Goal: Task Accomplishment & Management: Complete application form

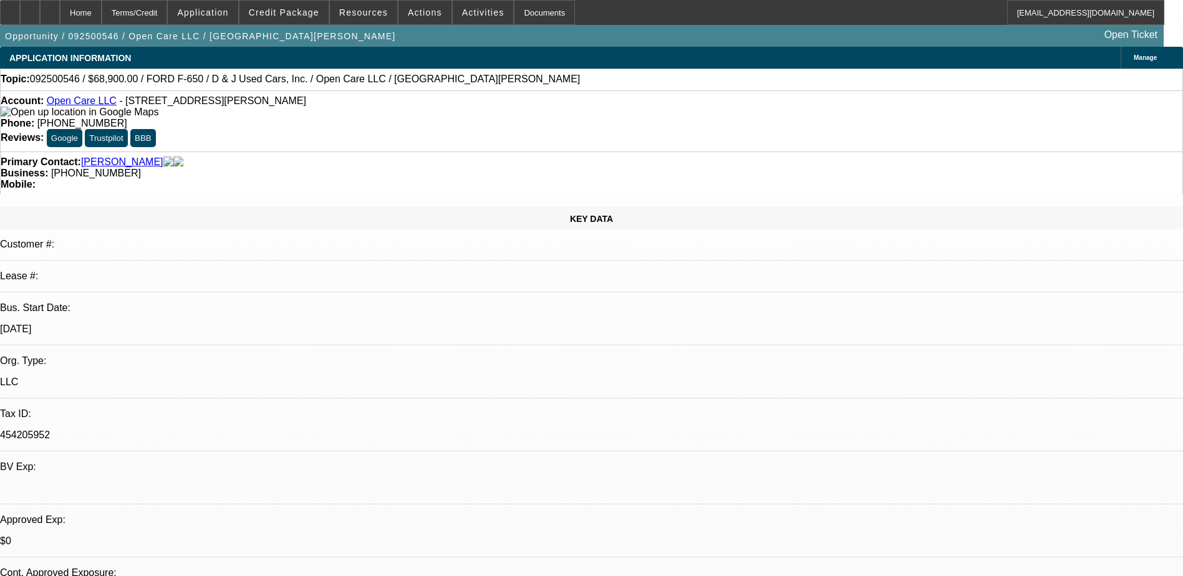
select select "0"
select select "1"
select select "3"
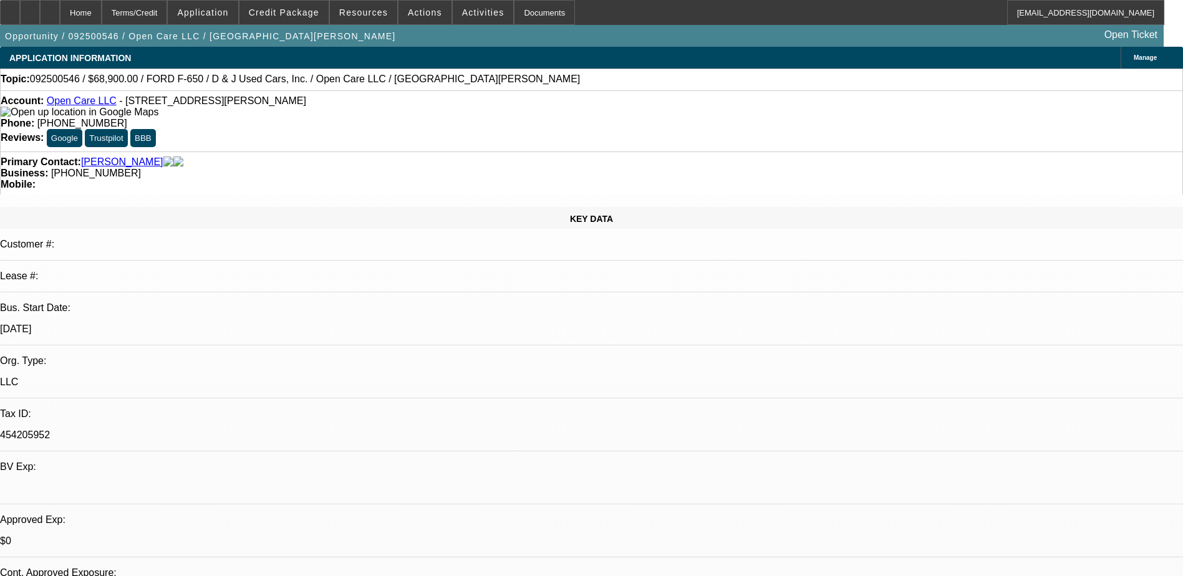
select select "6"
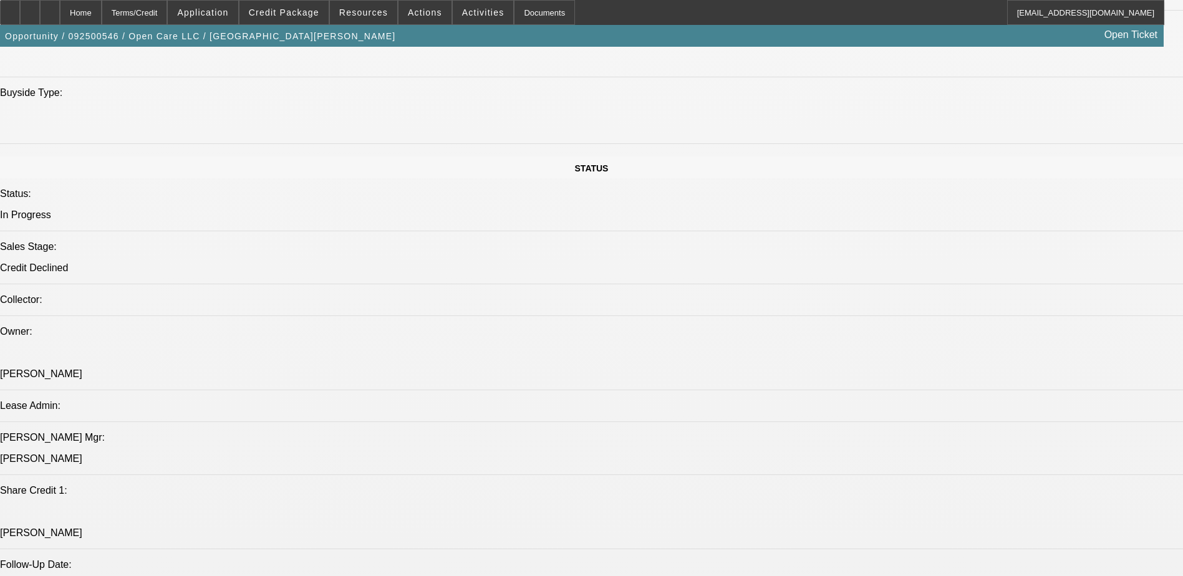
scroll to position [1247, 0]
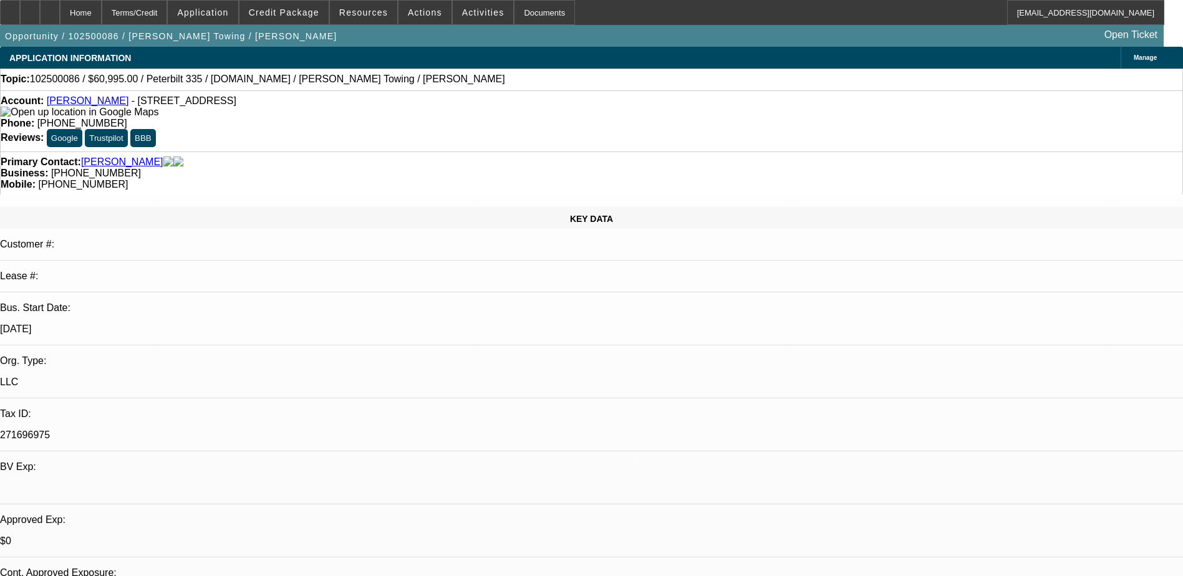
select select "0.1"
select select "2"
select select "0.1"
select select "4"
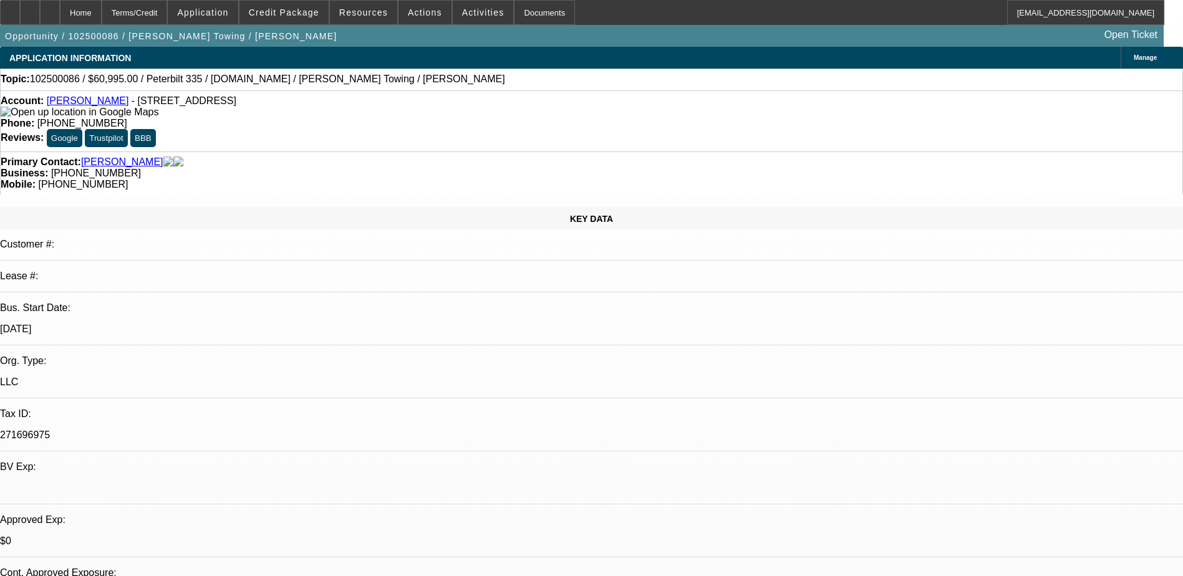
scroll to position [2192, 0]
select select "0"
select select "0.1"
select select "0"
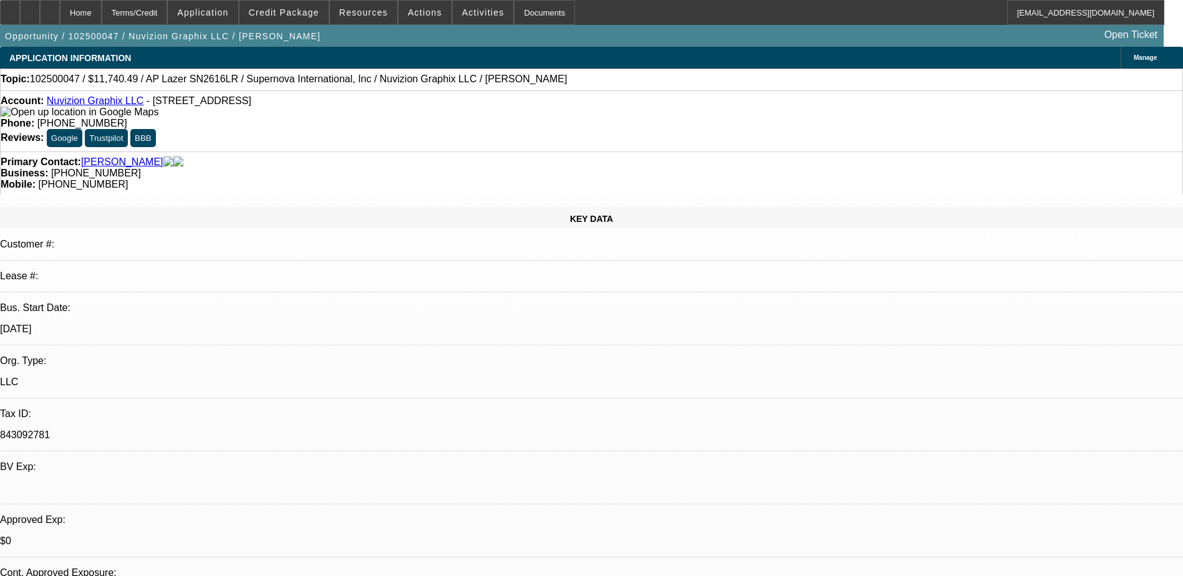
select select "0"
select select "0.1"
select select "0"
select select "0.1"
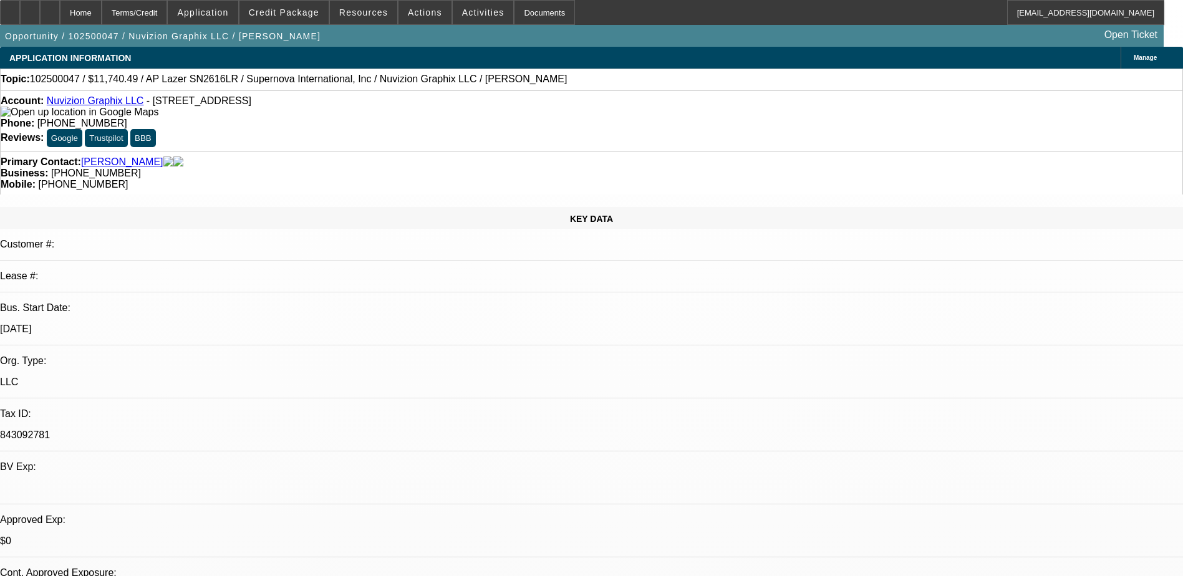
select select "0"
select select "1"
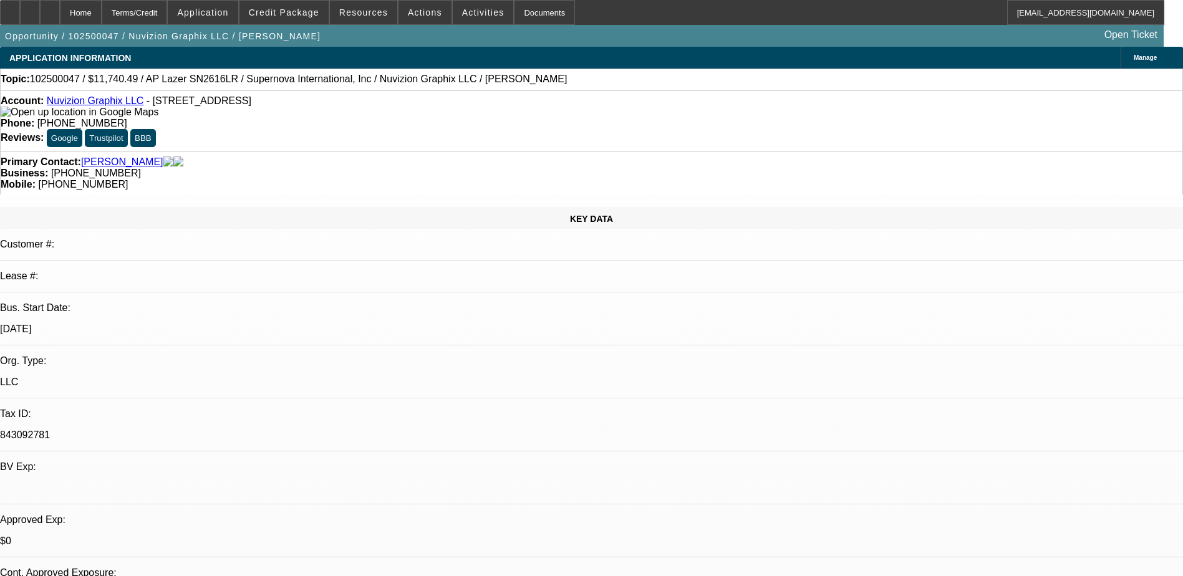
select select "5"
select select "1"
select select "5"
select select "1"
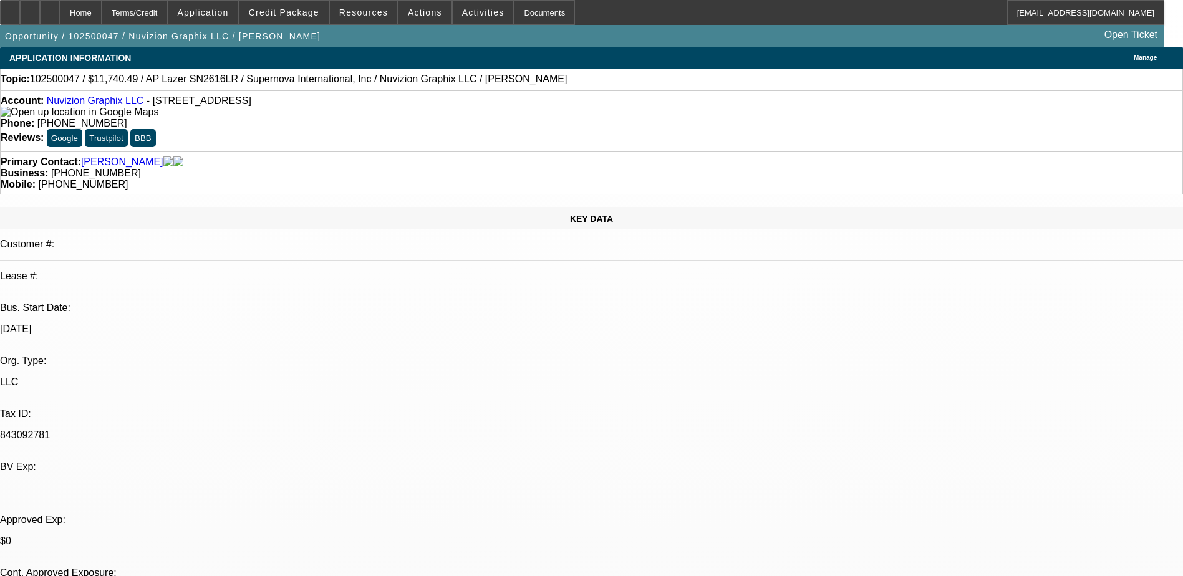
select select "1"
select select "6"
select select "1"
select select "6"
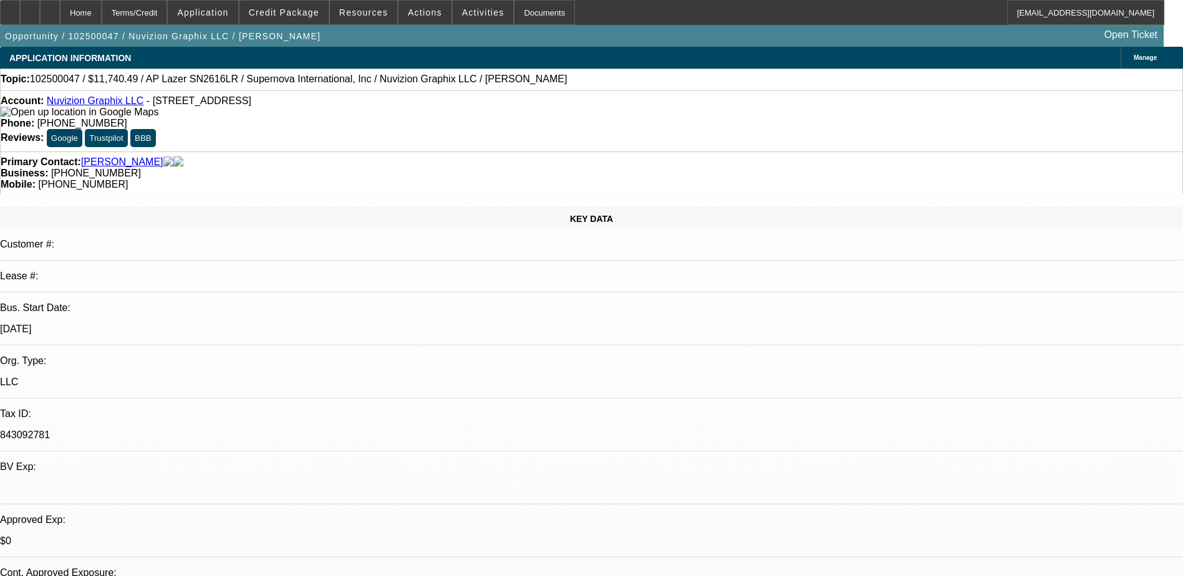
drag, startPoint x: 0, startPoint y: 0, endPoint x: 324, endPoint y: 134, distance: 350.3
click at [324, 156] on div "Primary Contact: Oliver, Shaquana" at bounding box center [592, 161] width 1182 height 11
drag, startPoint x: 494, startPoint y: 103, endPoint x: 435, endPoint y: 108, distance: 60.0
click at [435, 118] on div "Phone: (917) 496-4306" at bounding box center [592, 123] width 1182 height 11
drag, startPoint x: 435, startPoint y: 108, endPoint x: 472, endPoint y: 101, distance: 38.0
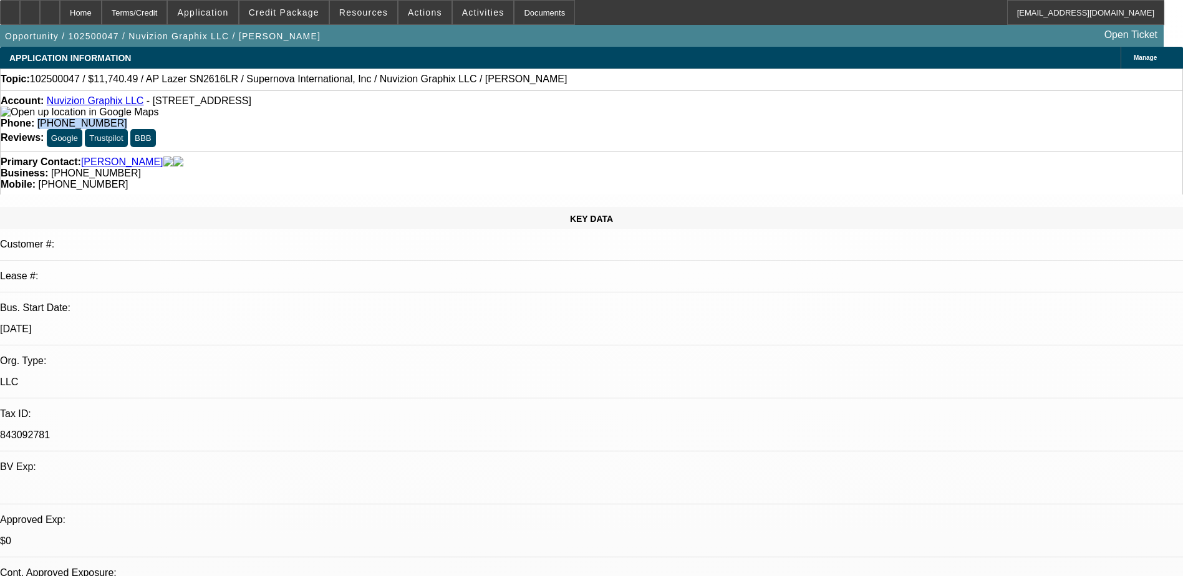
copy span "(917) 496-4306"
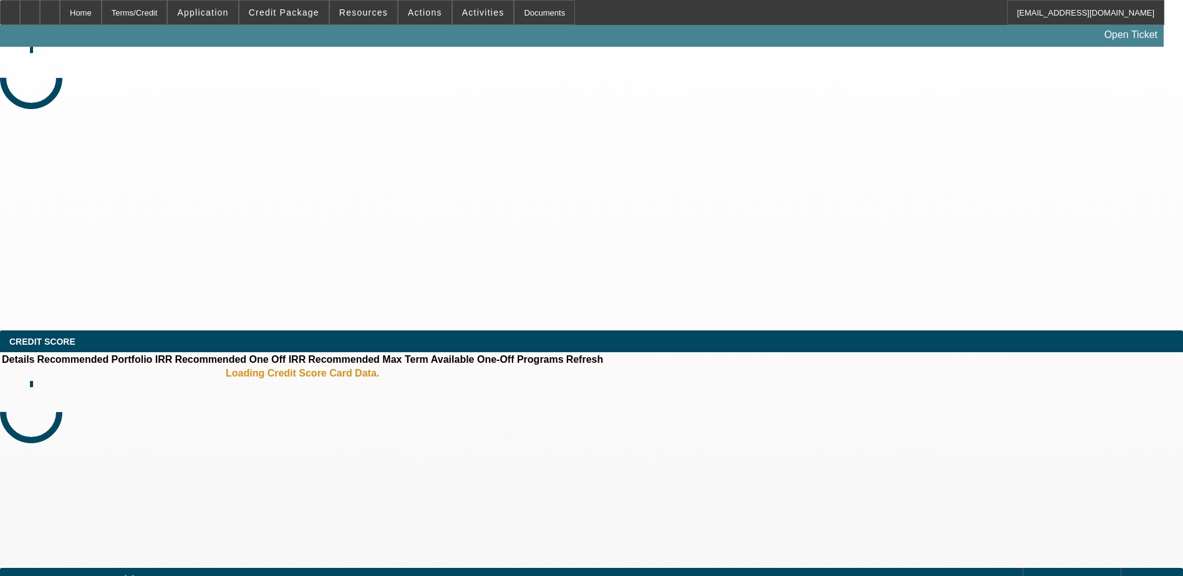
select select "0"
select select "0.1"
select select "0"
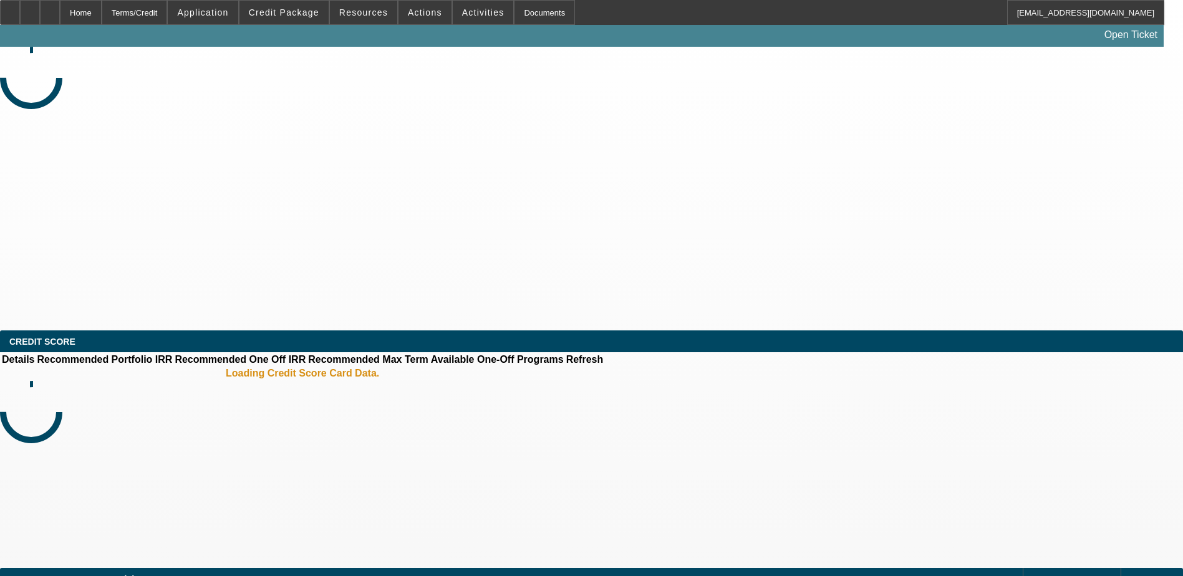
select select "0.1"
select select "0"
select select "0.1"
select select "0"
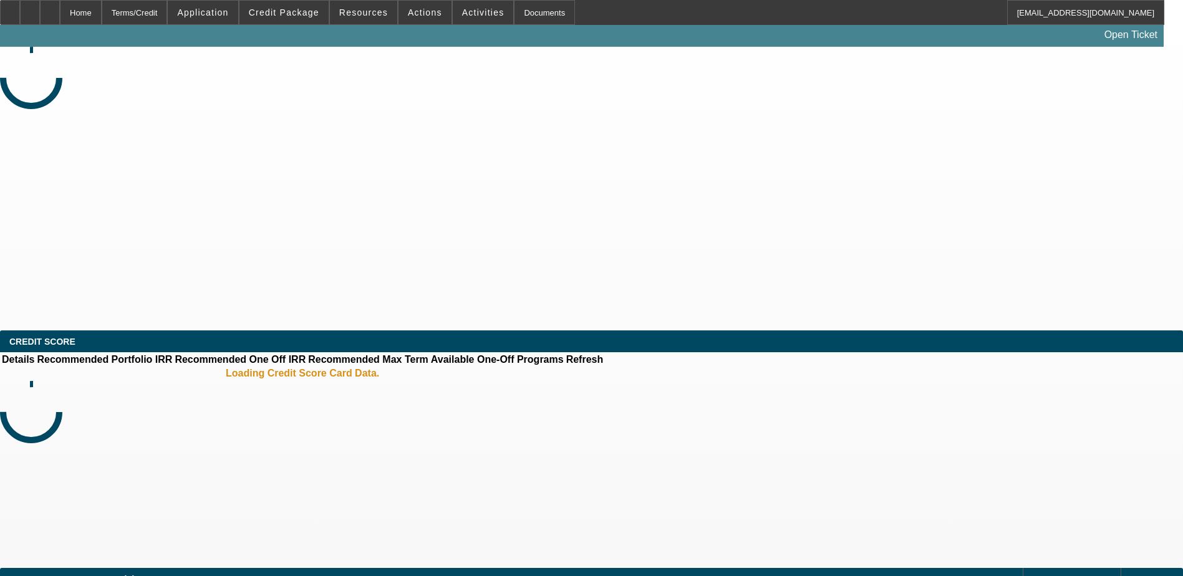
select select "0"
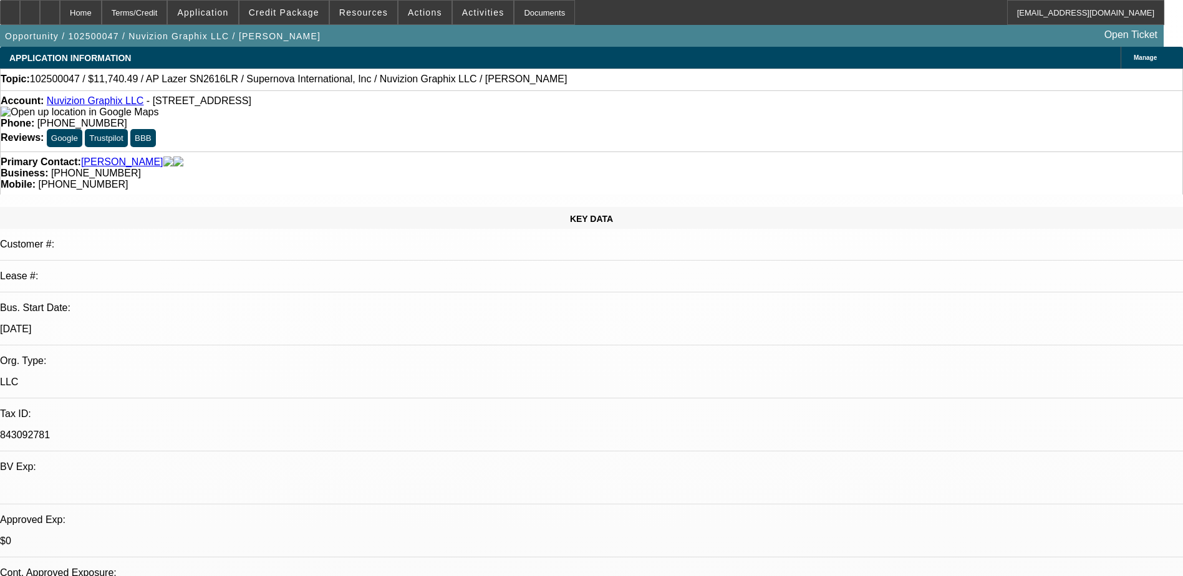
select select "1"
select select "5"
select select "1"
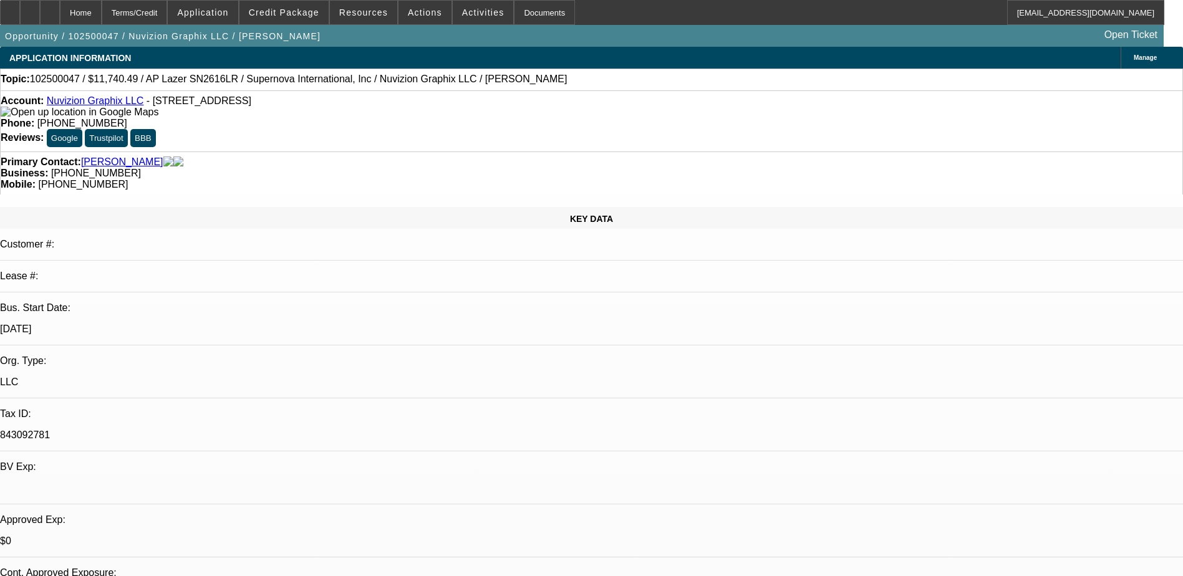
select select "5"
select select "1"
select select "6"
select select "1"
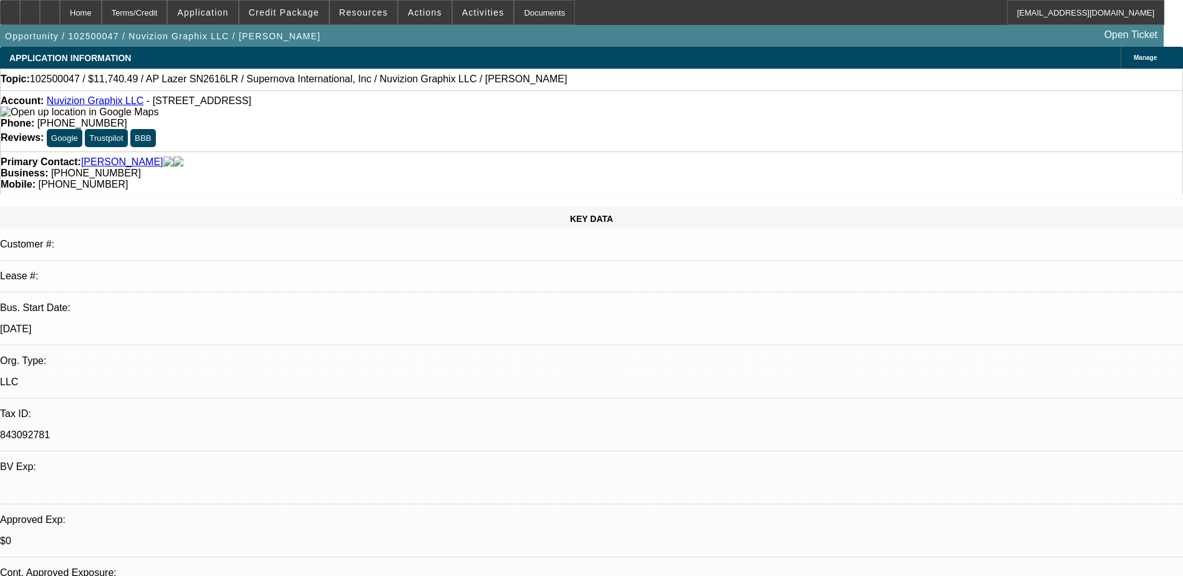
select select "1"
select select "6"
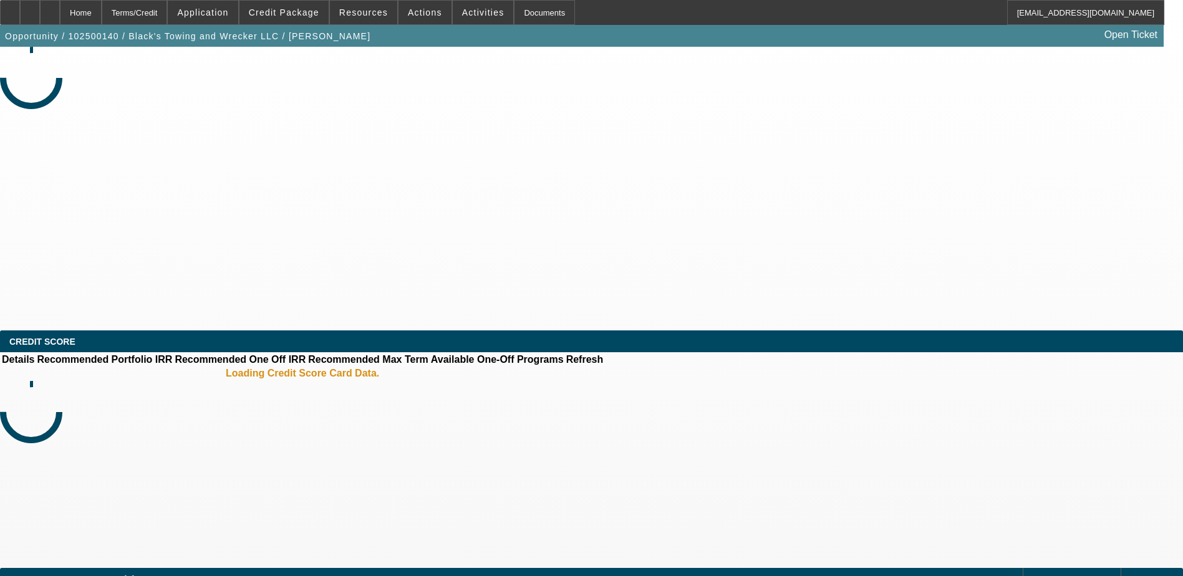
select select "0"
select select "2"
select select "0.1"
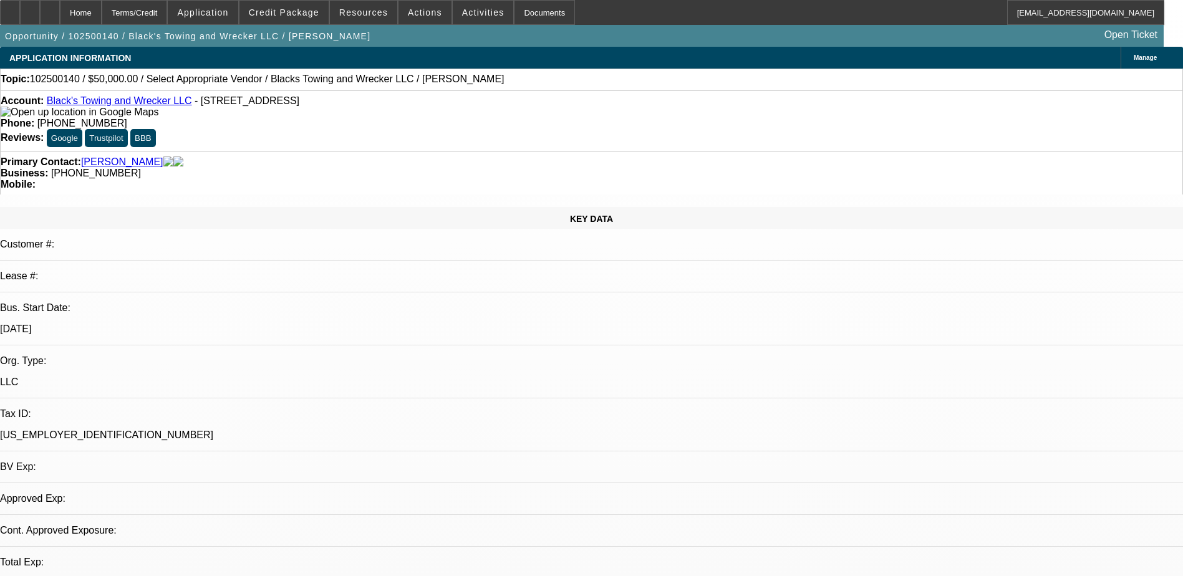
select select "1"
select select "2"
select select "4"
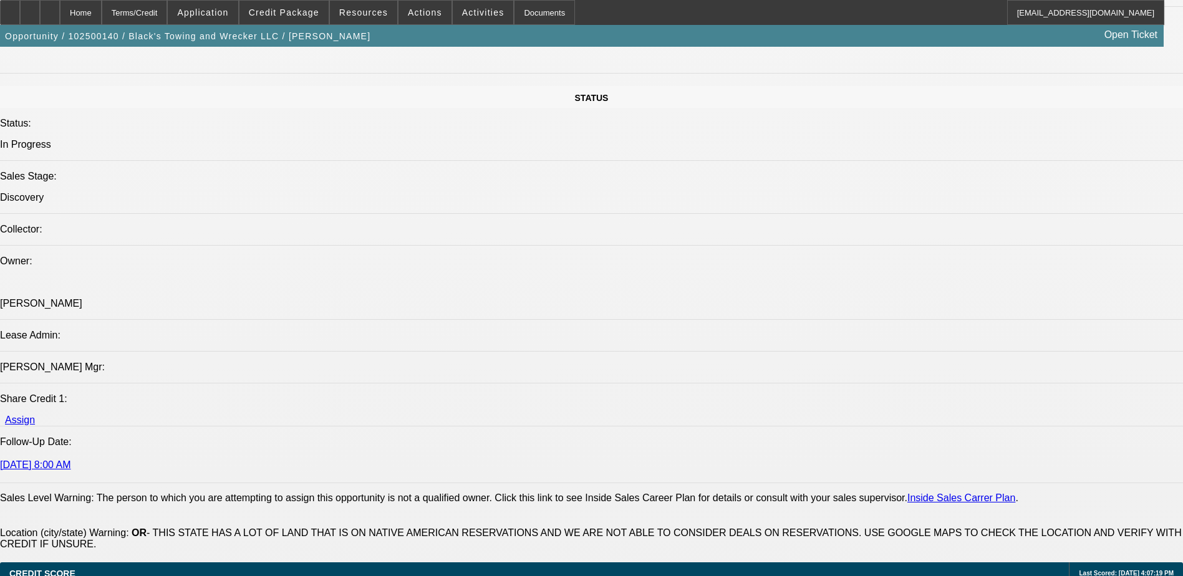
scroll to position [1559, 0]
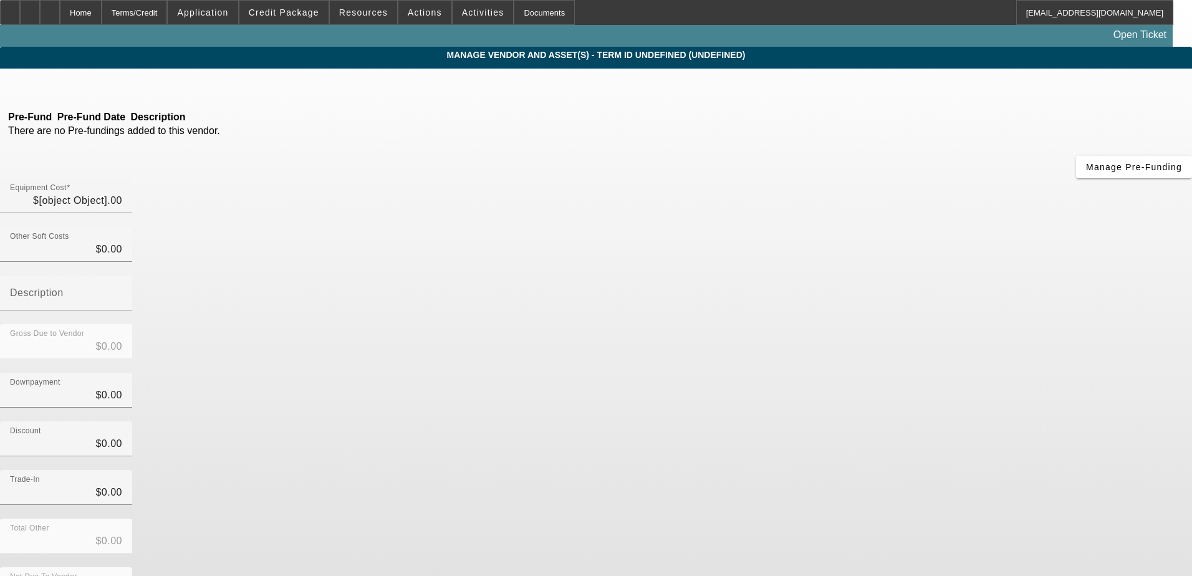
type input "$50,000.00"
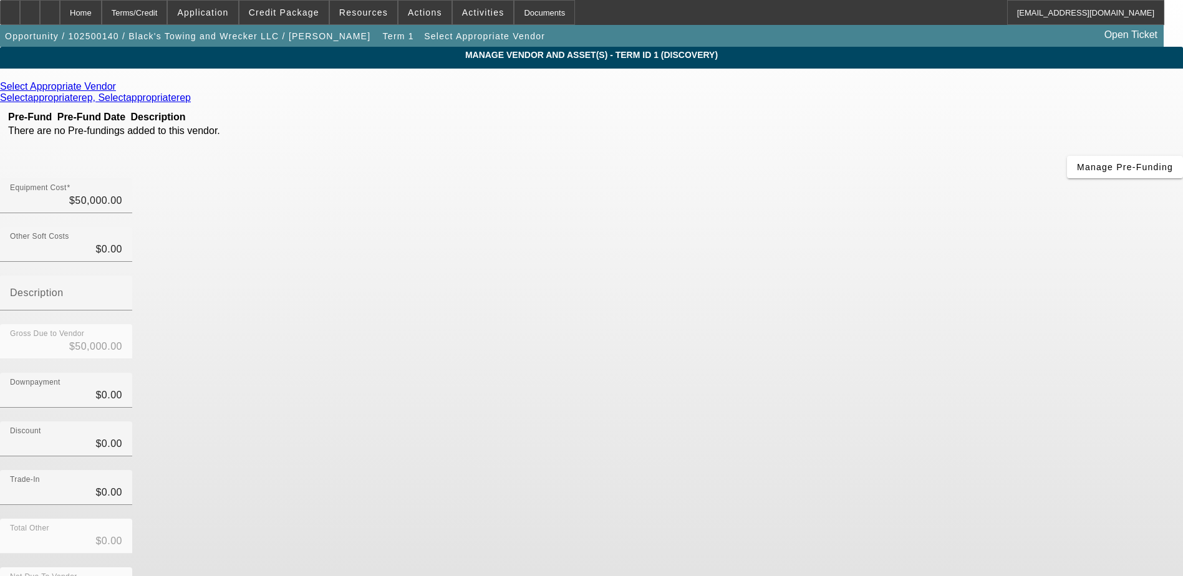
click at [119, 90] on icon at bounding box center [119, 86] width 0 height 11
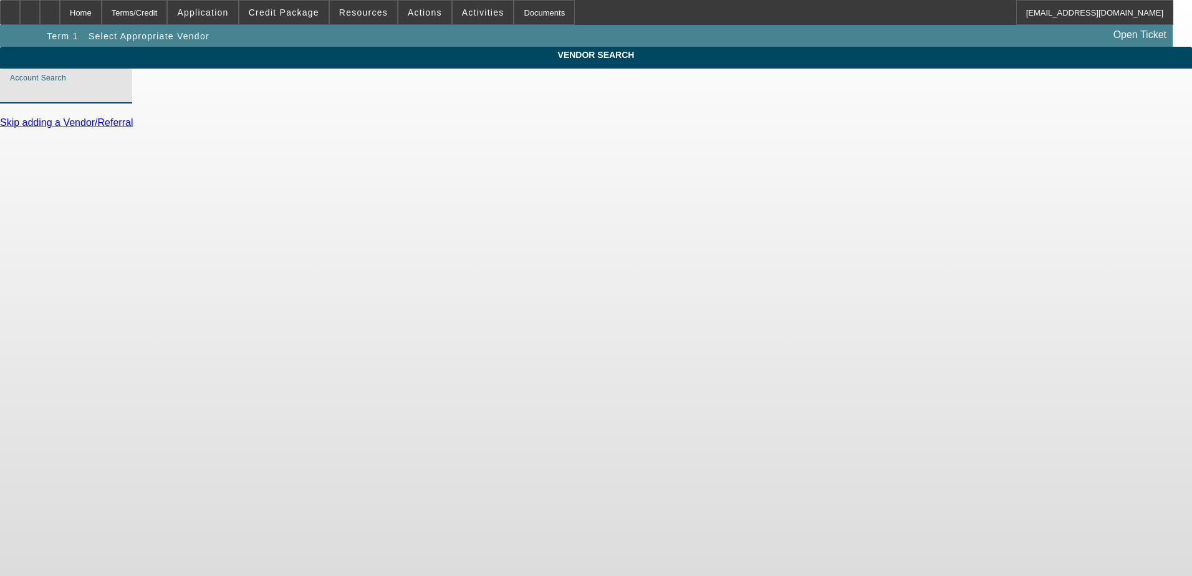
click at [122, 99] on input "Account Search" at bounding box center [66, 91] width 112 height 15
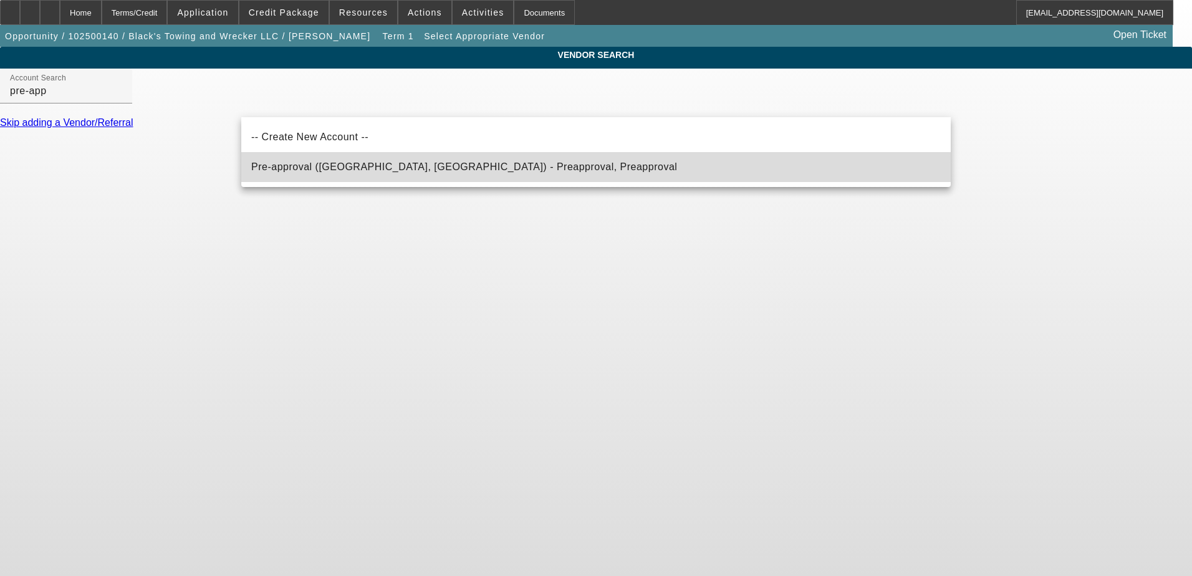
click at [347, 172] on span "Pre-approval (Northbrook, IL) - Preapproval, Preapproval" at bounding box center [464, 167] width 426 height 15
type input "Pre-approval (Northbrook, IL) - Preapproval, Preapproval"
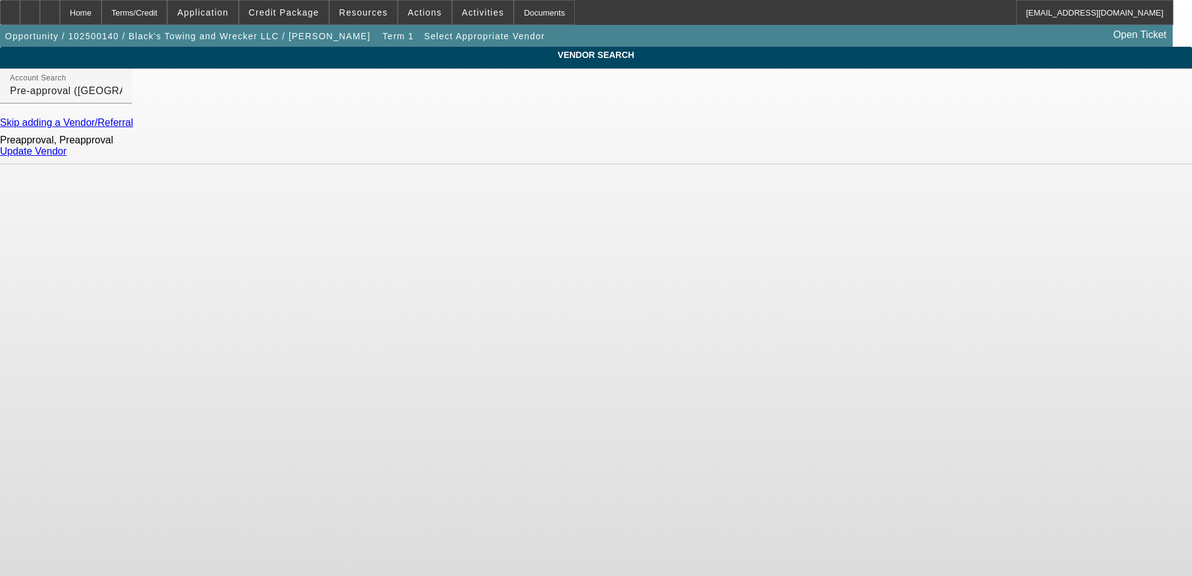
click at [67, 156] on link "Update Vendor" at bounding box center [33, 151] width 67 height 11
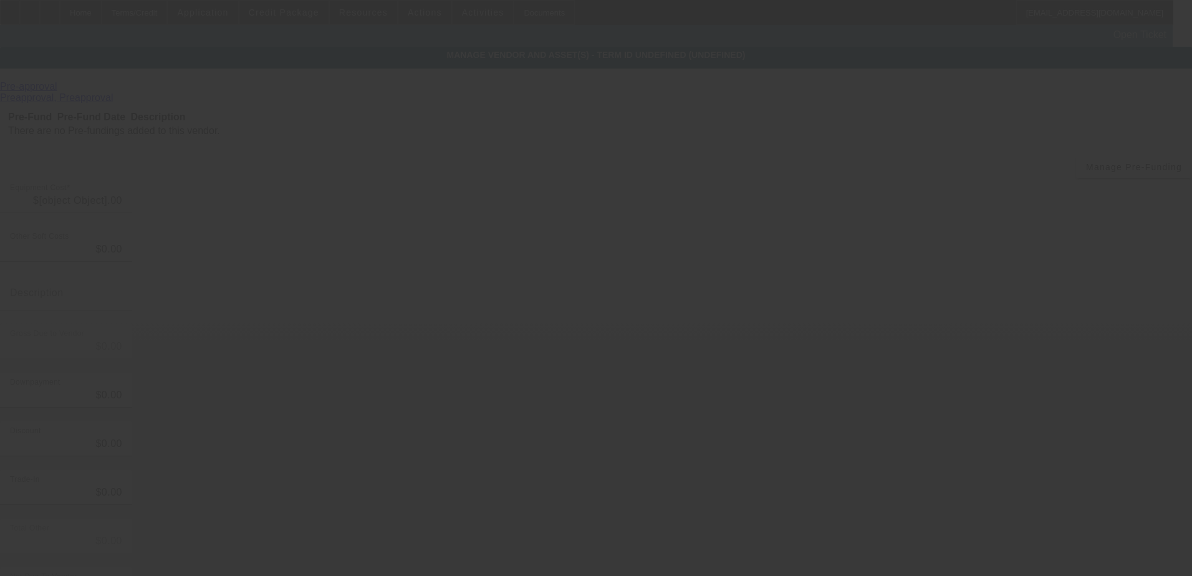
type input "$50,000.00"
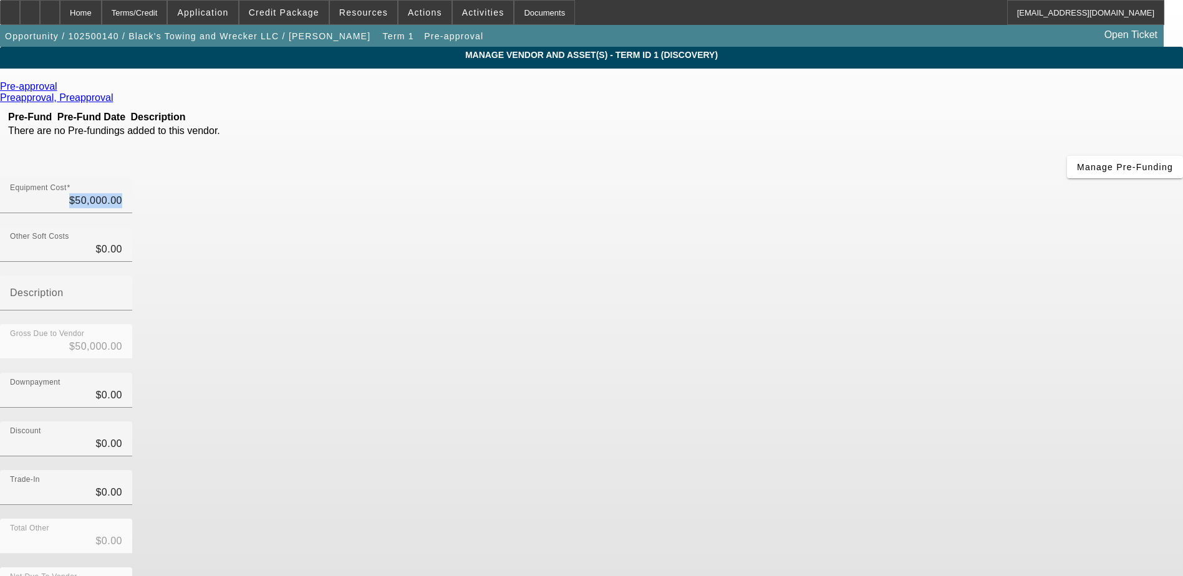
drag, startPoint x: 715, startPoint y: 97, endPoint x: 893, endPoint y: 130, distance: 182.1
click at [893, 178] on div "Equipment Cost $50,000.00" at bounding box center [591, 202] width 1183 height 49
click at [122, 193] on input "50000" at bounding box center [66, 200] width 112 height 15
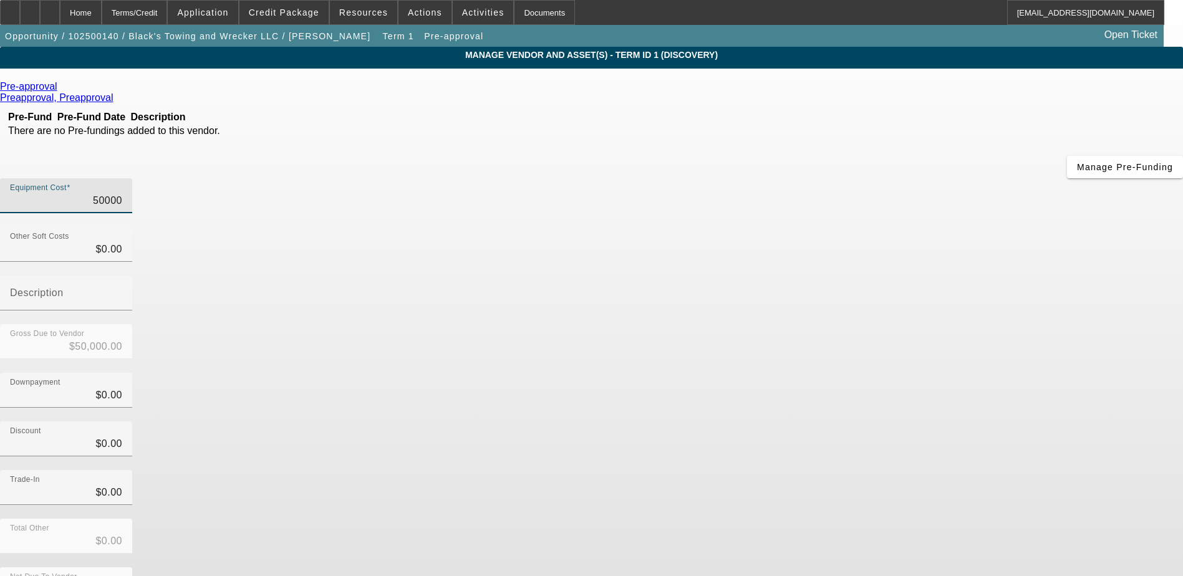
type input "6"
type input "$6.00"
type input "66"
type input "$66.00"
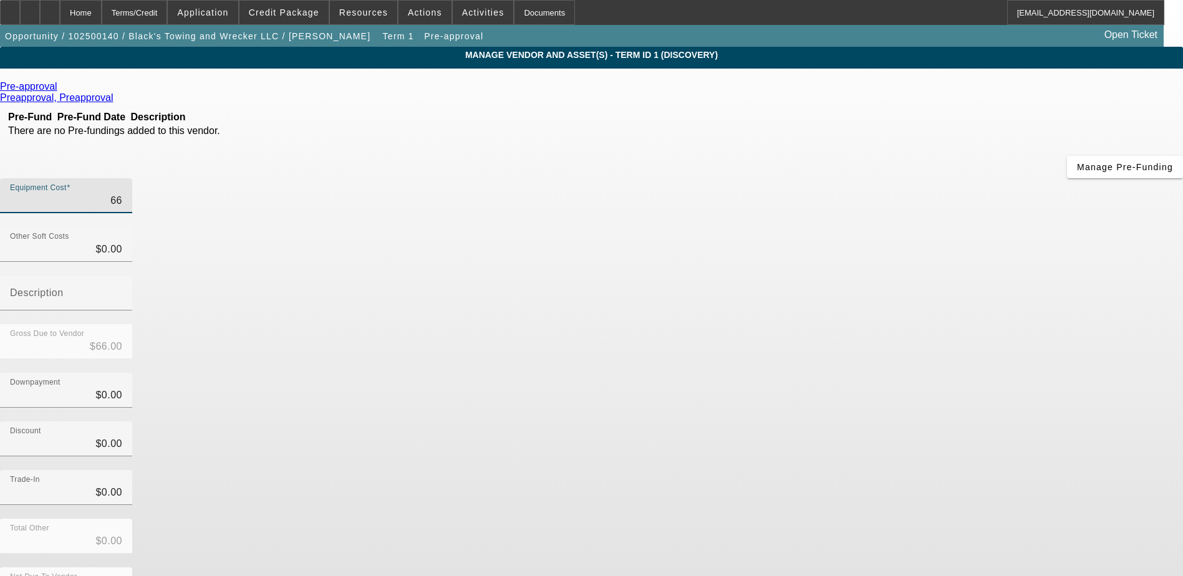
type input "$66.00"
type input "669"
type input "$669.00"
type input "6699"
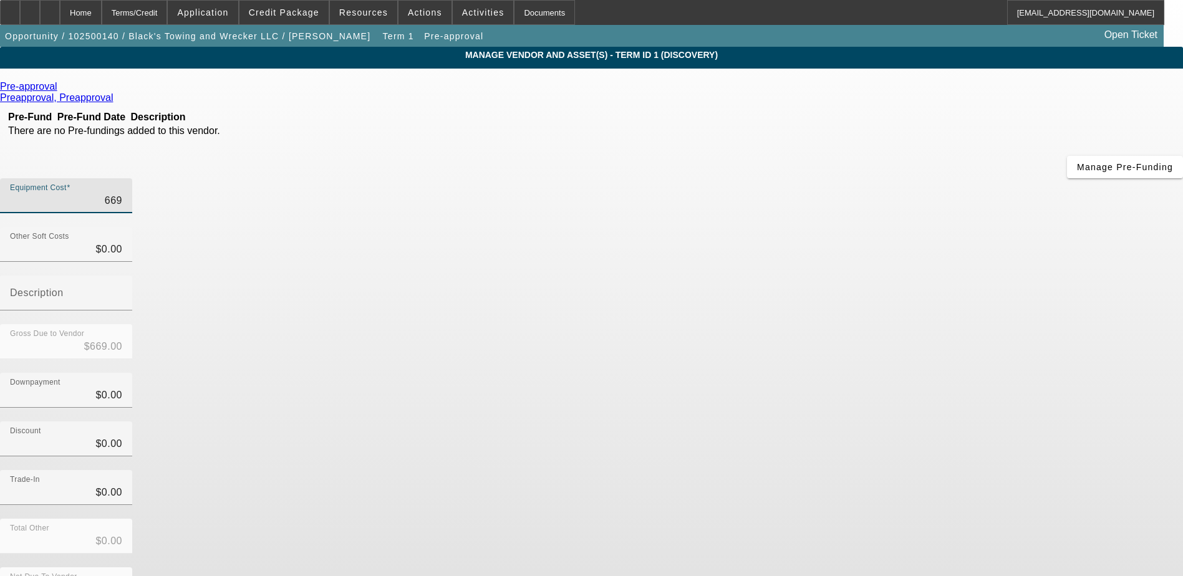
type input "$6,699.00"
type input "66995"
type input "$66,995.00"
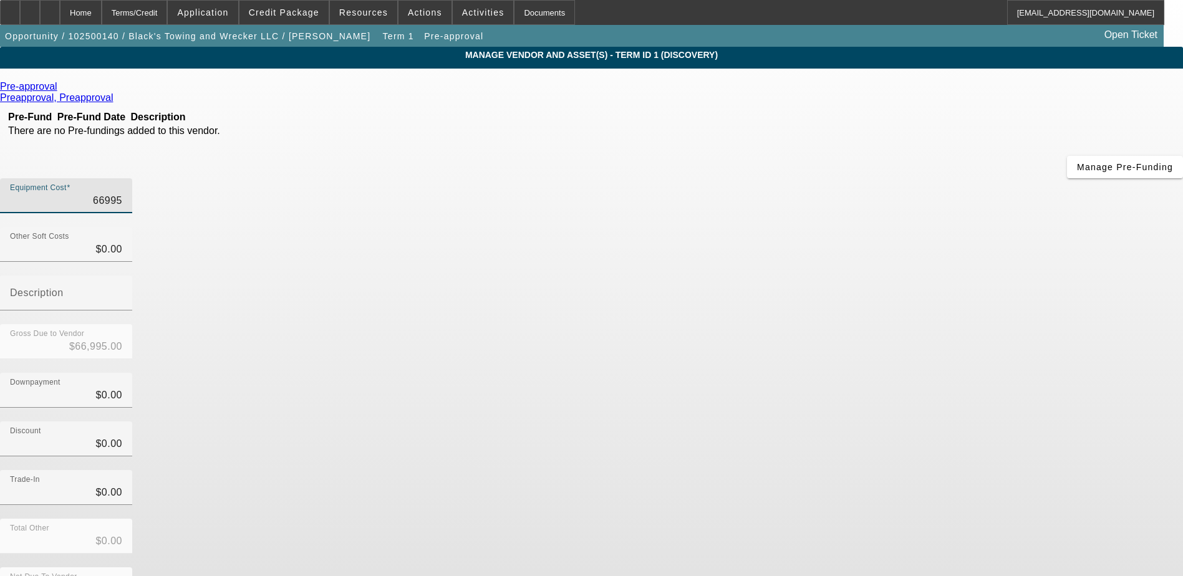
type input "$66,995.00"
click at [900, 421] on div "Discount $0.00" at bounding box center [591, 445] width 1183 height 49
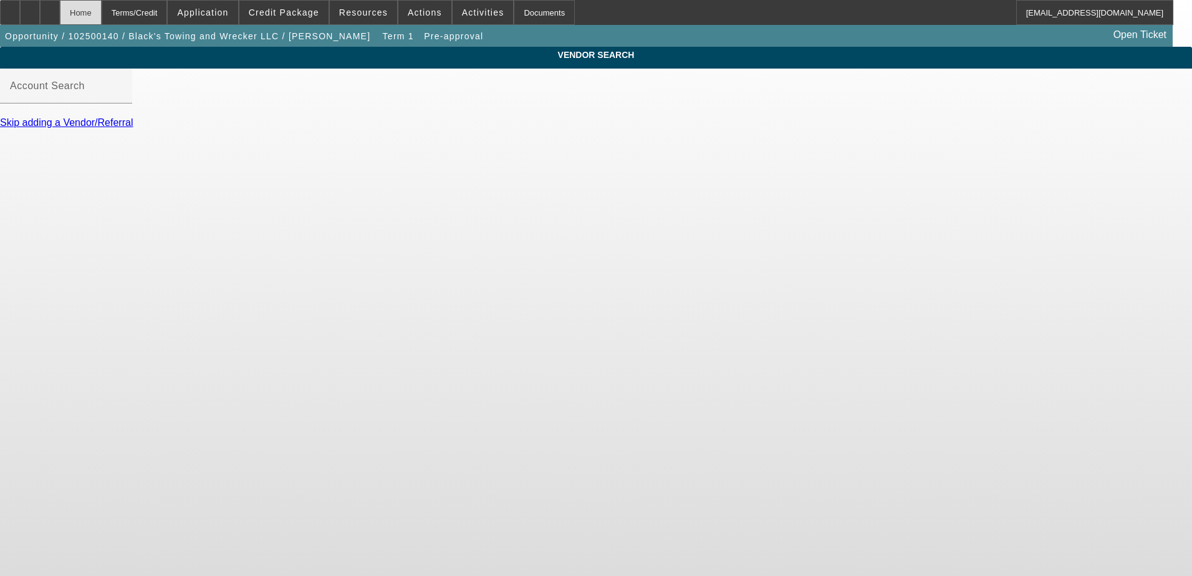
click at [102, 12] on div "Home" at bounding box center [81, 12] width 42 height 25
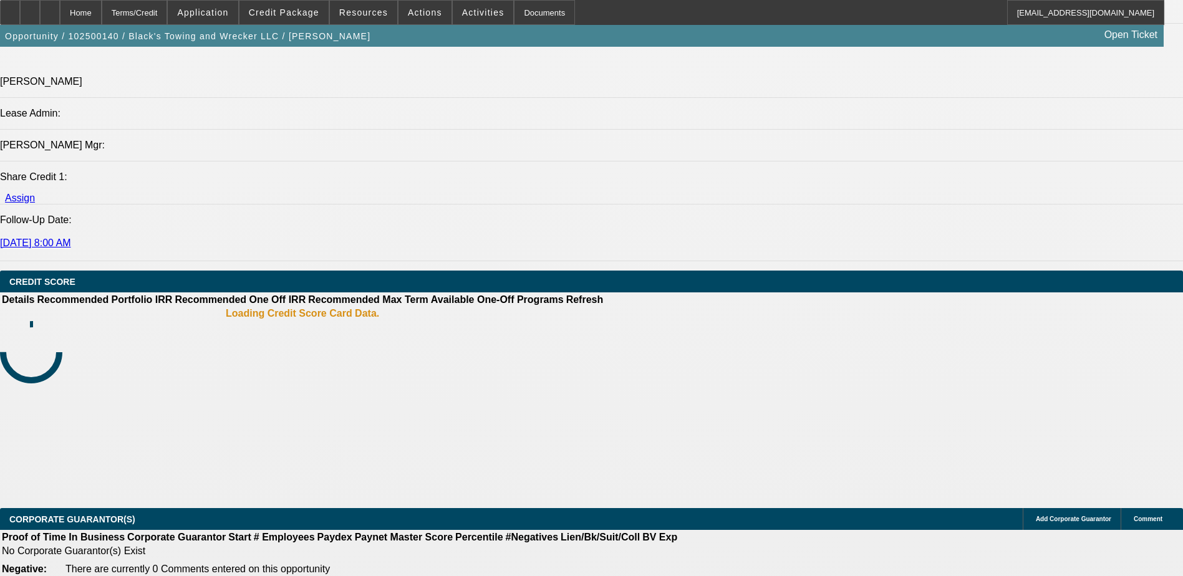
select select "0"
select select "2"
select select "0.1"
select select "4"
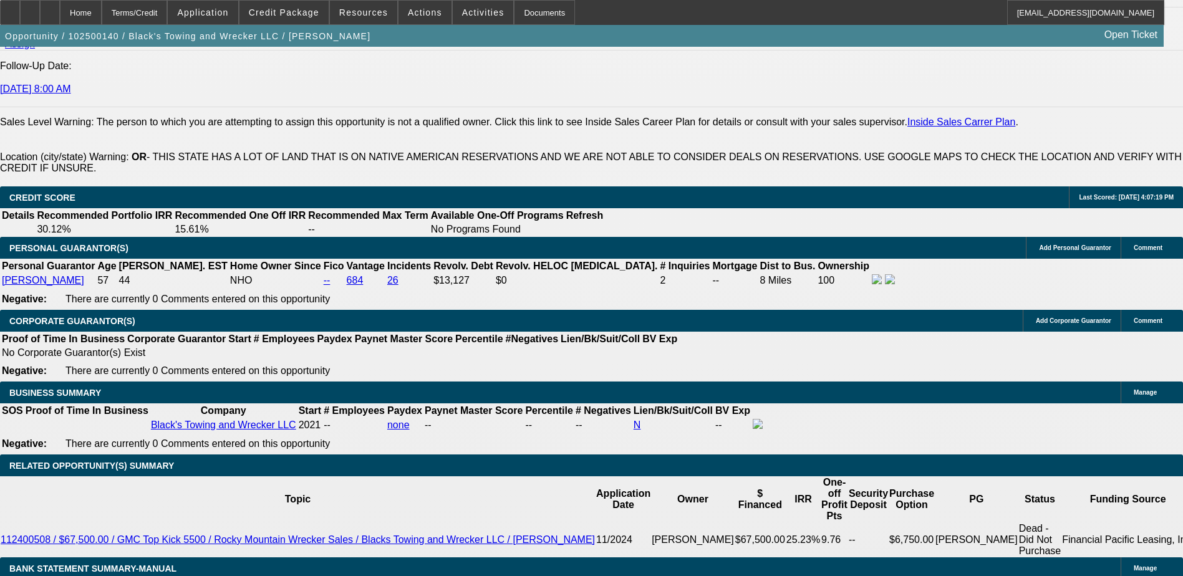
scroll to position [1702, 0]
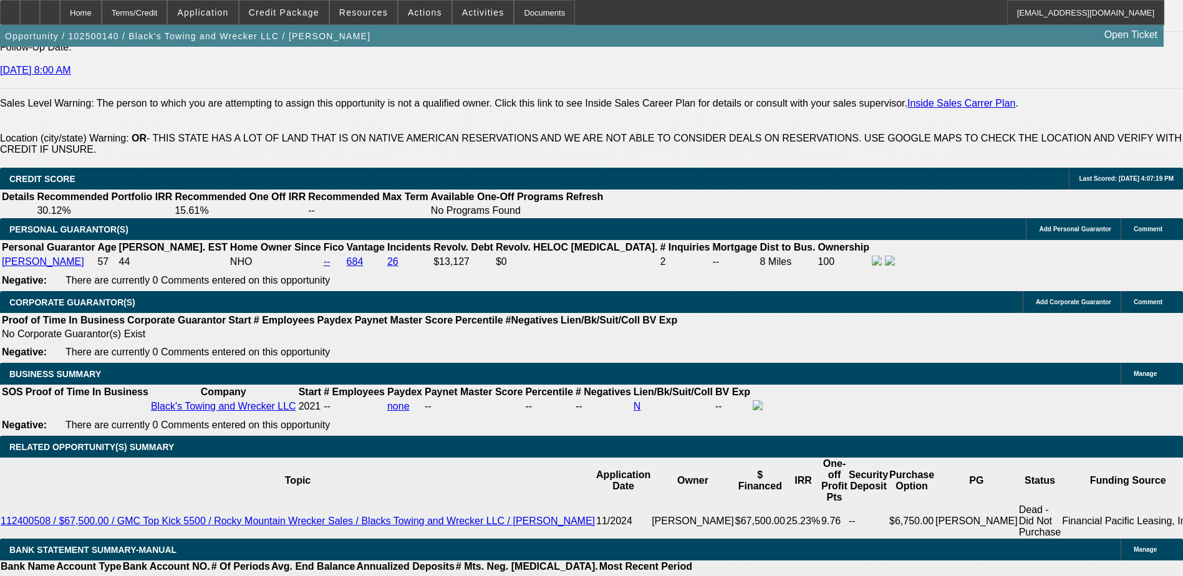
type input "$10,000.00"
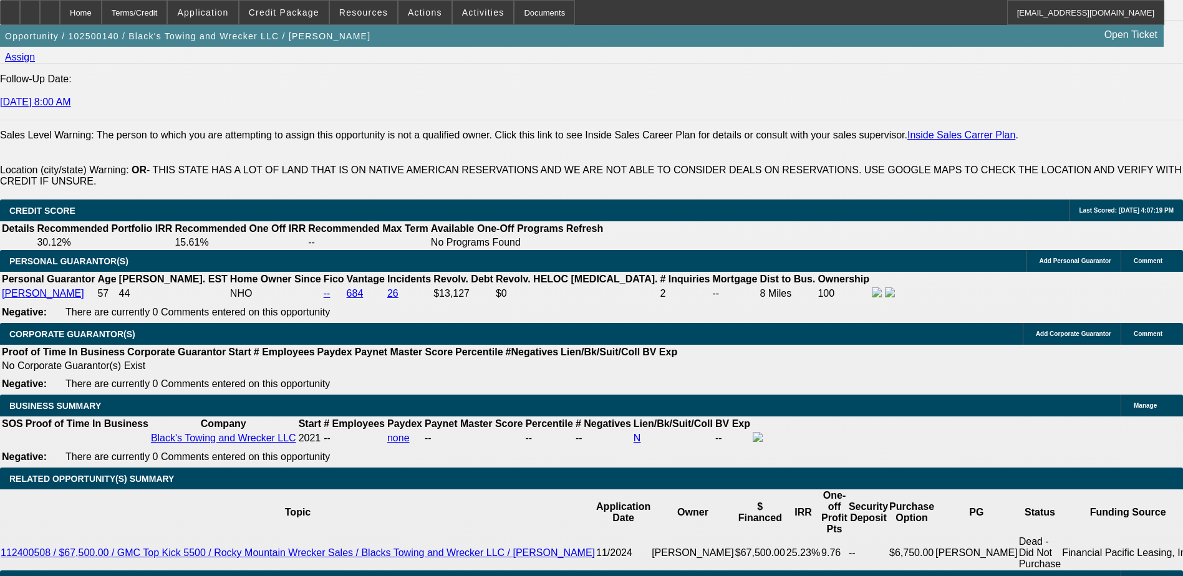
scroll to position [1764, 0]
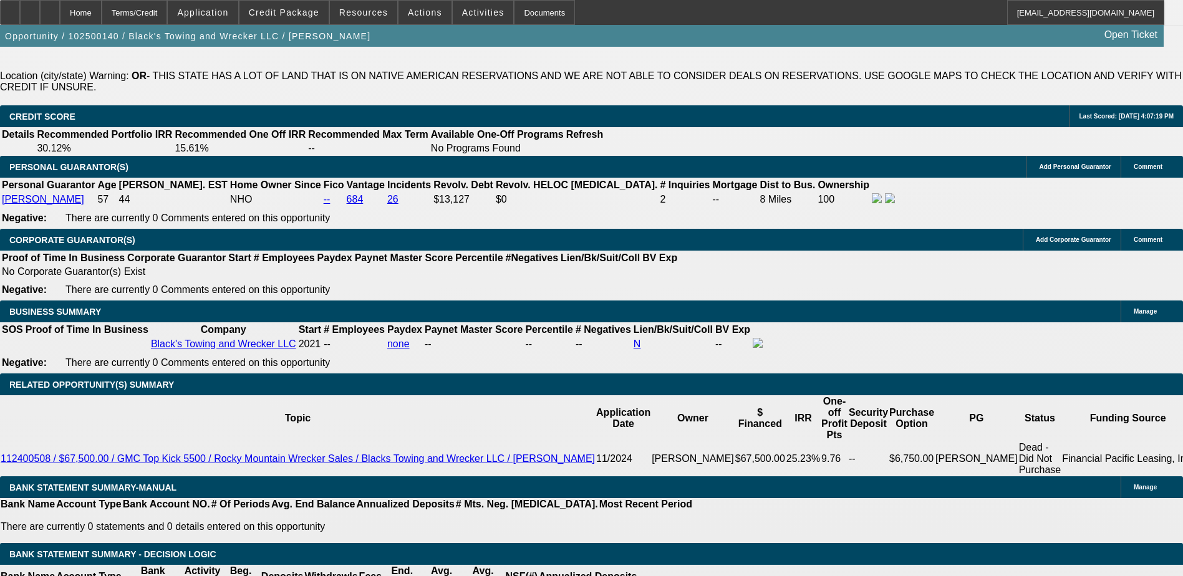
type input "1"
type input "7"
type input "48"
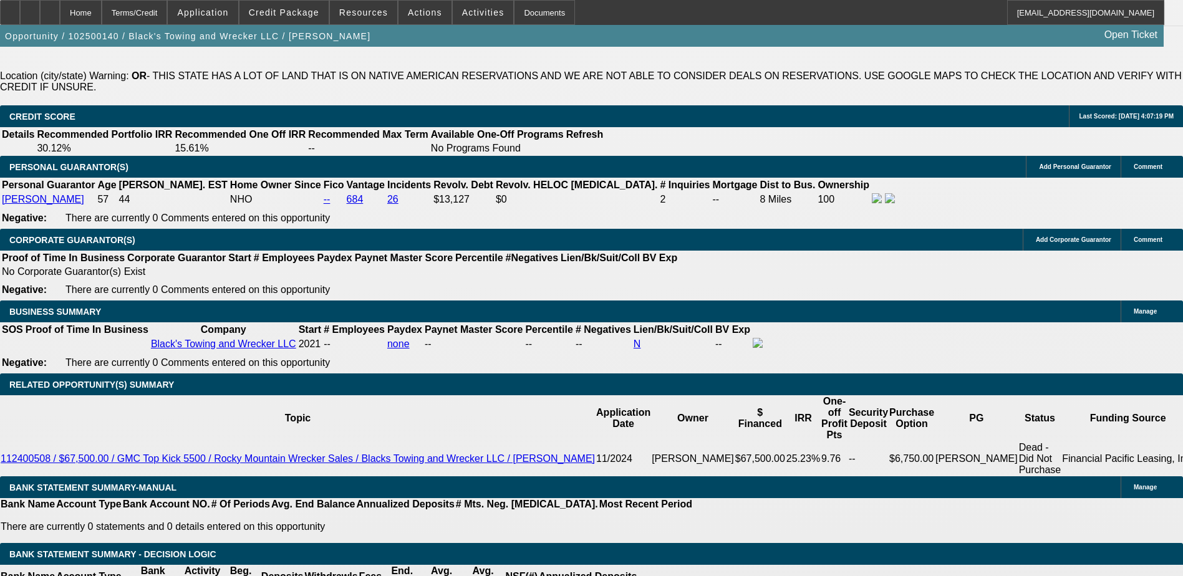
type input "17"
type input "$2,423.60"
type input "$1,211.80"
type input "$3,289.18"
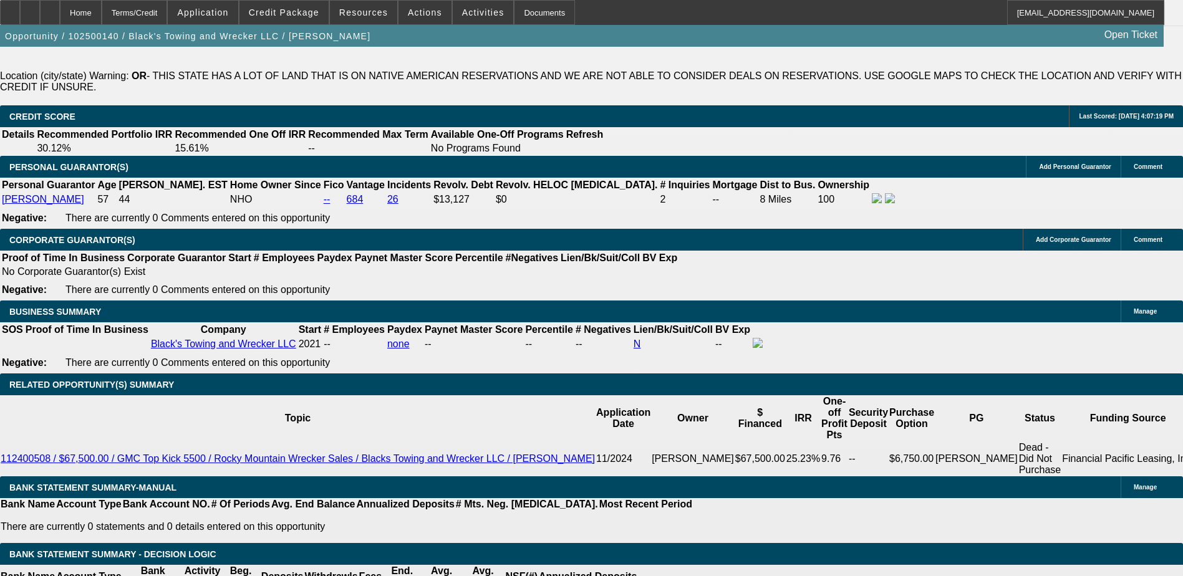
type input "$1,644.59"
type input "17"
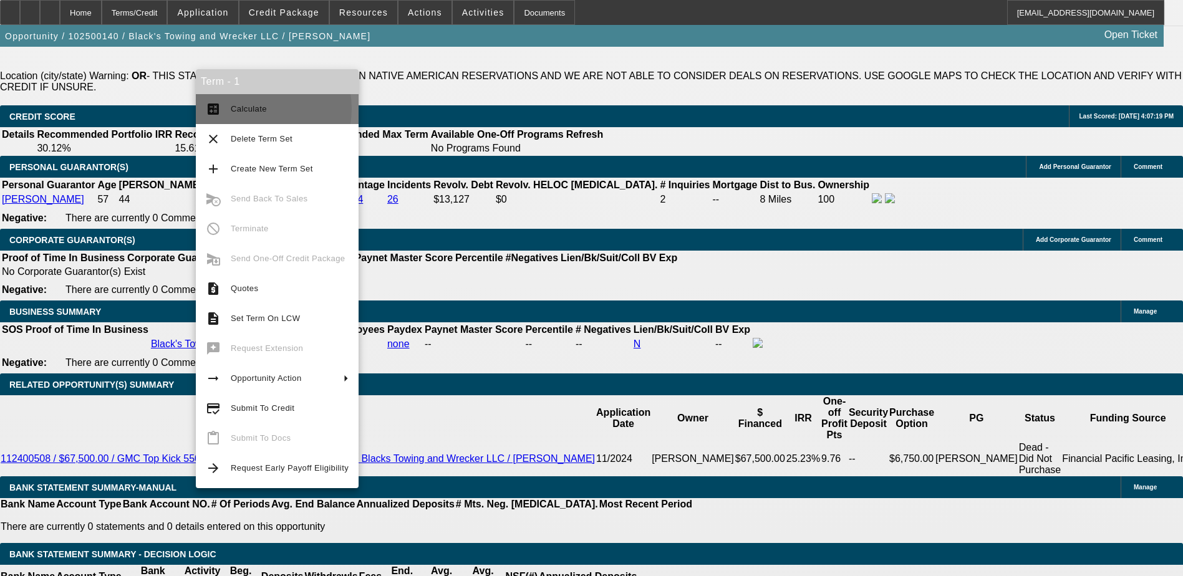
click at [256, 108] on span "Calculate" at bounding box center [249, 108] width 36 height 9
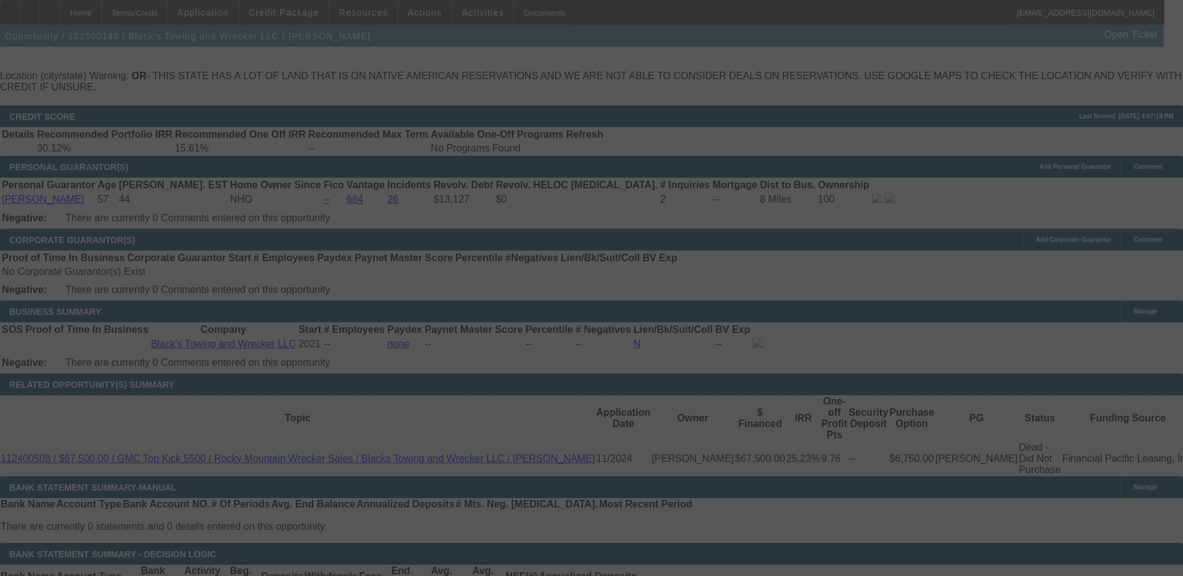
select select "0"
select select "2"
select select "0.1"
select select "4"
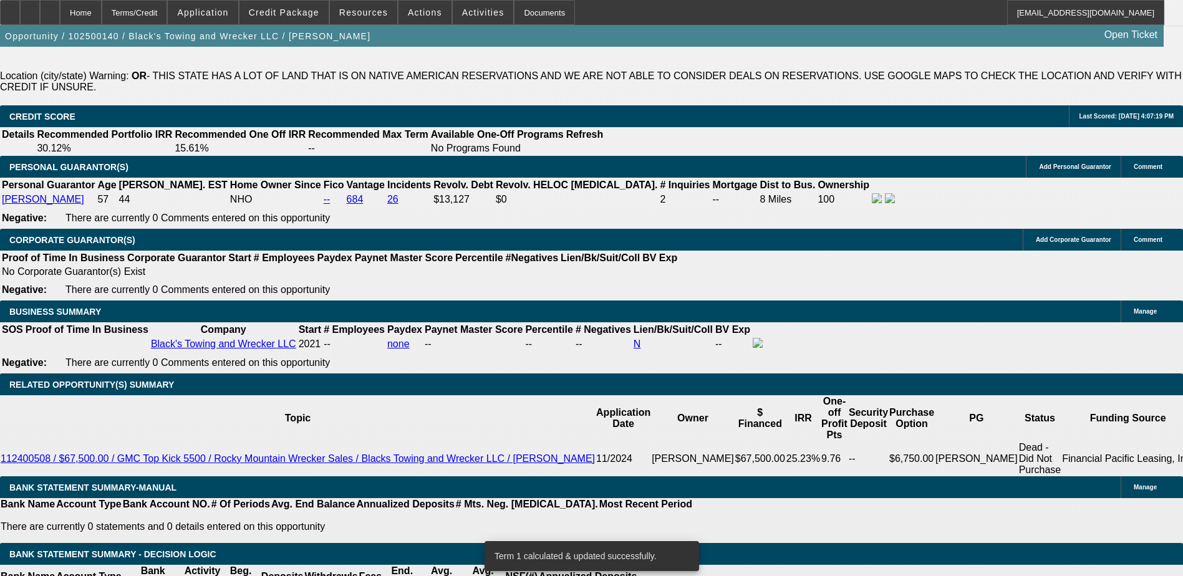
scroll to position [1758, 0]
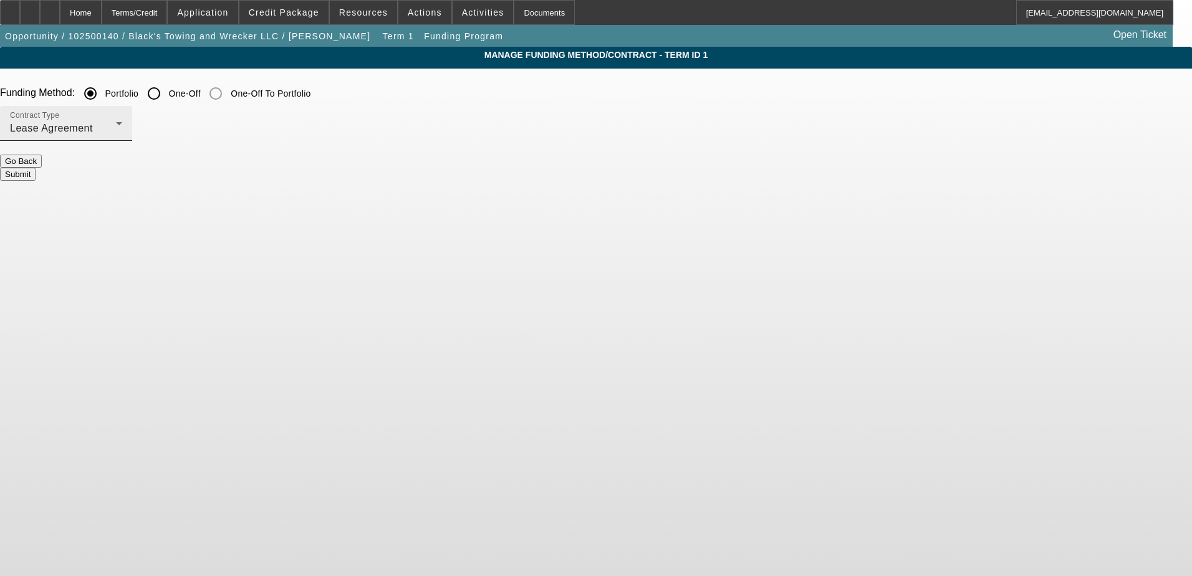
click at [116, 129] on div "Lease Agreement" at bounding box center [63, 128] width 106 height 15
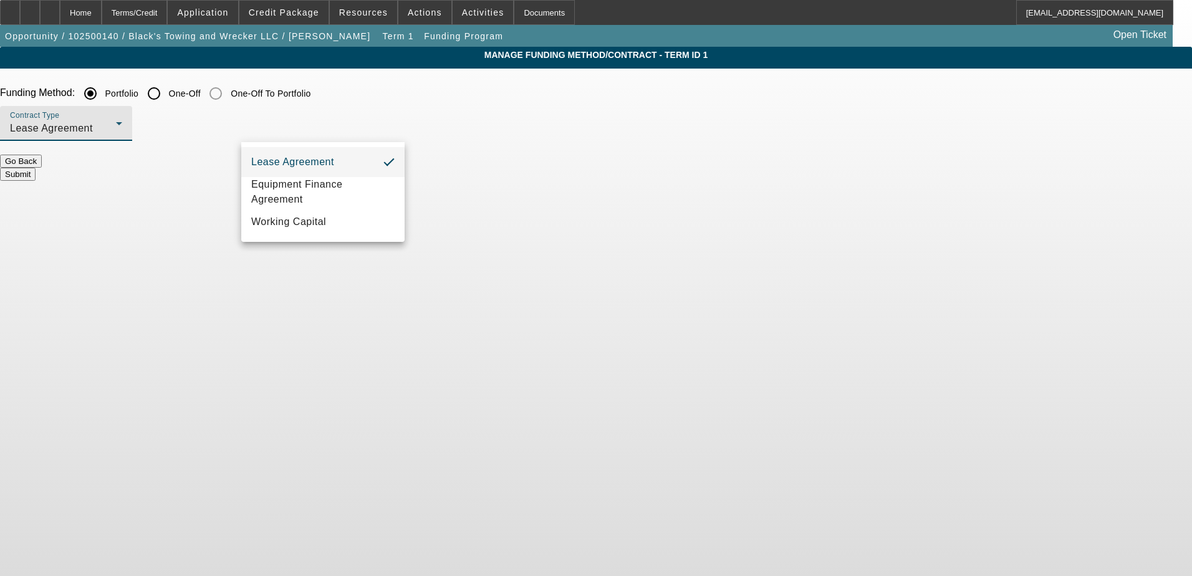
click at [394, 95] on div at bounding box center [596, 288] width 1192 height 576
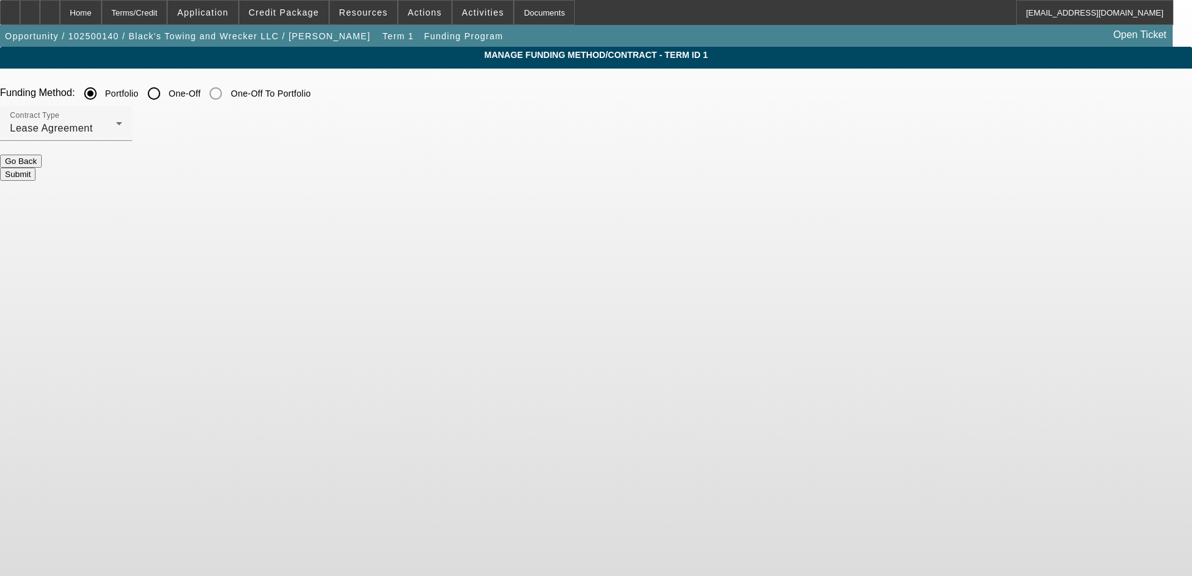
click at [166, 98] on input "One-Off" at bounding box center [154, 93] width 25 height 25
radio input "true"
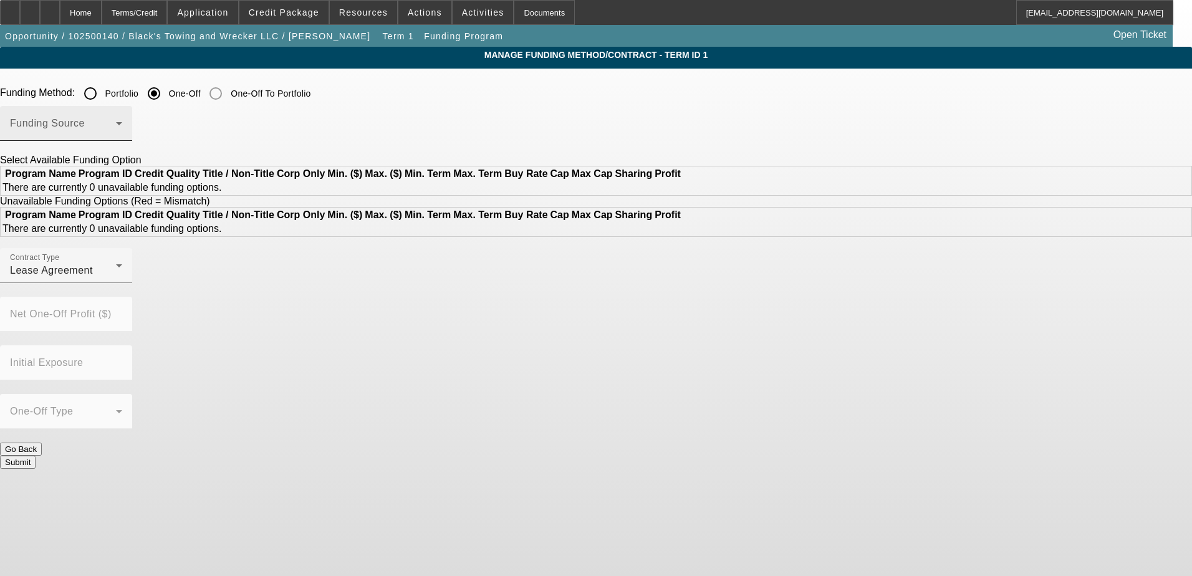
click at [122, 122] on mat-select at bounding box center [66, 128] width 112 height 15
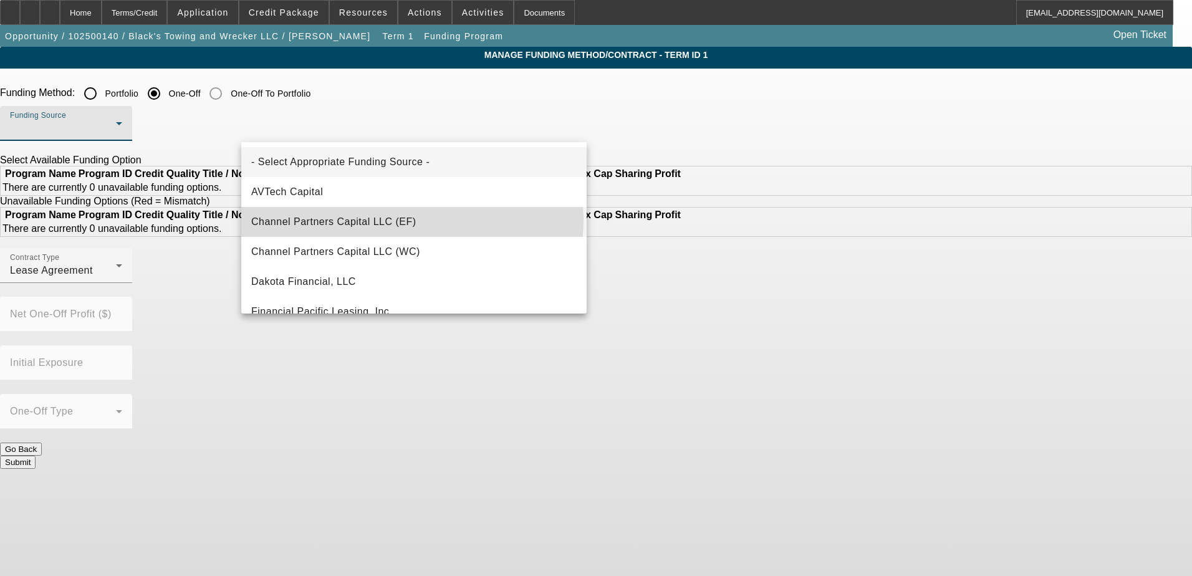
click at [412, 220] on mat-option "Channel Partners Capital LLC (EF)" at bounding box center [413, 222] width 345 height 30
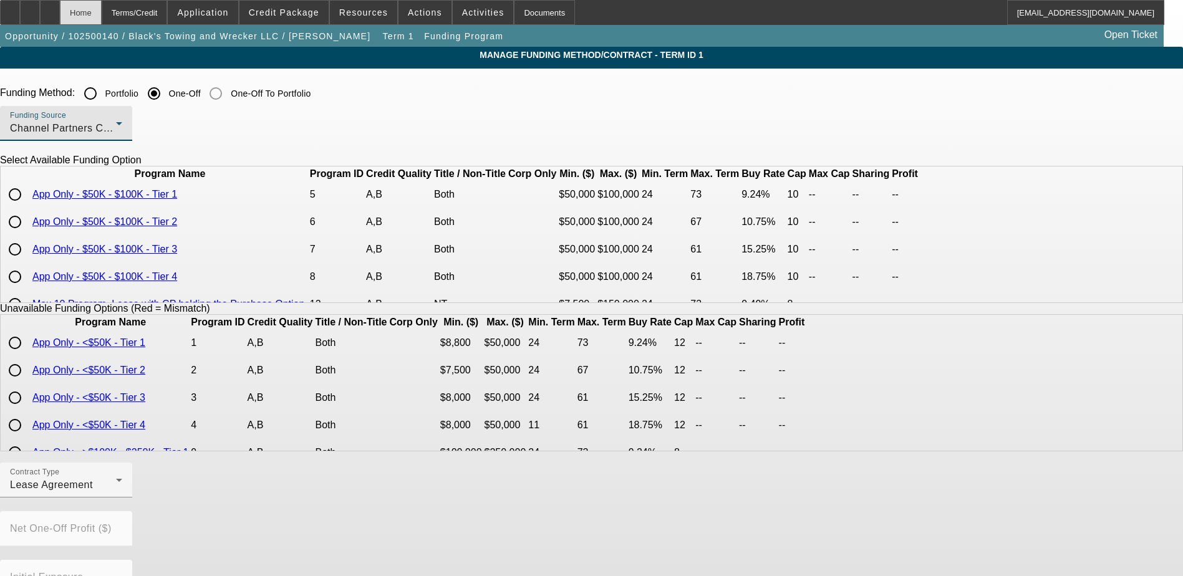
click at [102, 16] on div "Home" at bounding box center [81, 12] width 42 height 25
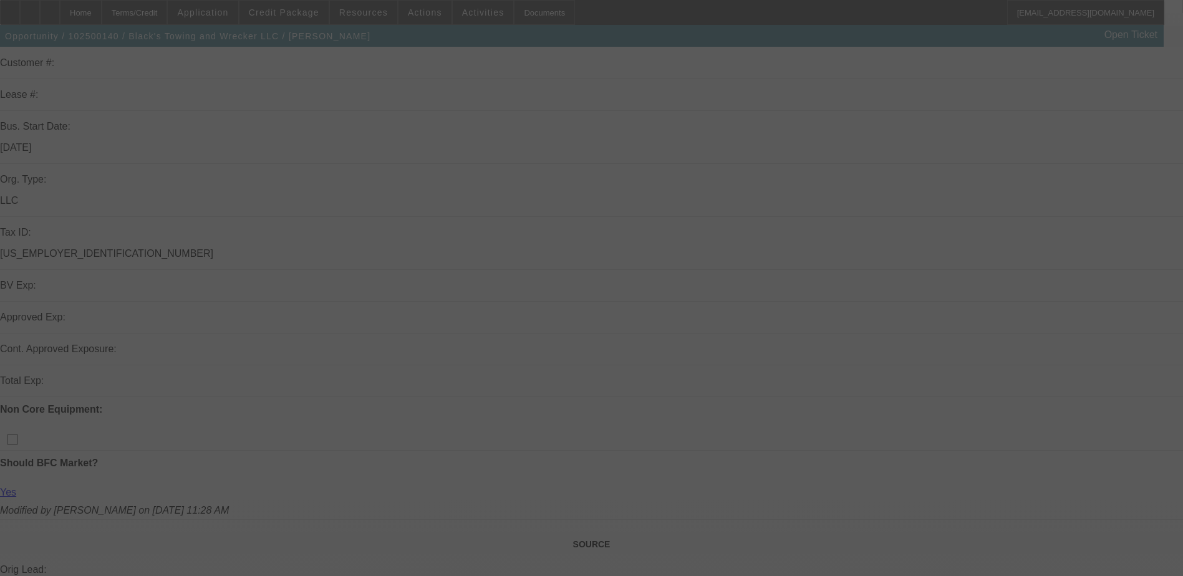
scroll to position [203, 0]
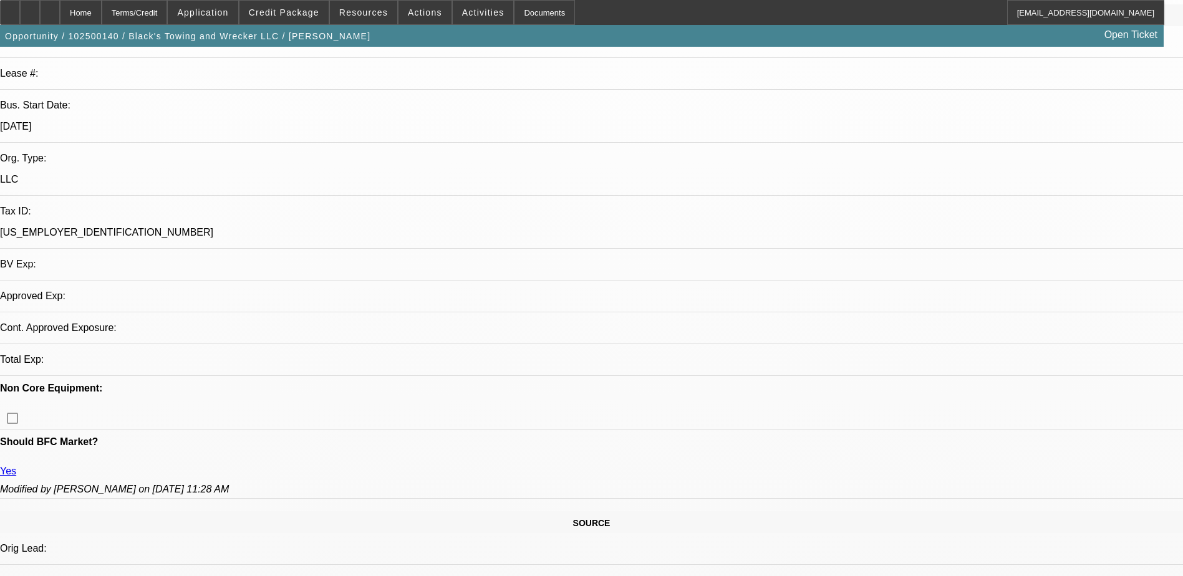
select select "0"
select select "2"
select select "0.1"
select select "4"
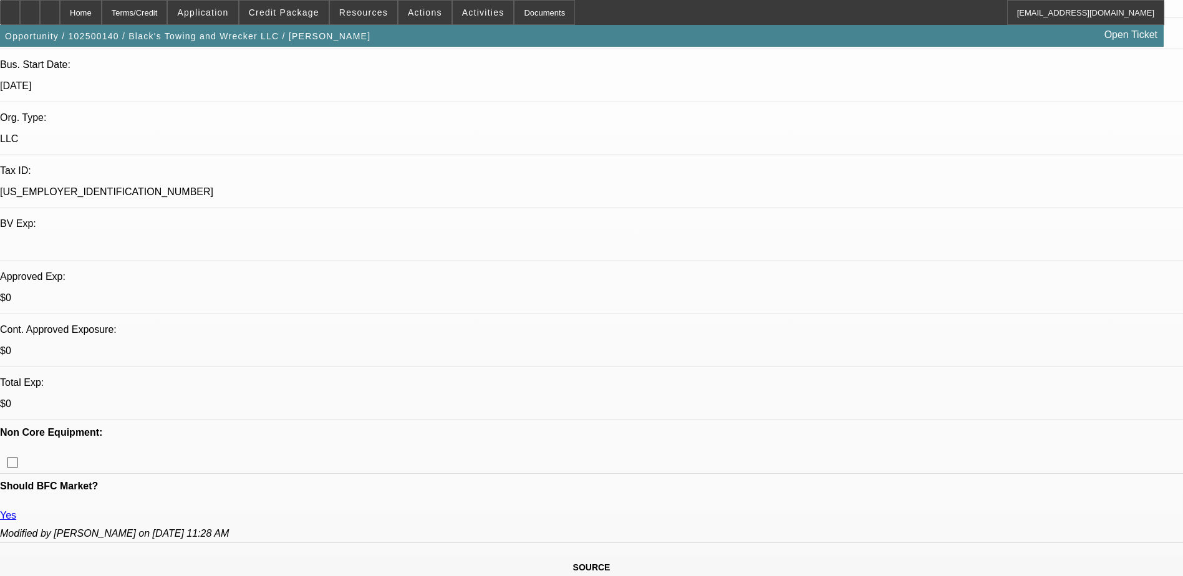
scroll to position [265, 0]
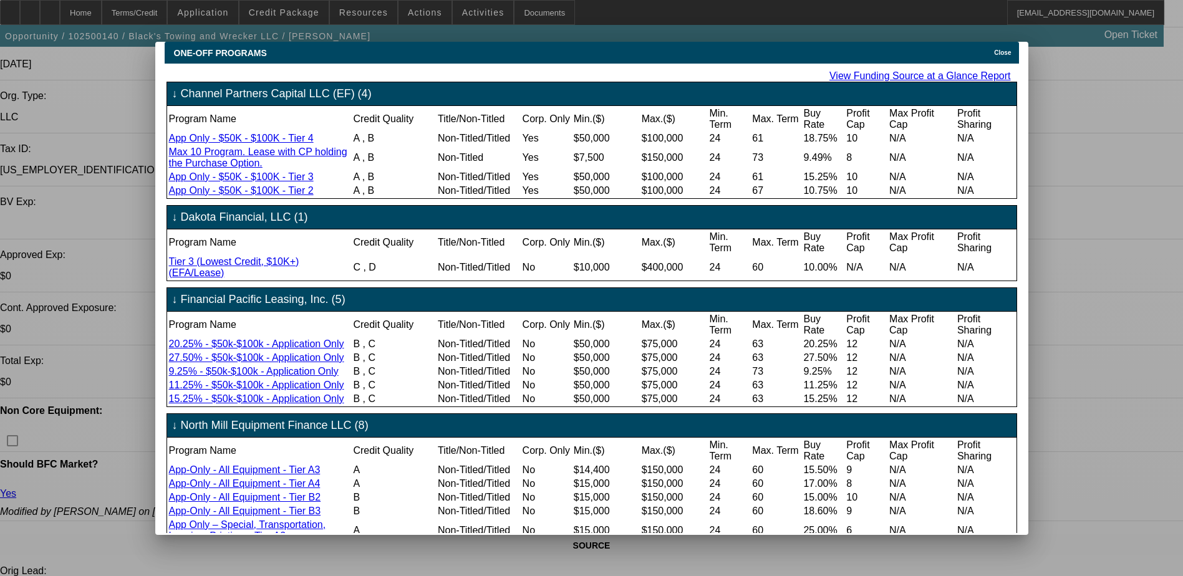
scroll to position [0, 0]
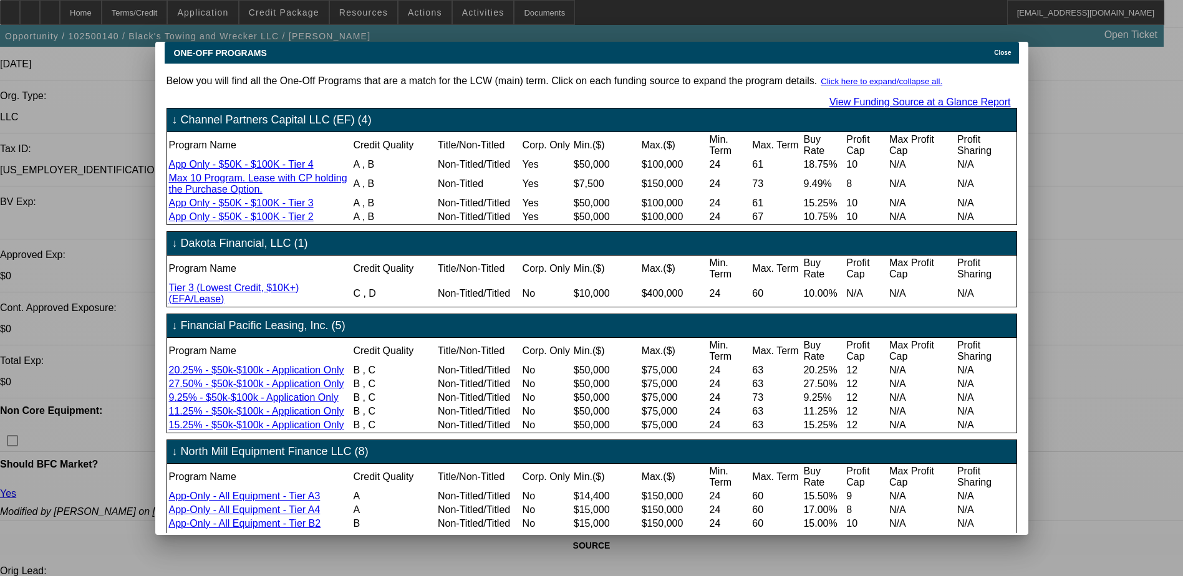
click at [991, 49] on icon at bounding box center [991, 52] width 0 height 7
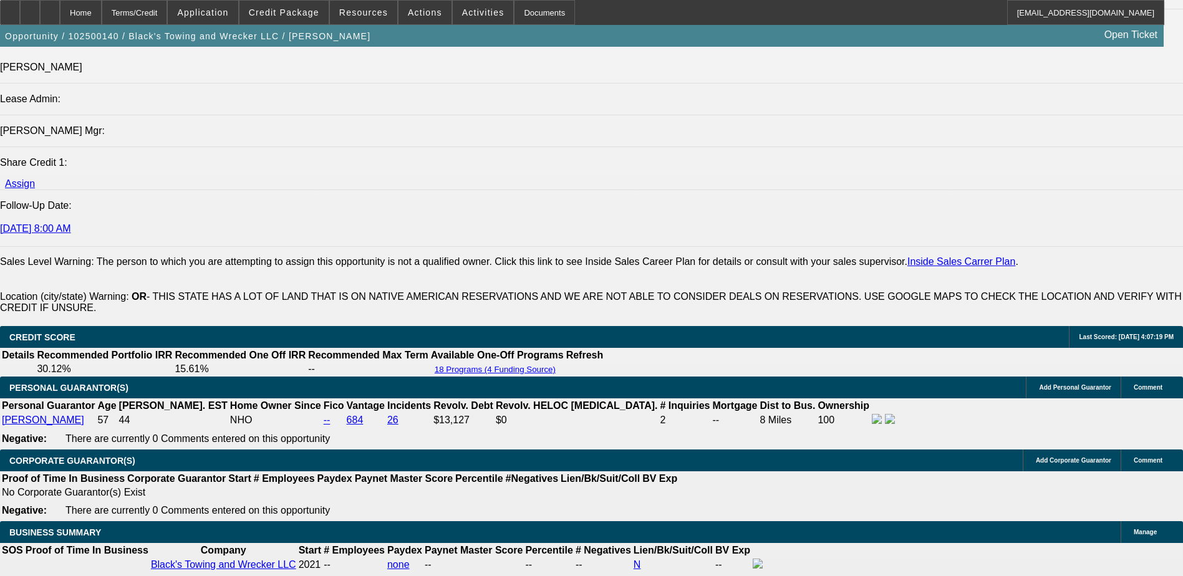
scroll to position [1699, 0]
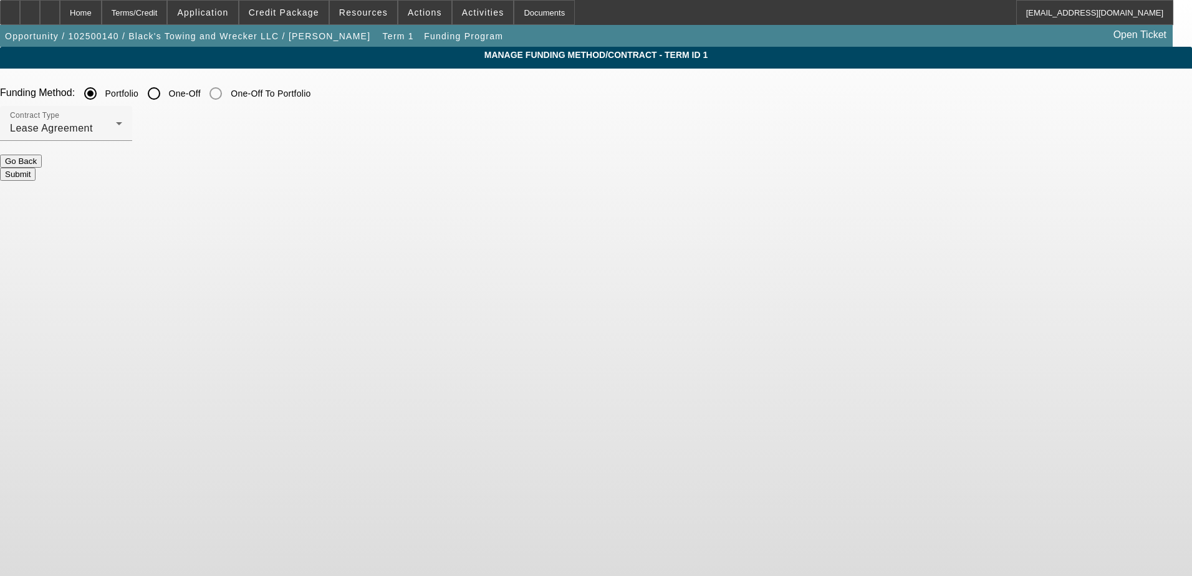
click at [166, 91] on input "One-Off" at bounding box center [154, 93] width 25 height 25
radio input "true"
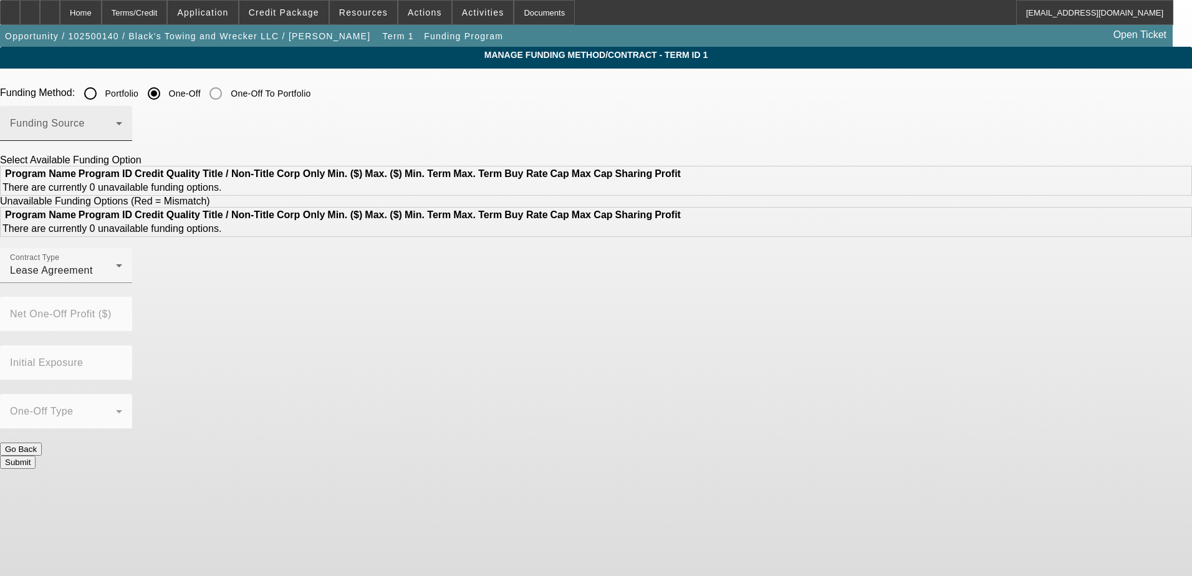
click at [122, 116] on div "Funding Source" at bounding box center [66, 123] width 112 height 35
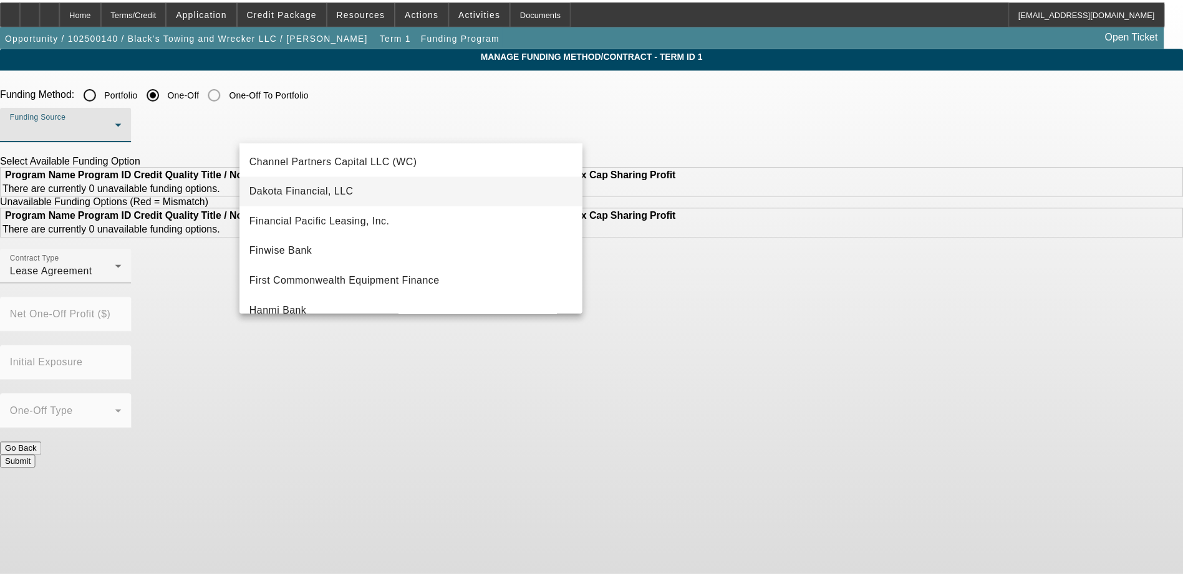
scroll to position [125, 0]
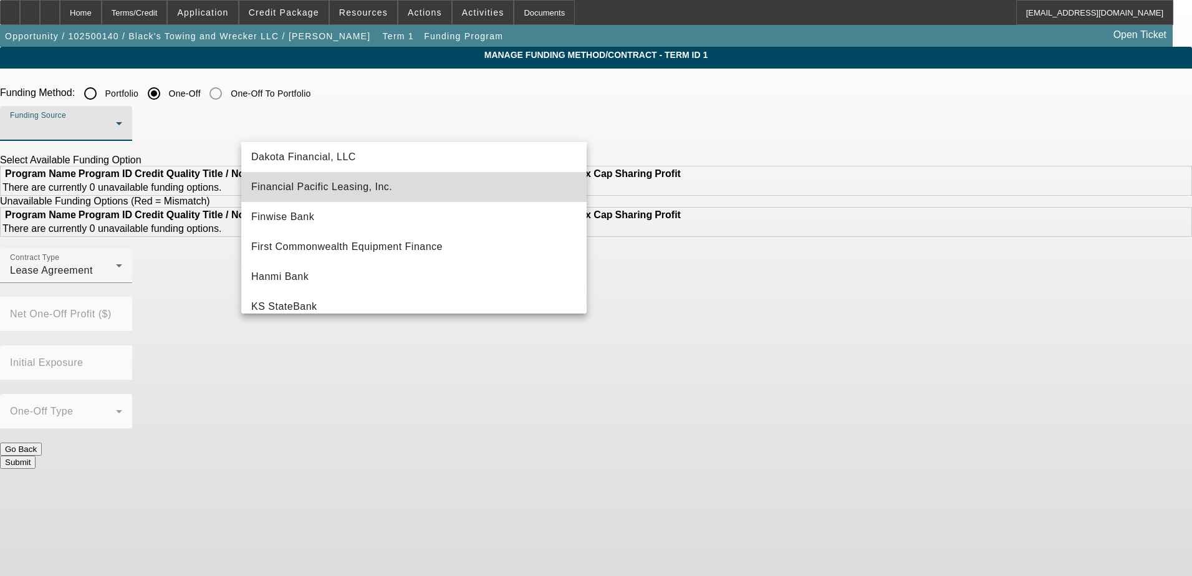
click at [466, 192] on mat-option "Financial Pacific Leasing, Inc." at bounding box center [413, 187] width 345 height 30
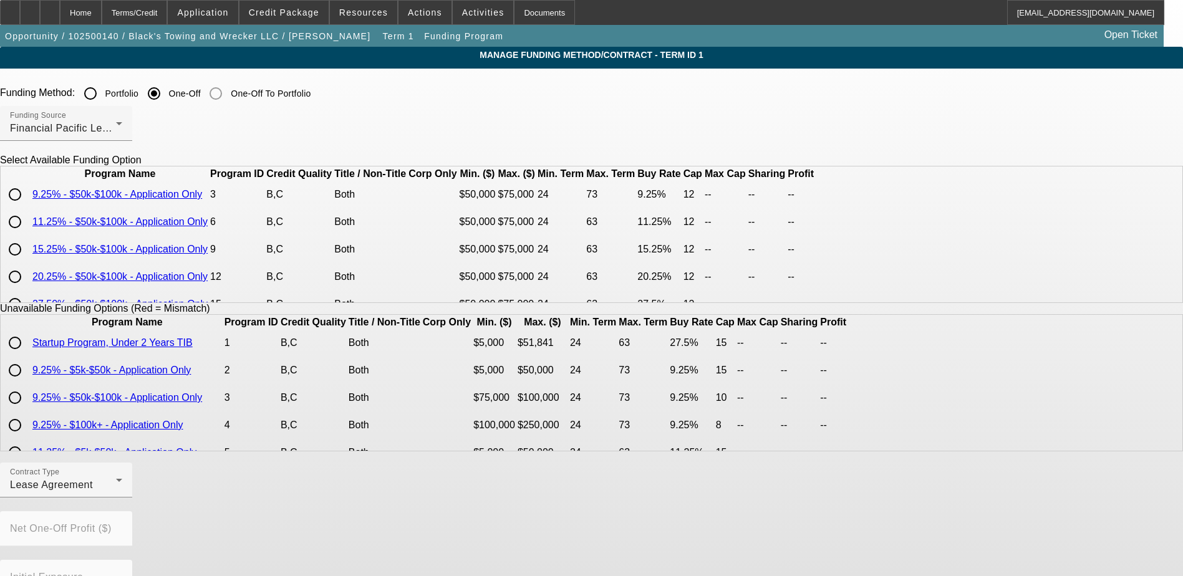
click at [27, 262] on input "radio" at bounding box center [14, 249] width 25 height 25
radio input "true"
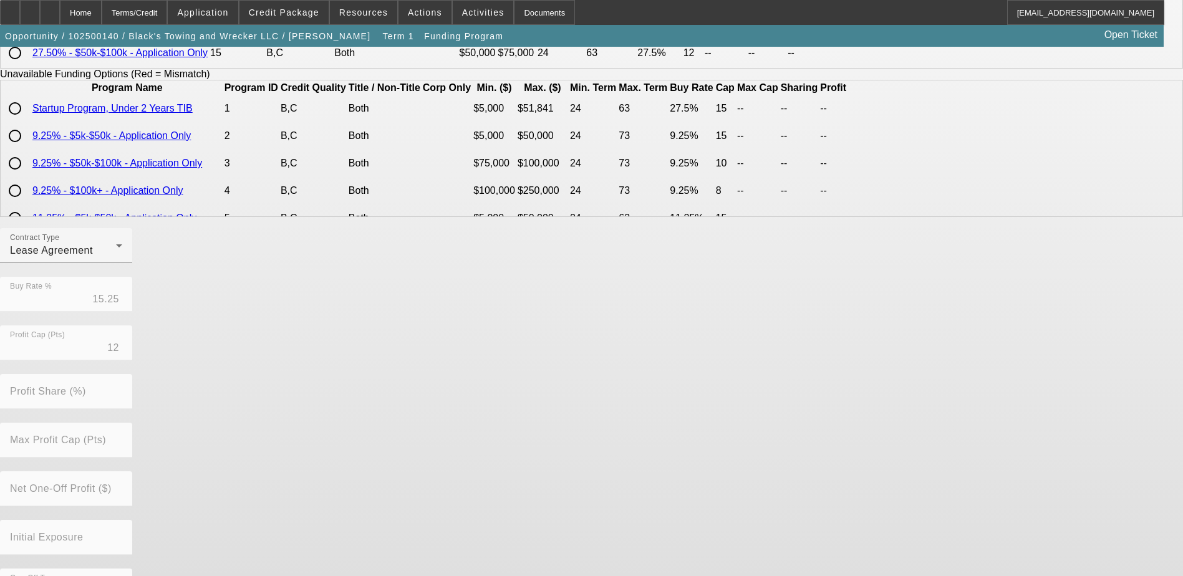
scroll to position [275, 0]
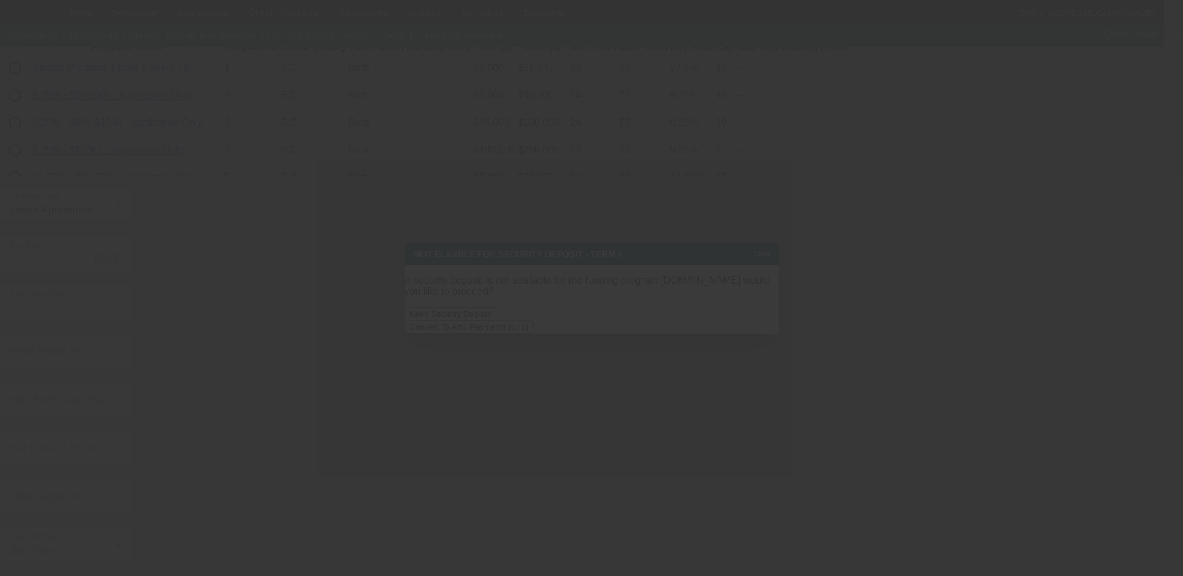
scroll to position [0, 0]
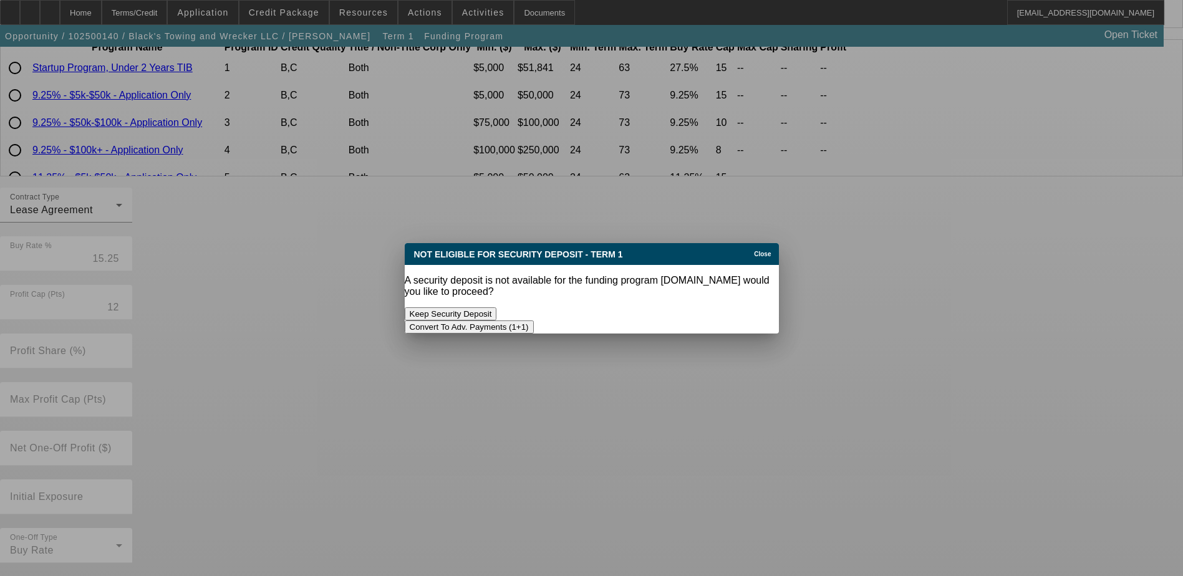
click at [534, 320] on button "Convert To Adv. Payments (1+1)" at bounding box center [469, 326] width 129 height 13
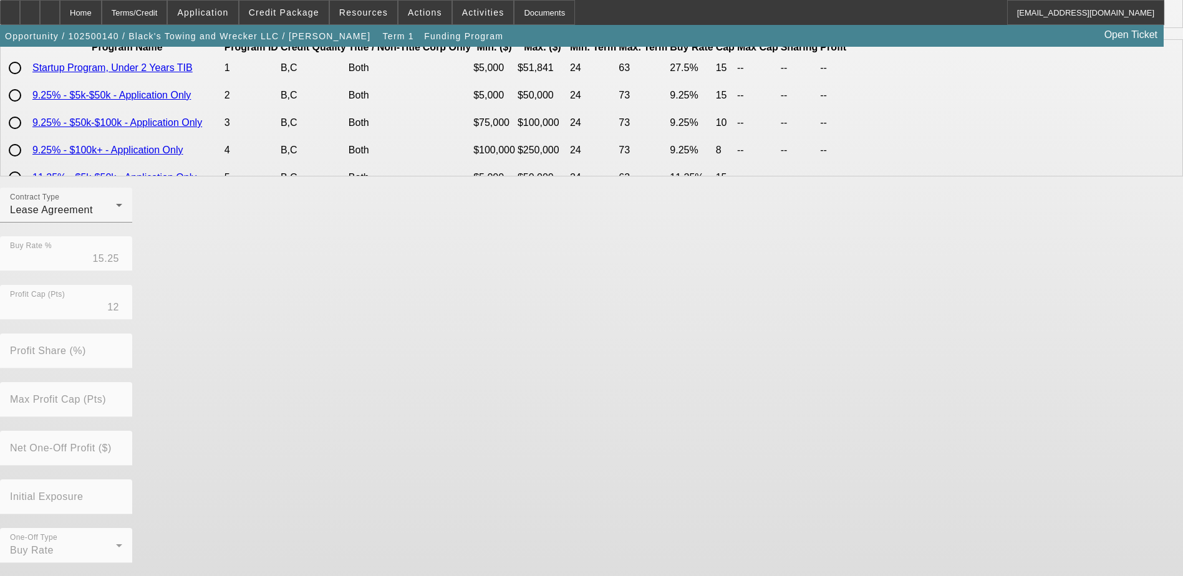
scroll to position [275, 0]
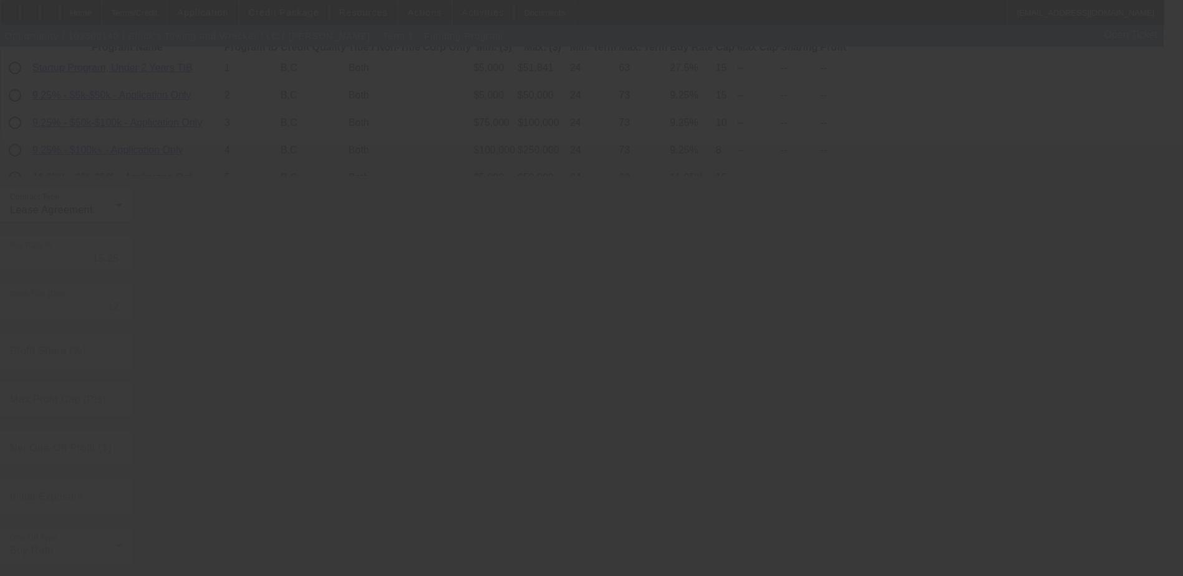
radio input "true"
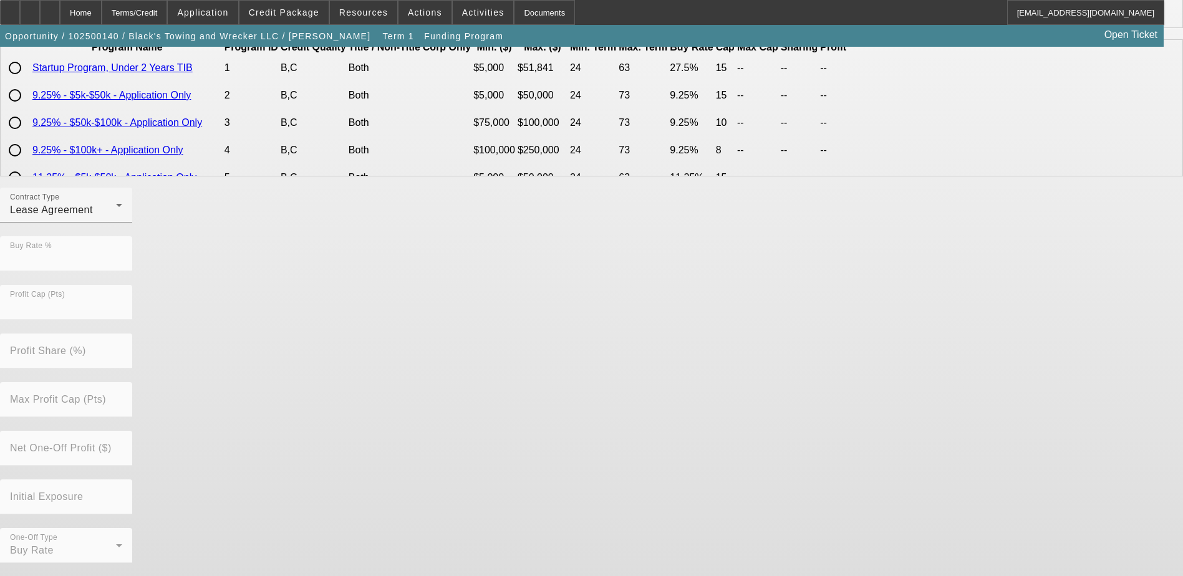
scroll to position [0, 0]
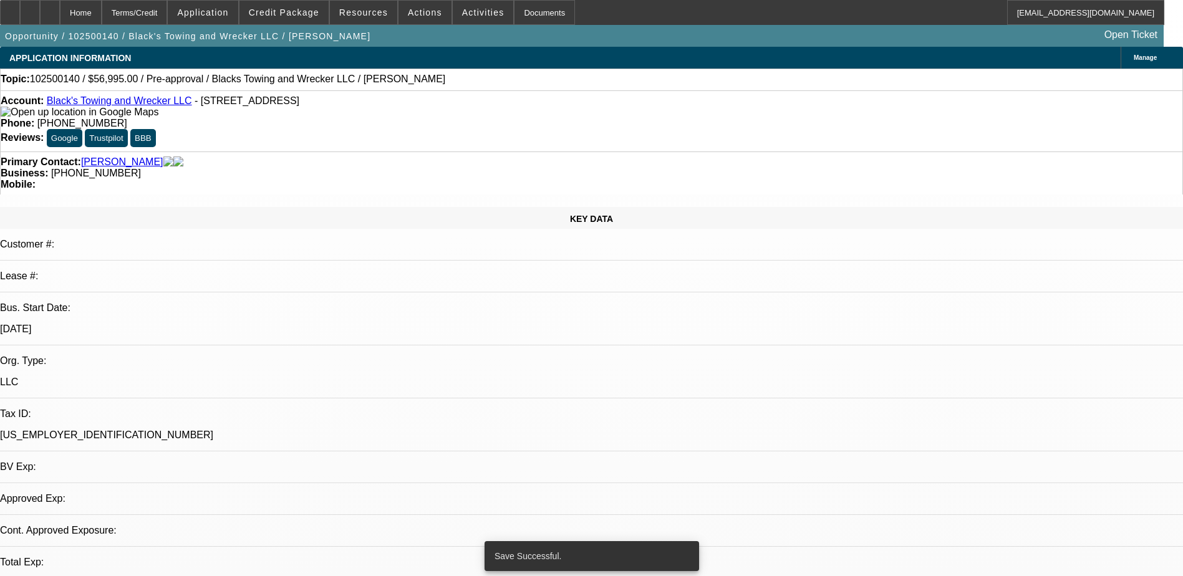
select select "0"
select select "0.1"
select select "4"
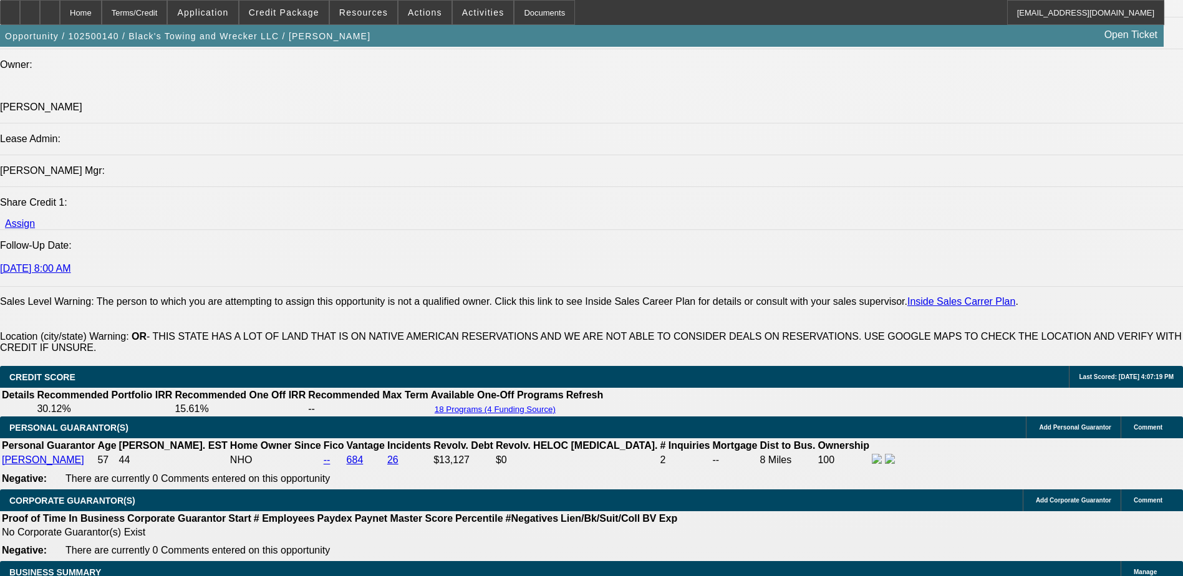
scroll to position [1683, 0]
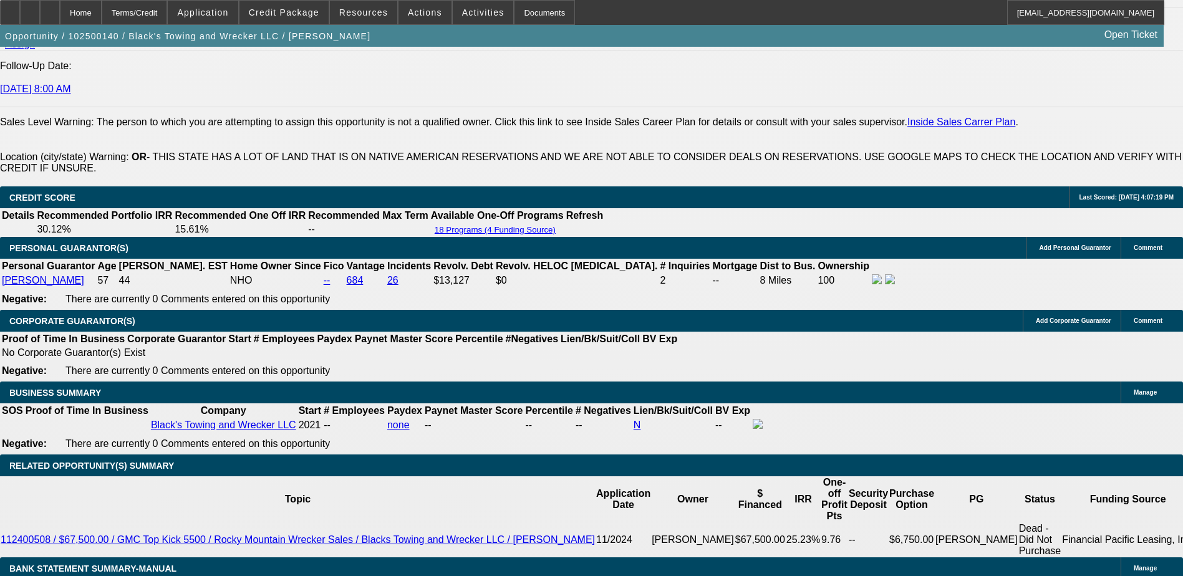
drag, startPoint x: 276, startPoint y: 335, endPoint x: 291, endPoint y: 336, distance: 15.0
type input "UNKNOWN"
type input "1"
type input "$1,211.80"
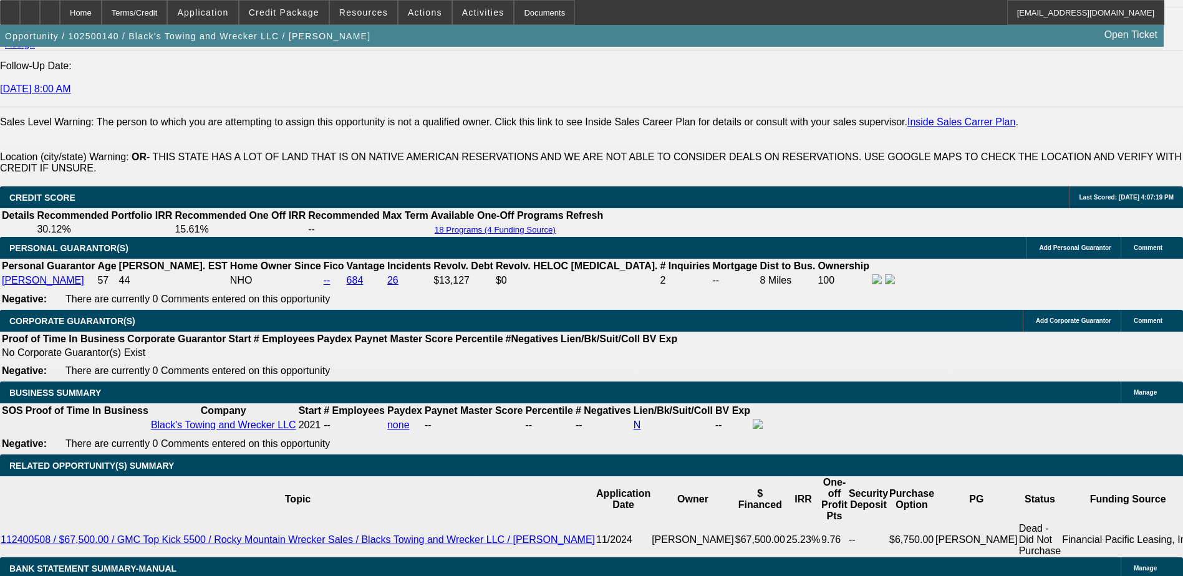
type input "16."
type input "$1,615.25"
type input "16.5"
type input "$1,629.89"
type input "16.5"
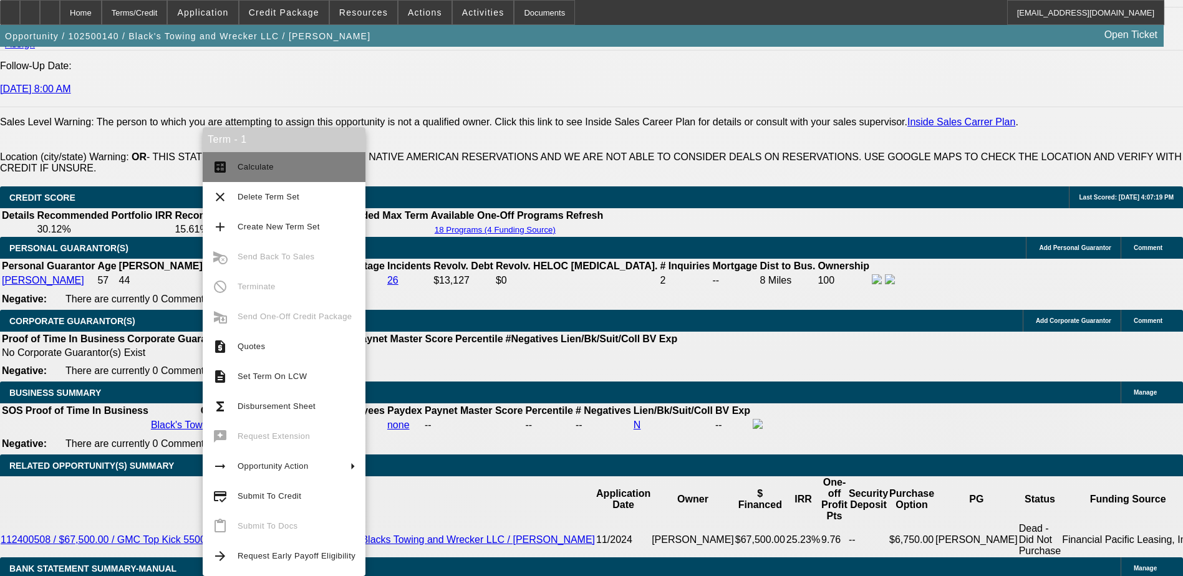
click at [259, 171] on span "Calculate" at bounding box center [297, 167] width 118 height 15
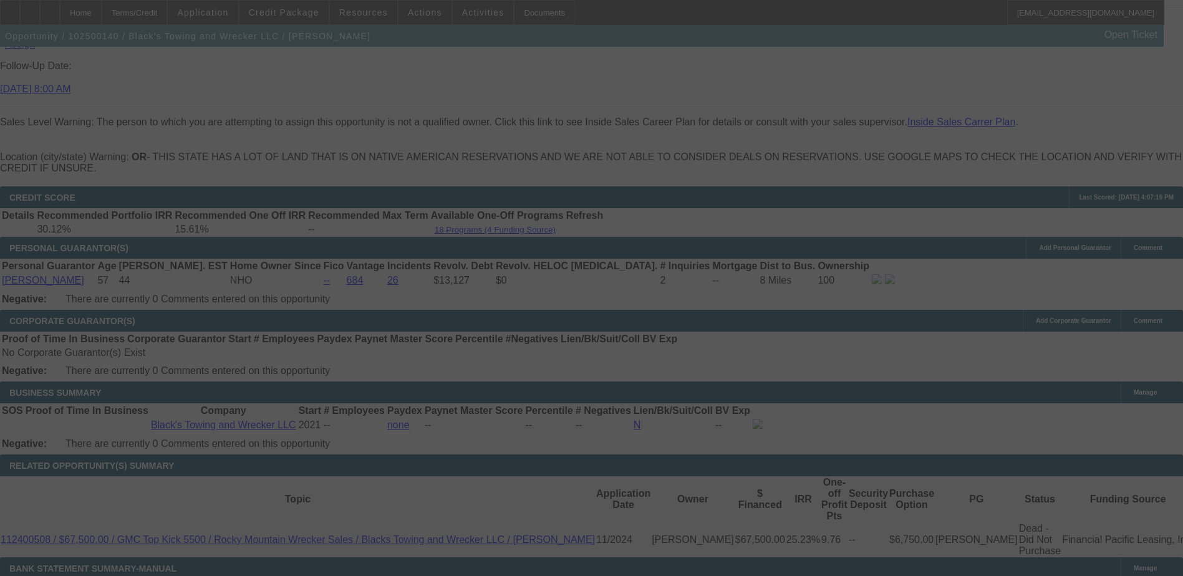
select select "0"
select select "0.1"
select select "4"
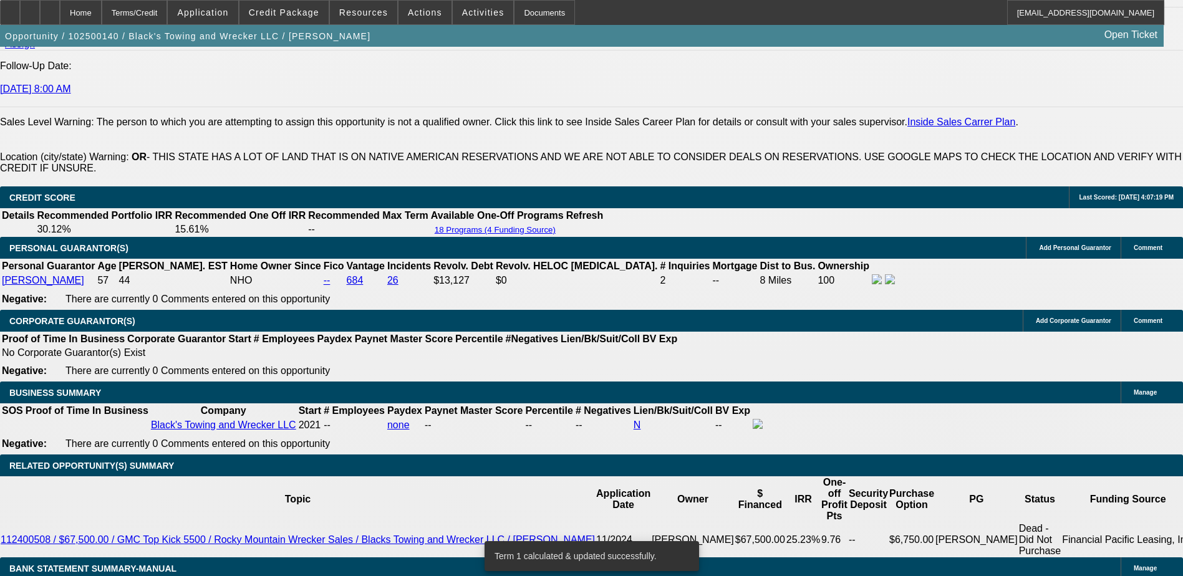
drag, startPoint x: 244, startPoint y: 331, endPoint x: 279, endPoint y: 336, distance: 35.3
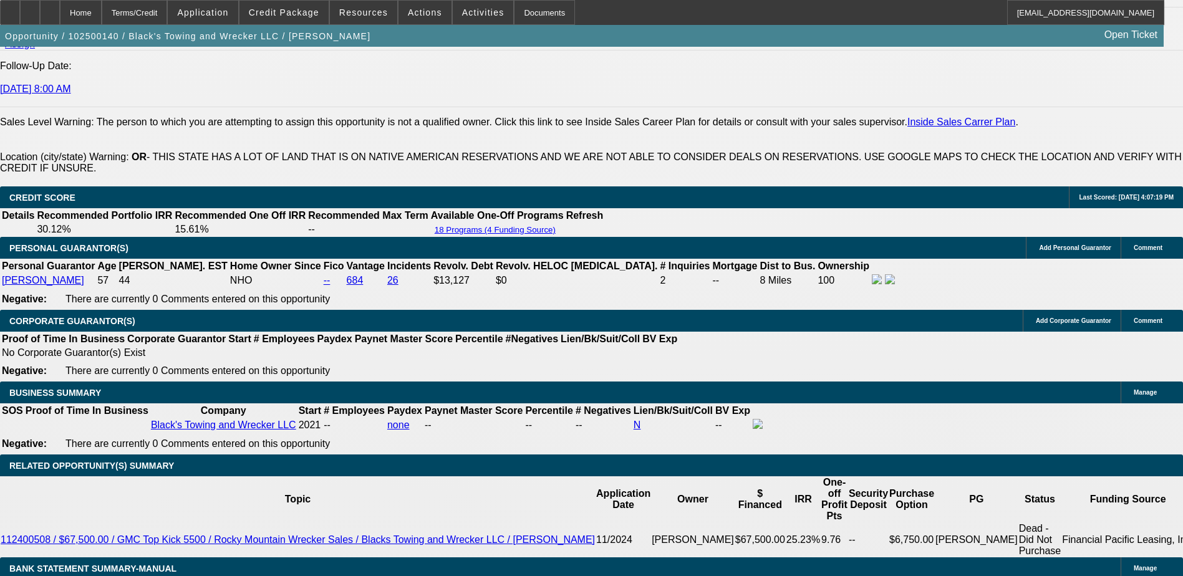
type input "UNKNOWN"
type input "4"
type input "$14,741.90"
type input "42"
type input "$1,795.43"
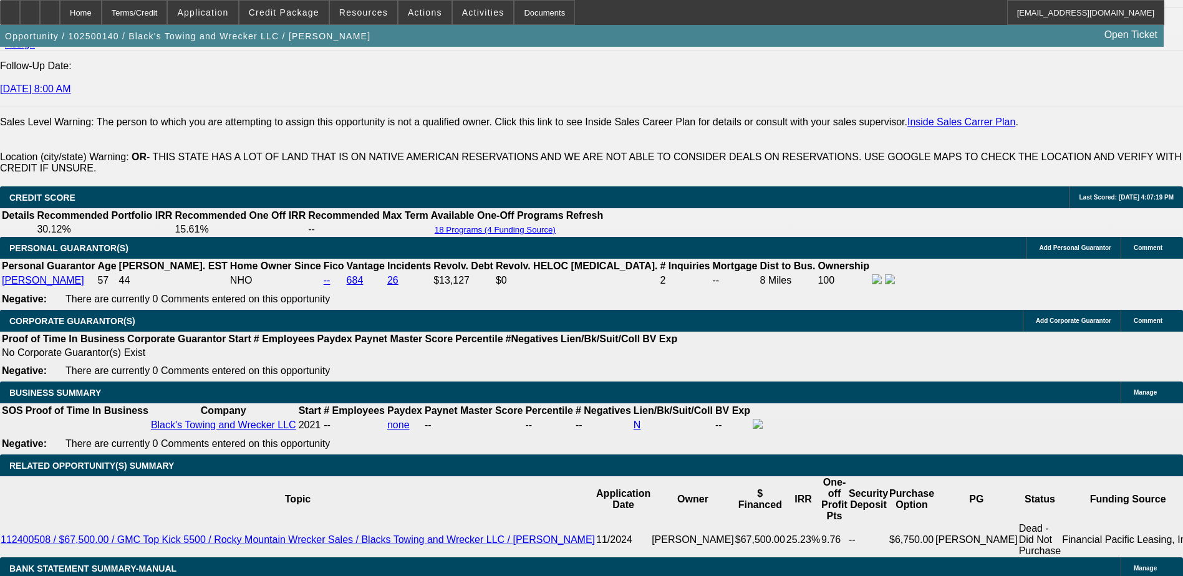
type input "42"
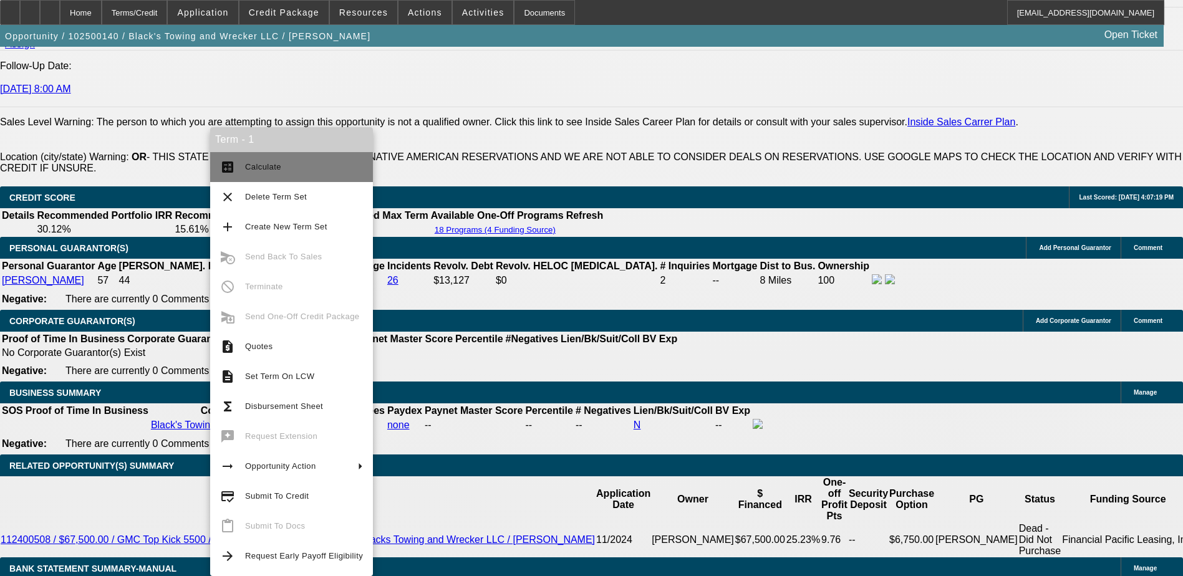
click at [274, 168] on span "Calculate" at bounding box center [263, 166] width 36 height 9
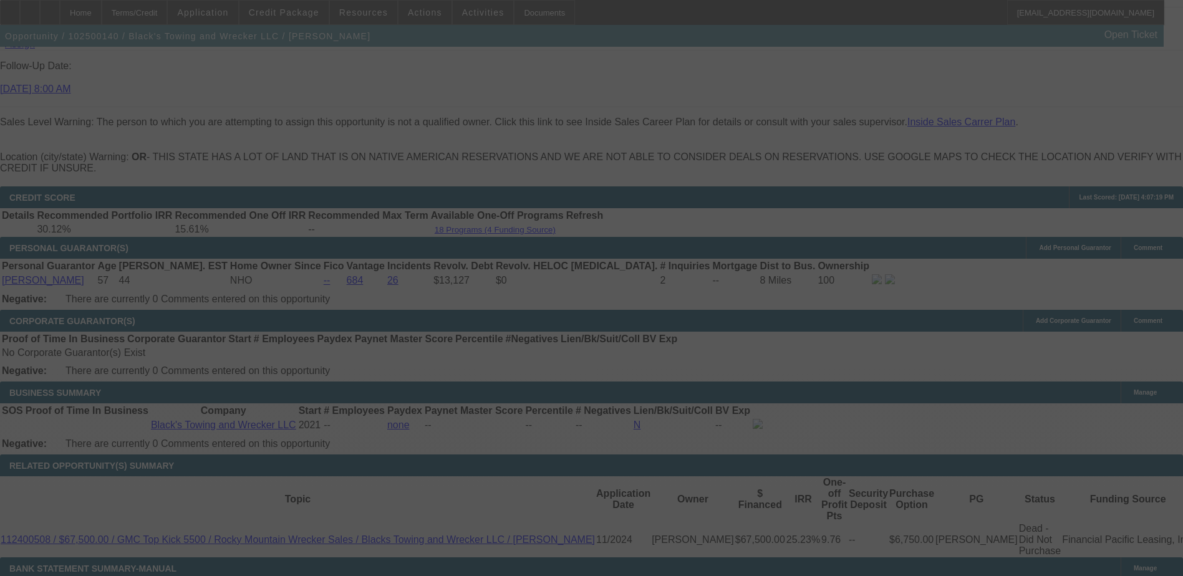
select select "0"
select select "0.1"
select select "4"
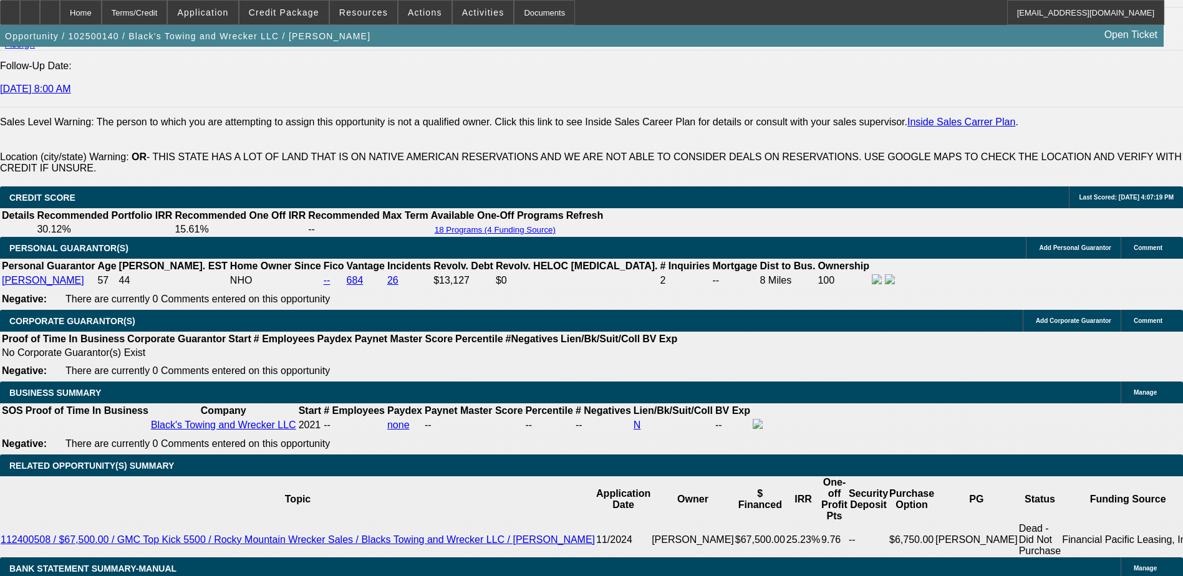
drag, startPoint x: 267, startPoint y: 333, endPoint x: 303, endPoint y: 333, distance: 35.5
type input "UNKNOWN"
type input "1"
type input "$1,381.48"
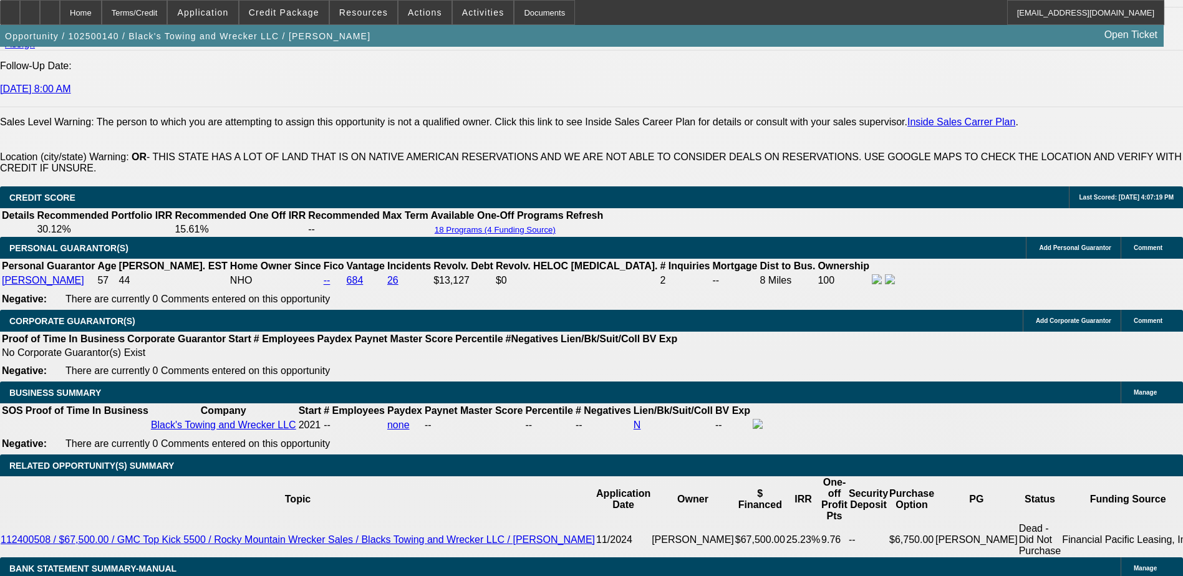
type input "16"
type input "$1,781.07"
type input "16"
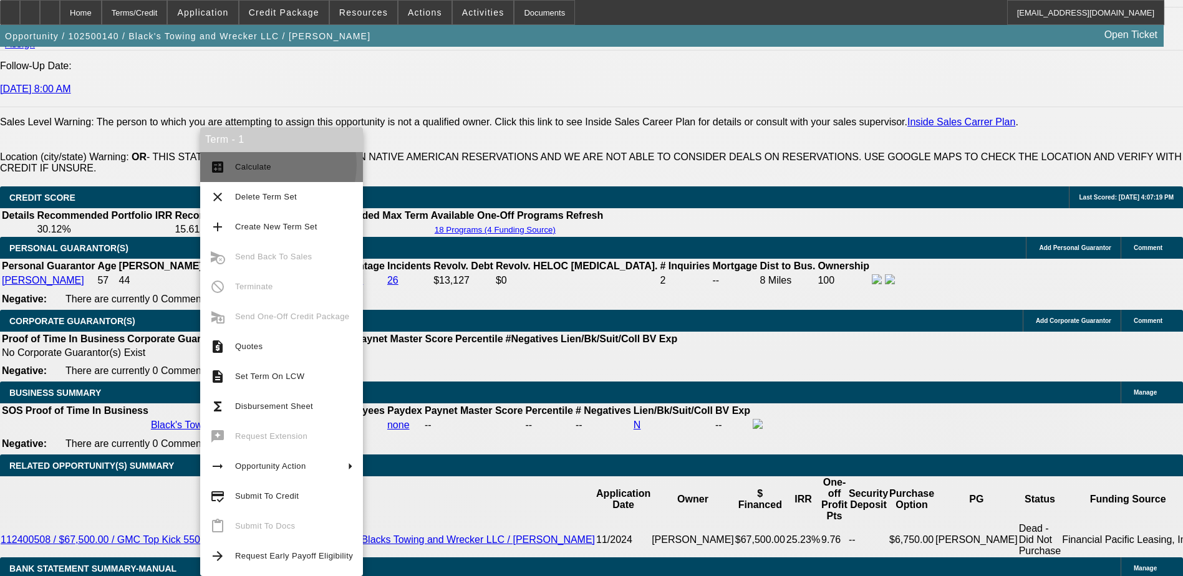
click at [271, 165] on span "Calculate" at bounding box center [294, 167] width 118 height 15
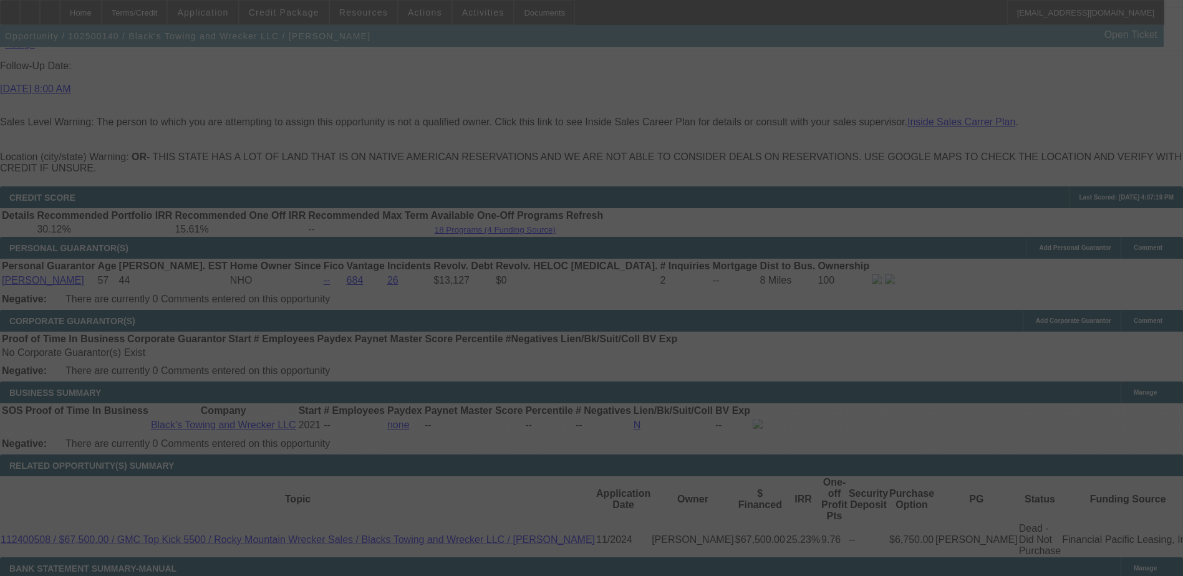
select select "0"
select select "0.1"
select select "4"
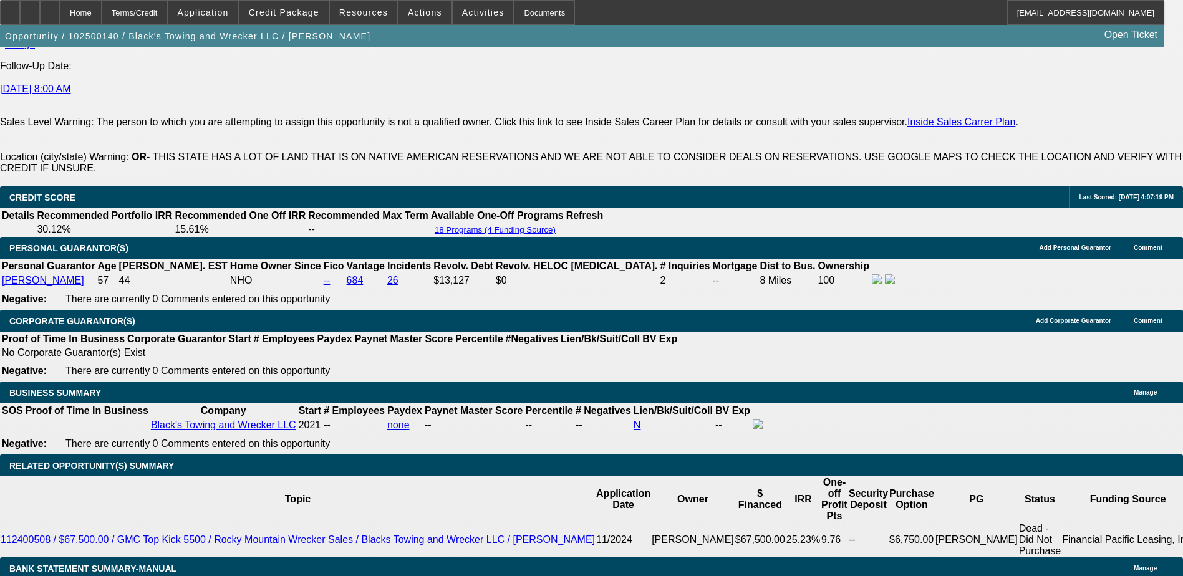
drag, startPoint x: 281, startPoint y: 335, endPoint x: 321, endPoint y: 335, distance: 39.9
type input "UNKNOWN"
type input "1"
type input "$1,381.48"
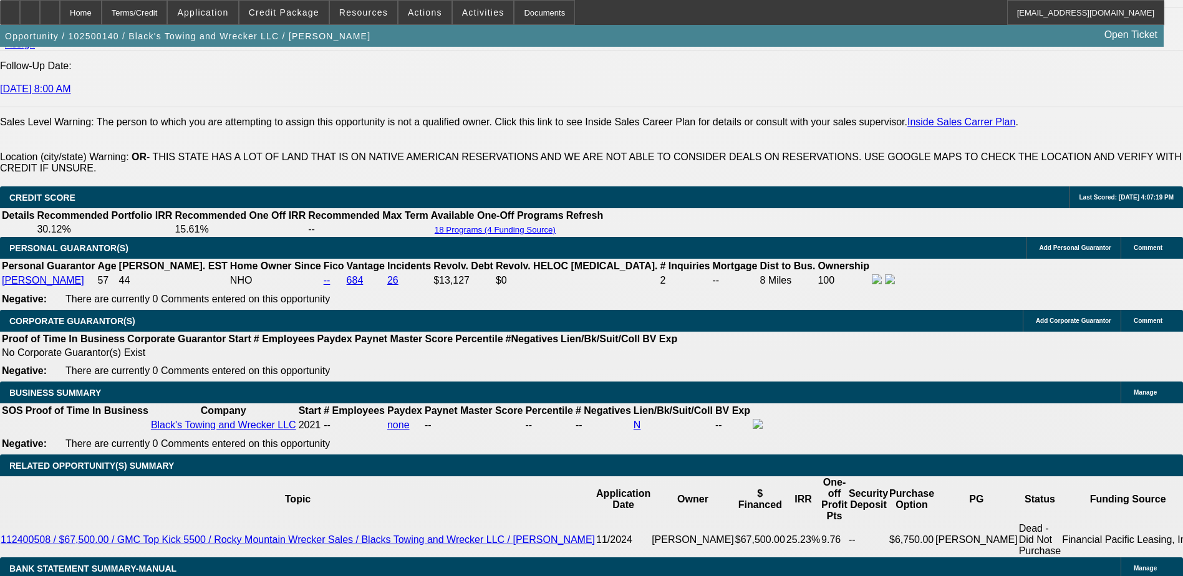
type input "15"
type input "$1,752.54"
type input "15.9"
type input "$1,778.20"
type input "15.9"
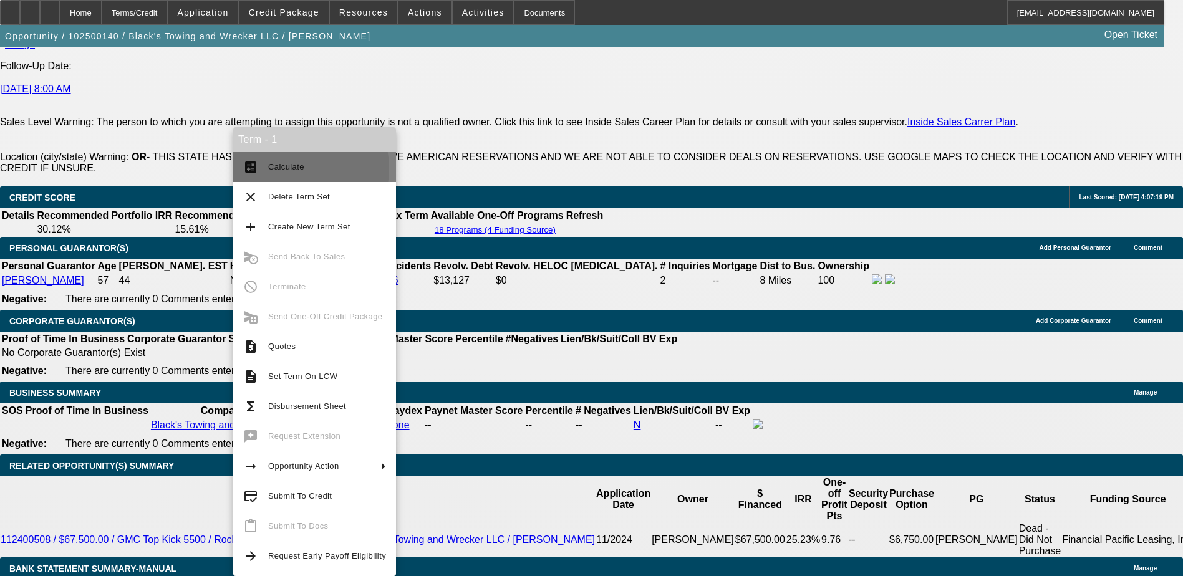
click at [284, 168] on span "Calculate" at bounding box center [286, 166] width 36 height 9
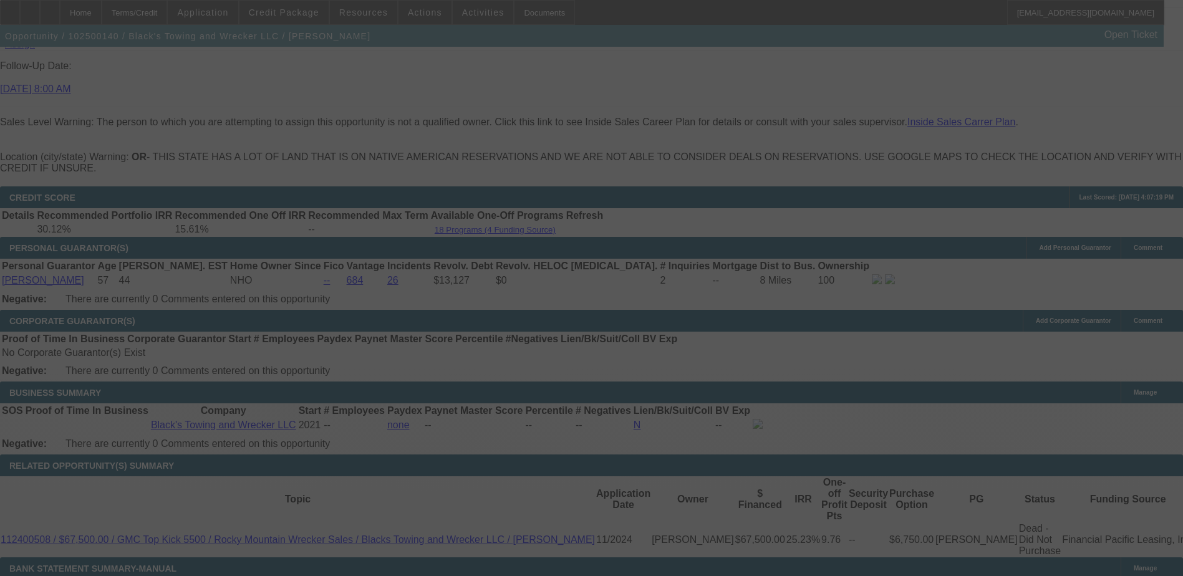
select select "0"
select select "0.1"
select select "4"
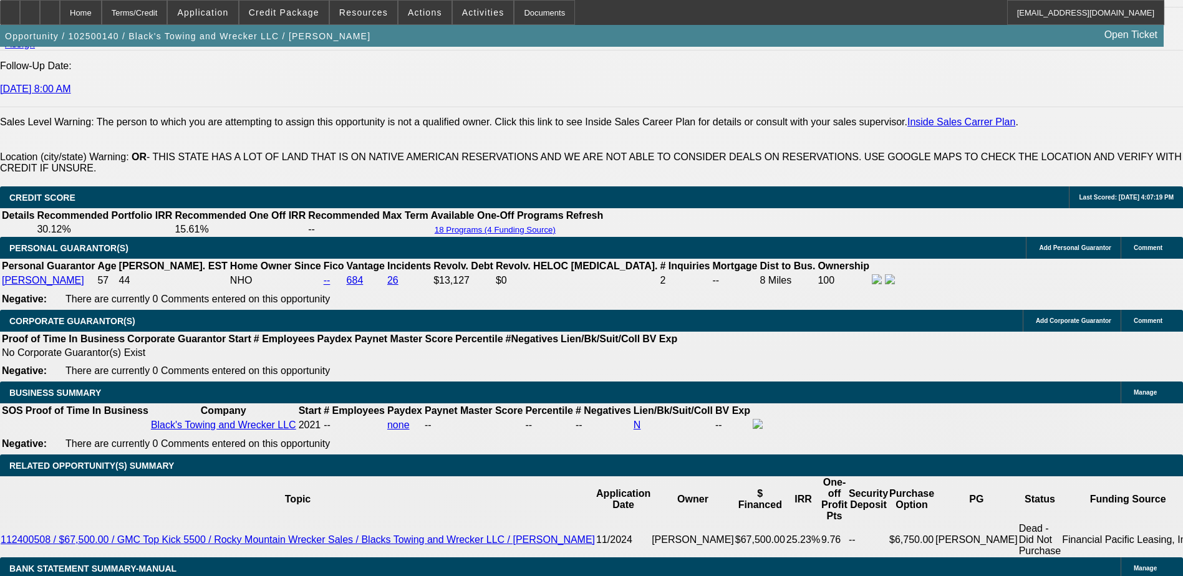
drag, startPoint x: 259, startPoint y: 329, endPoint x: 306, endPoint y: 334, distance: 46.3
type input "UNKNOWN"
type input "15"
type input "$1,752.54"
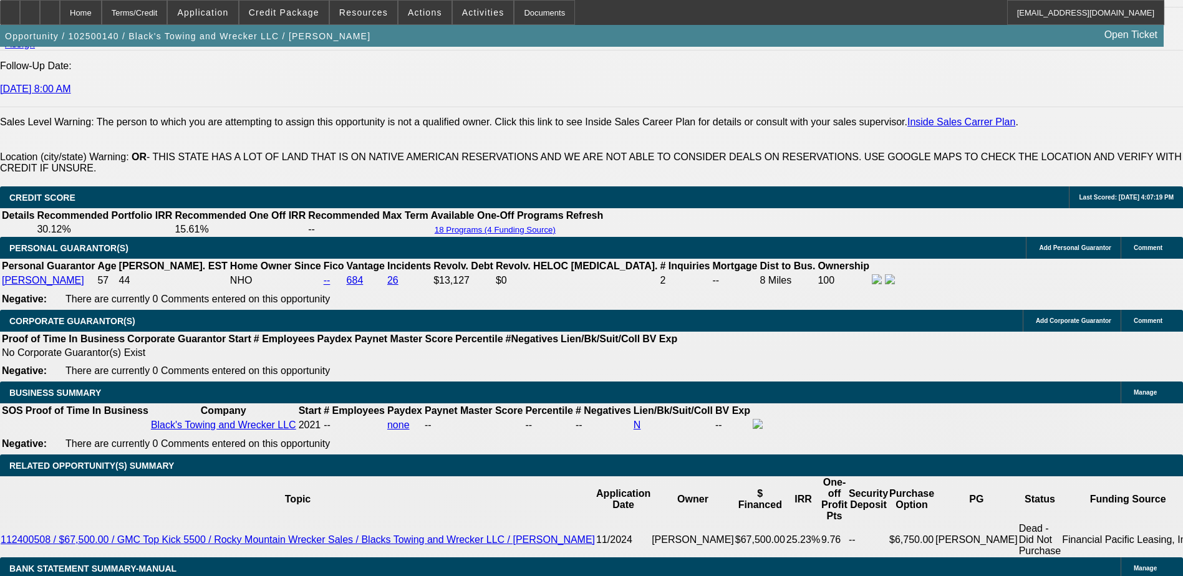
type input "15.78"
type input "$1,774.77"
type input "15.78"
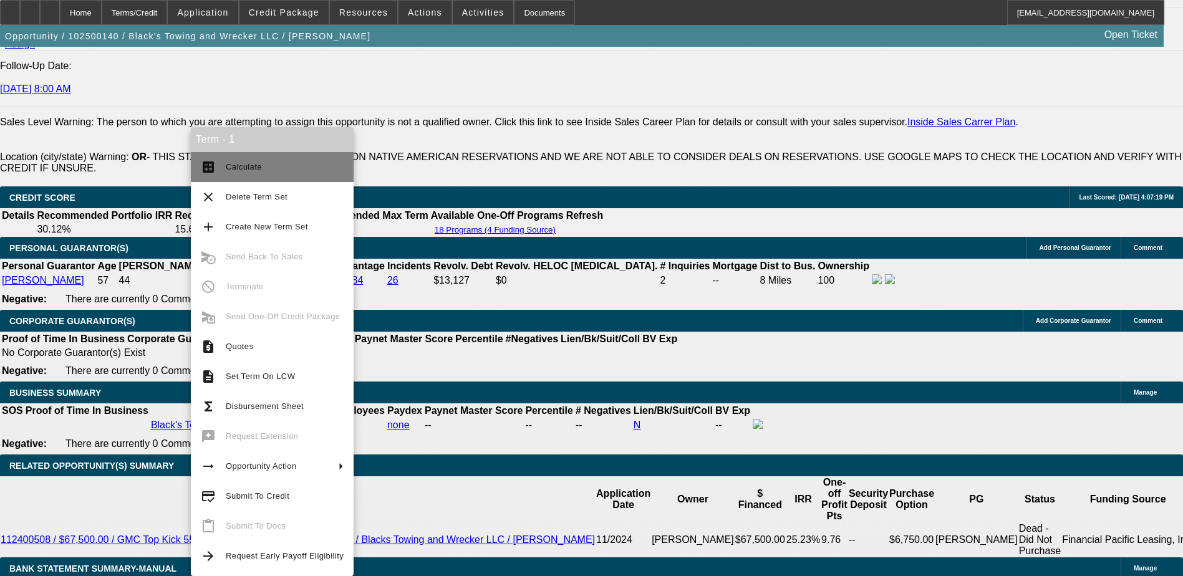
click at [262, 178] on button "calculate Calculate" at bounding box center [272, 167] width 163 height 30
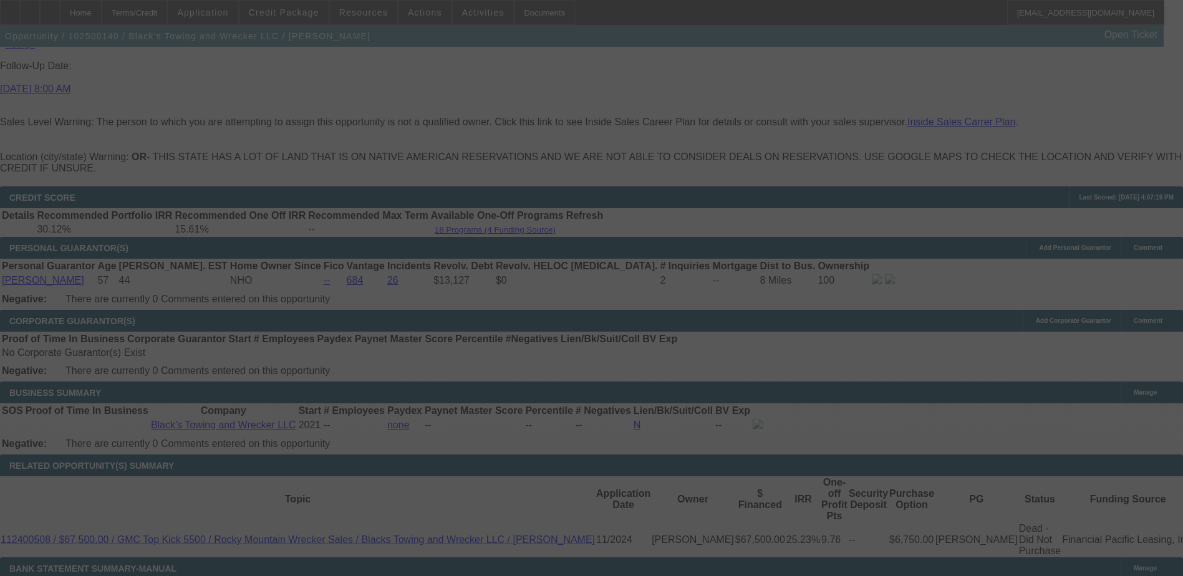
select select "0"
select select "0.1"
select select "4"
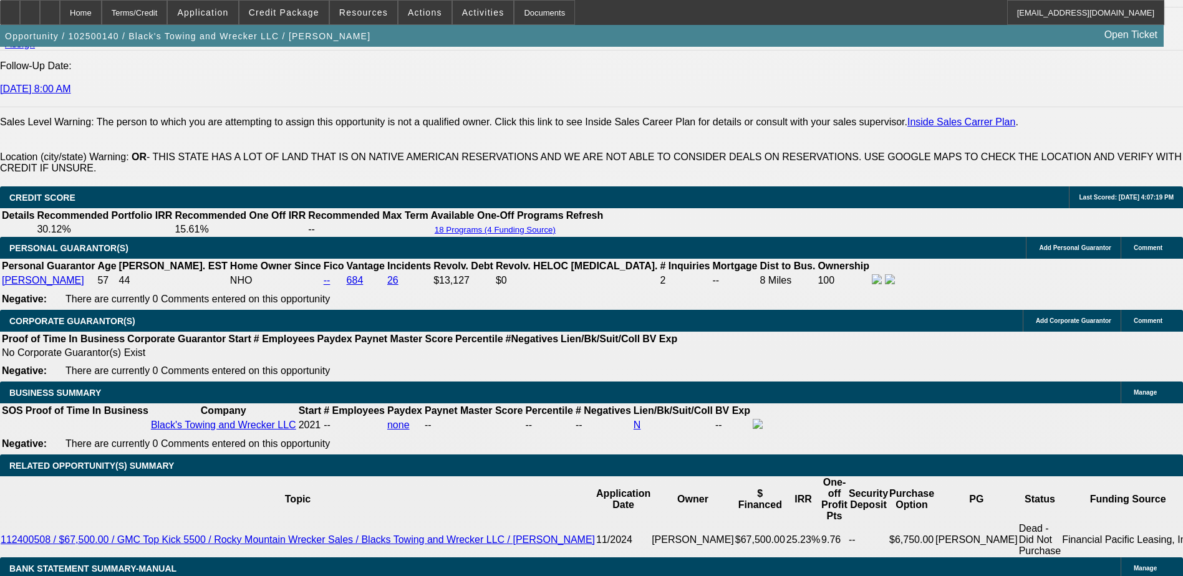
drag, startPoint x: 229, startPoint y: 236, endPoint x: 339, endPoint y: 236, distance: 109.7
type input "$10,000.00"
drag, startPoint x: 245, startPoint y: 335, endPoint x: 267, endPoint y: 334, distance: 22.5
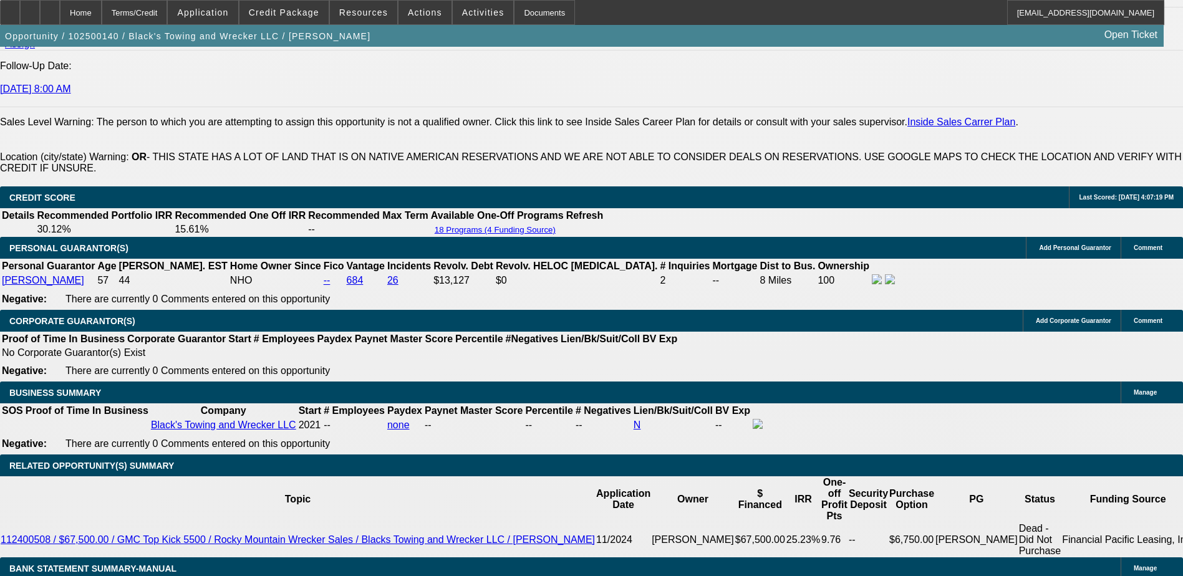
type input "UNKNOWN"
type input "48"
type input "$1,608.84"
type input "48"
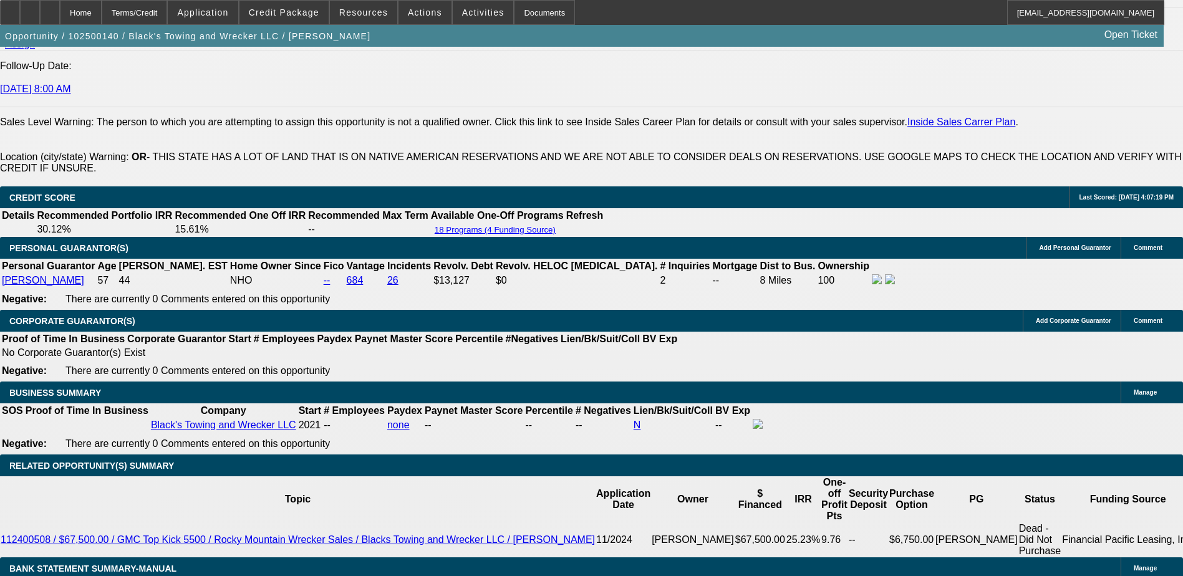
drag, startPoint x: 271, startPoint y: 331, endPoint x: 286, endPoint y: 335, distance: 15.4
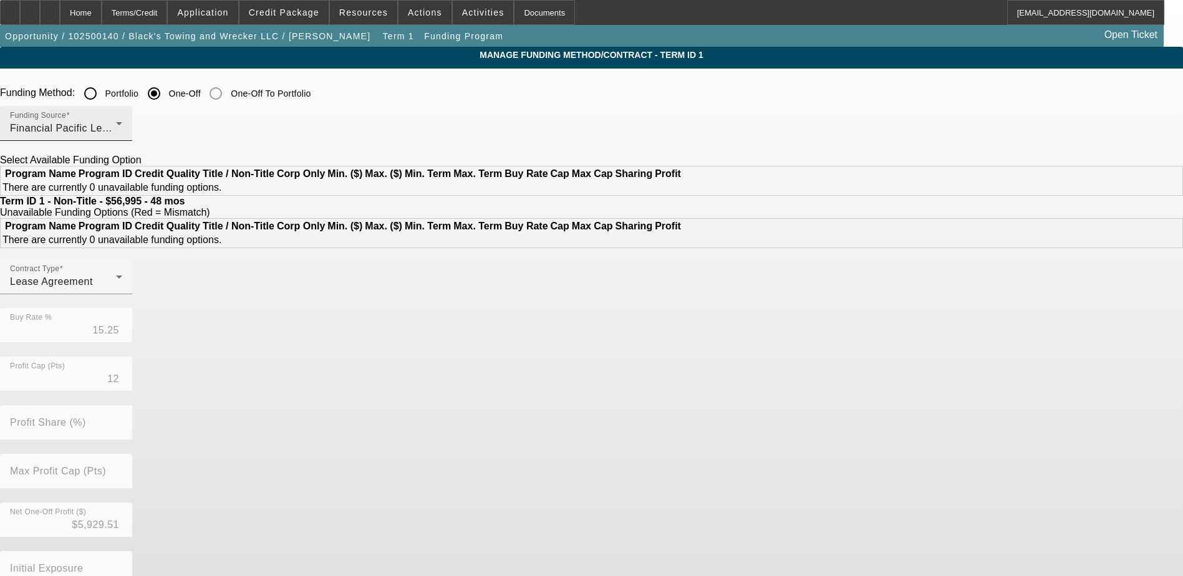
click at [122, 114] on div "Funding Source Financial Pacific Leasing, Inc." at bounding box center [66, 123] width 112 height 35
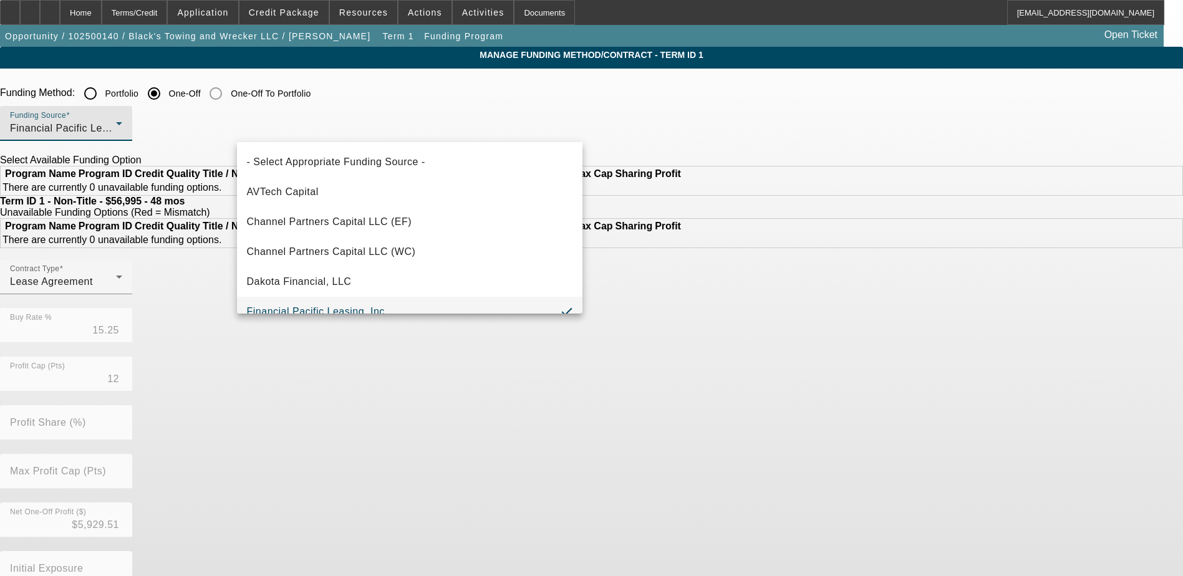
scroll to position [13, 0]
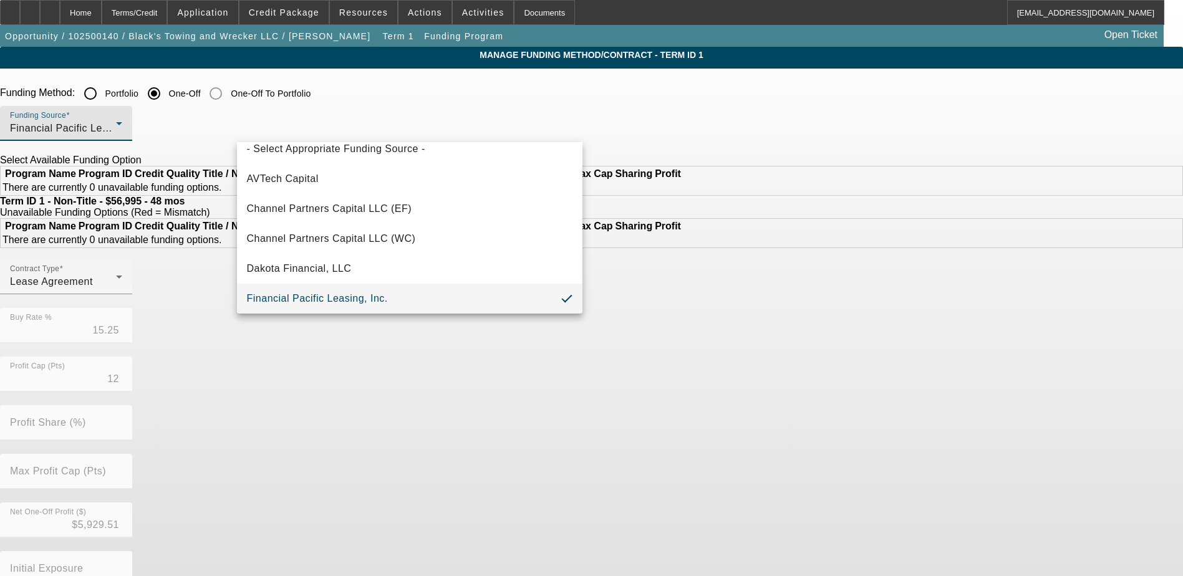
click at [473, 125] on div at bounding box center [591, 288] width 1183 height 576
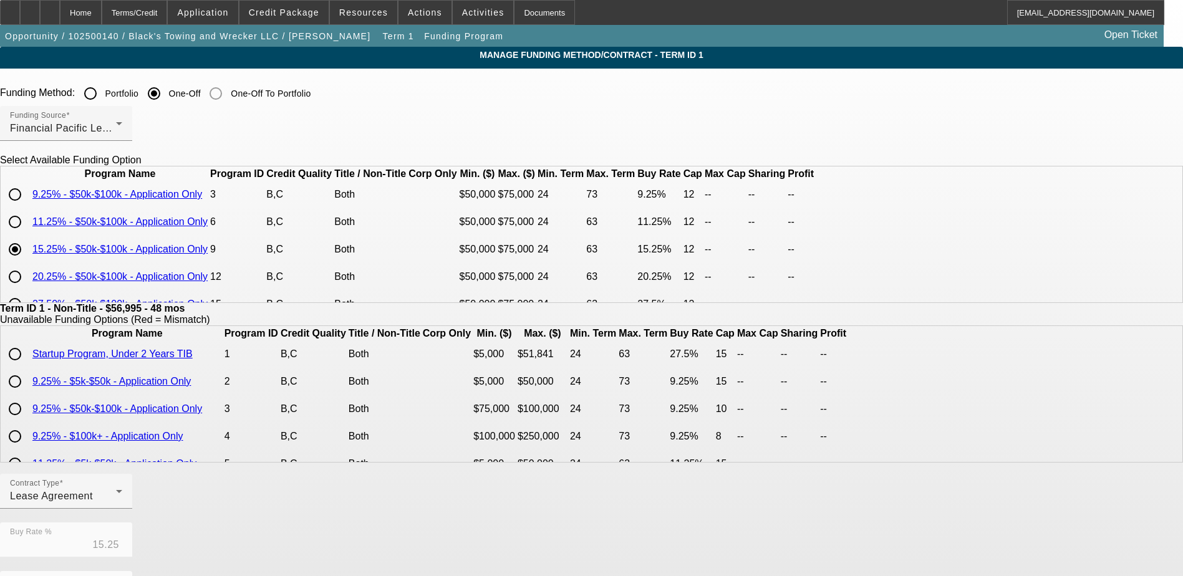
click at [27, 207] on input "radio" at bounding box center [14, 194] width 25 height 25
radio input "true"
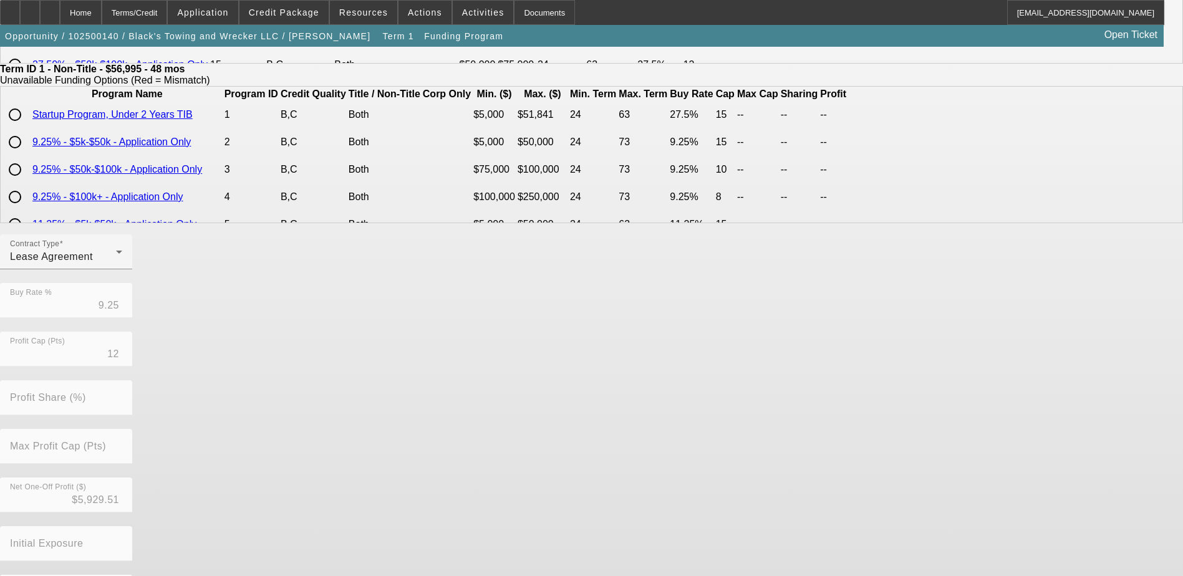
scroll to position [286, 0]
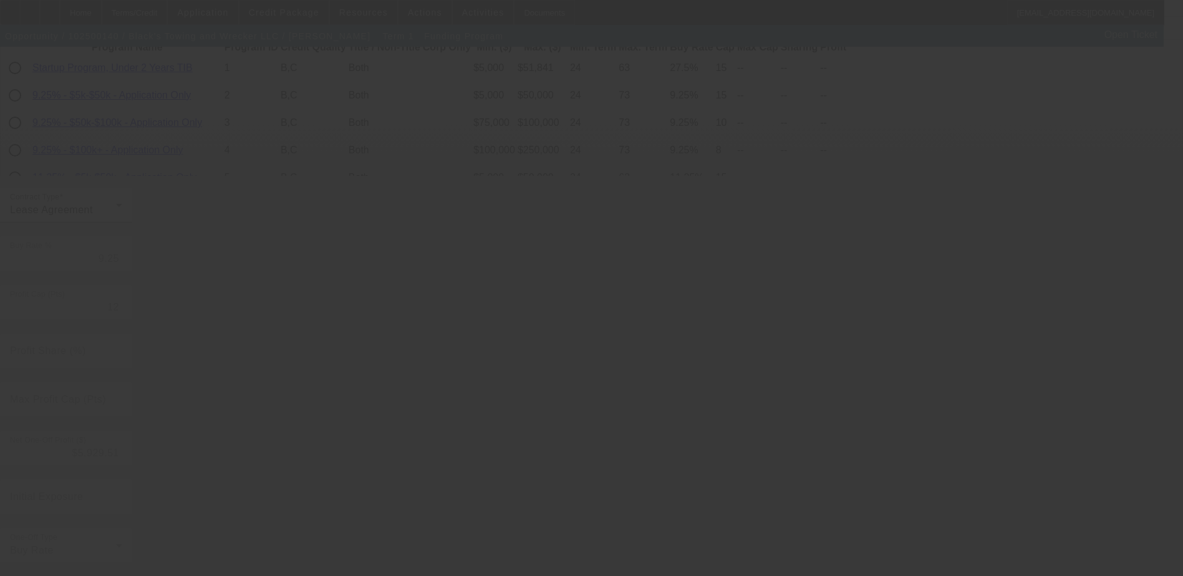
type input "15.25"
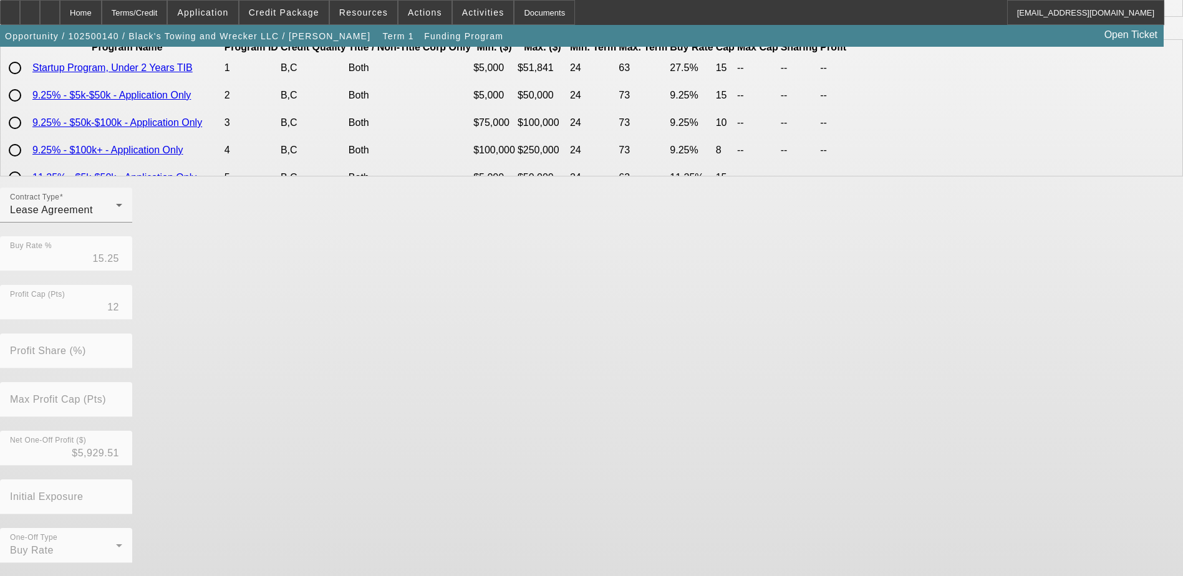
scroll to position [0, 0]
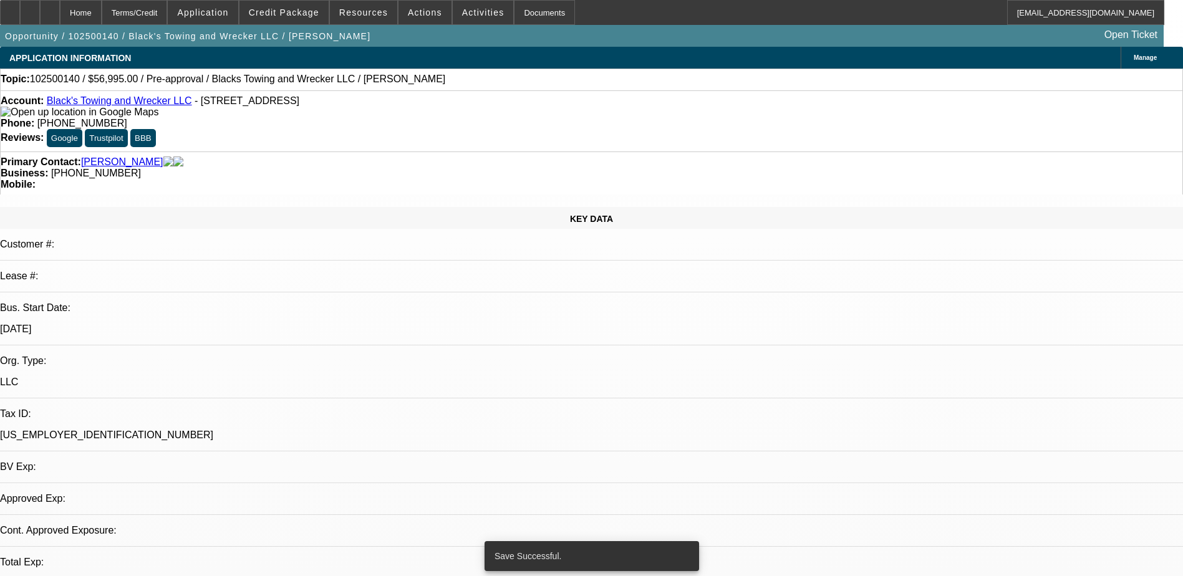
select select "0"
select select "0.1"
select select "4"
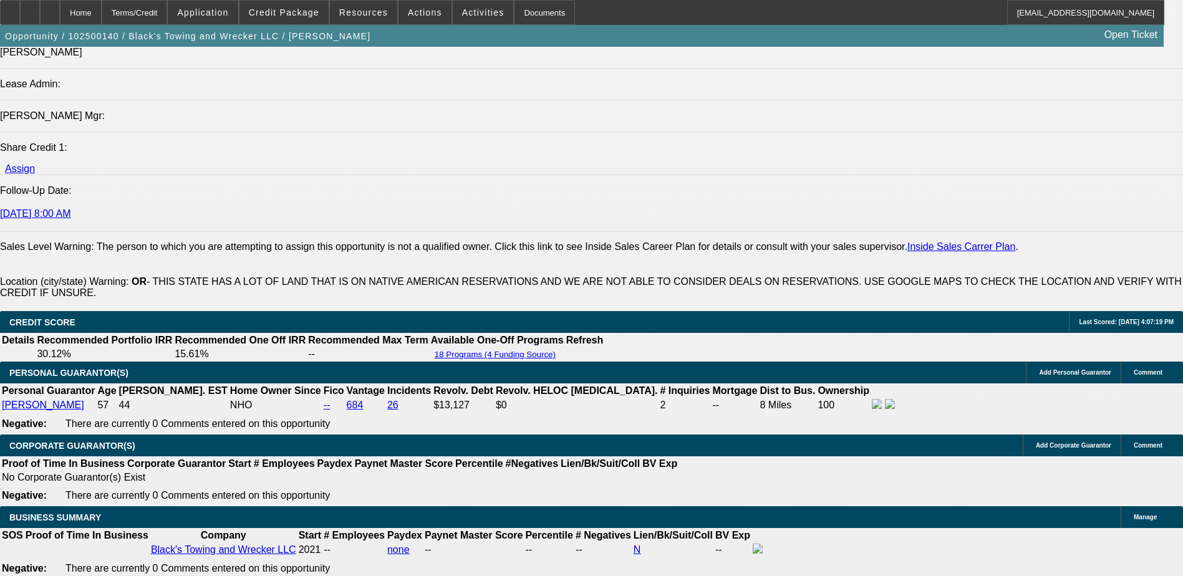
scroll to position [1621, 0]
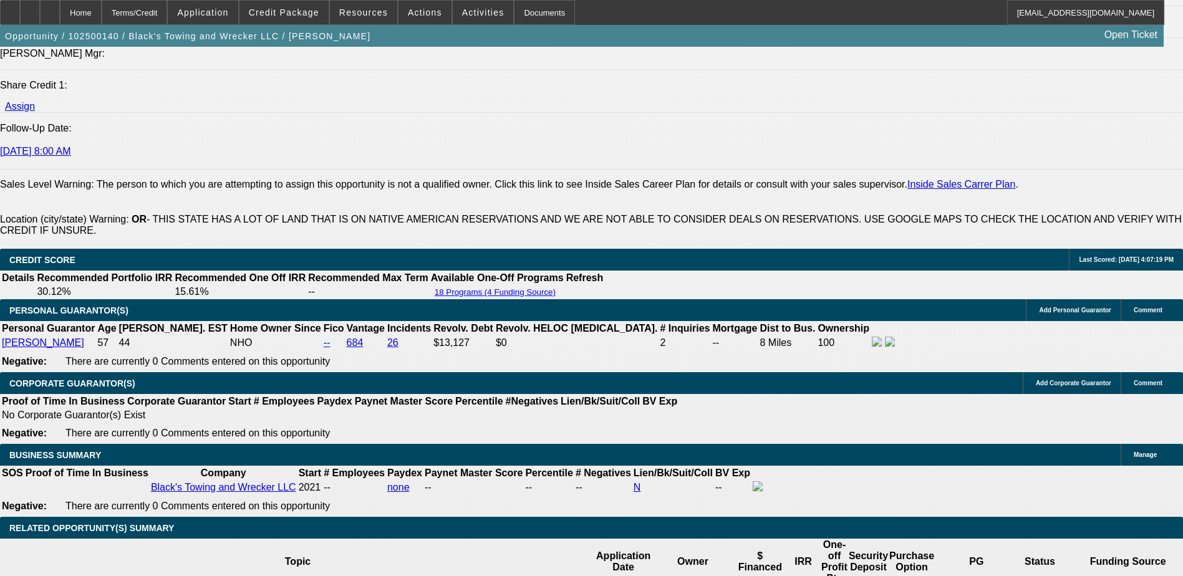
drag, startPoint x: 272, startPoint y: 392, endPoint x: 281, endPoint y: 395, distance: 9.9
drag, startPoint x: 262, startPoint y: 395, endPoint x: 295, endPoint y: 397, distance: 32.5
type input "1"
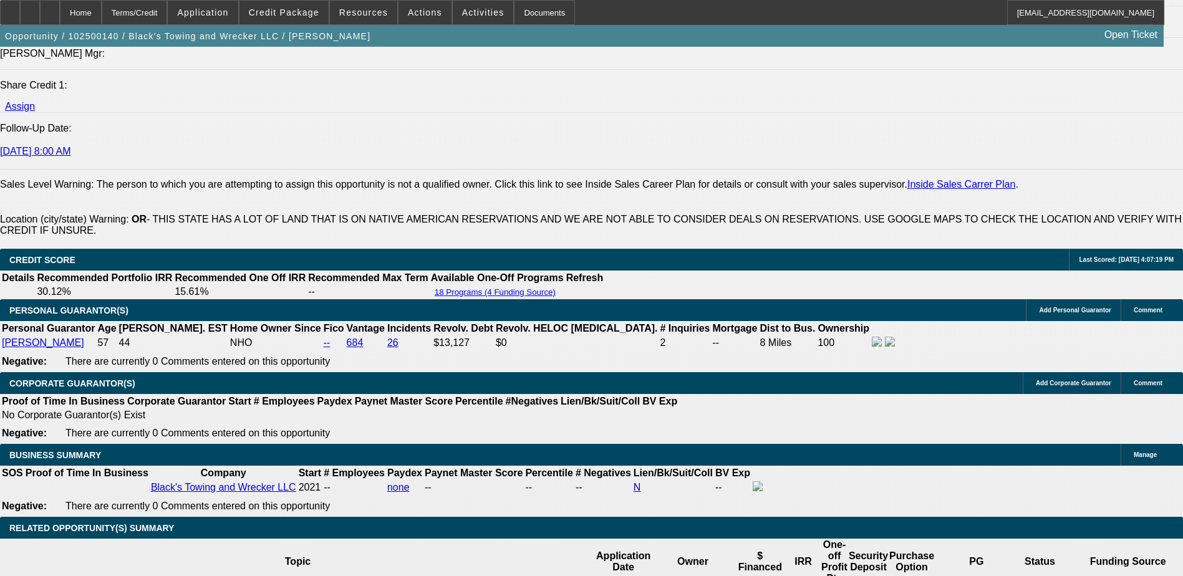
type input "UNKNOWN"
type input "11"
type input "$1,473.07"
type input "11"
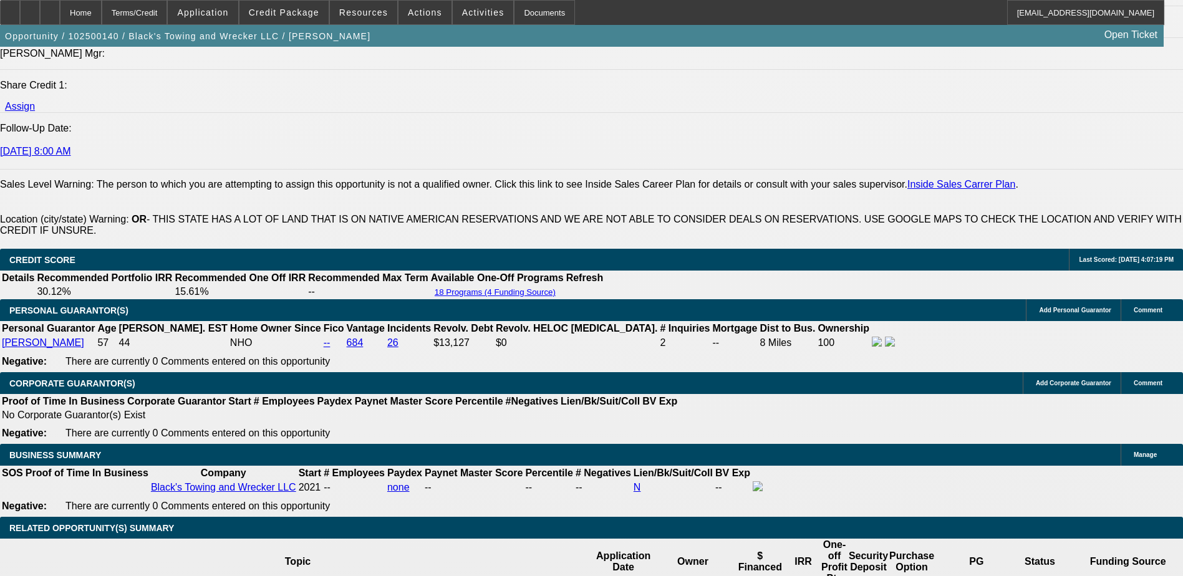
type input "42"
type input "$1,641.11"
type input "42"
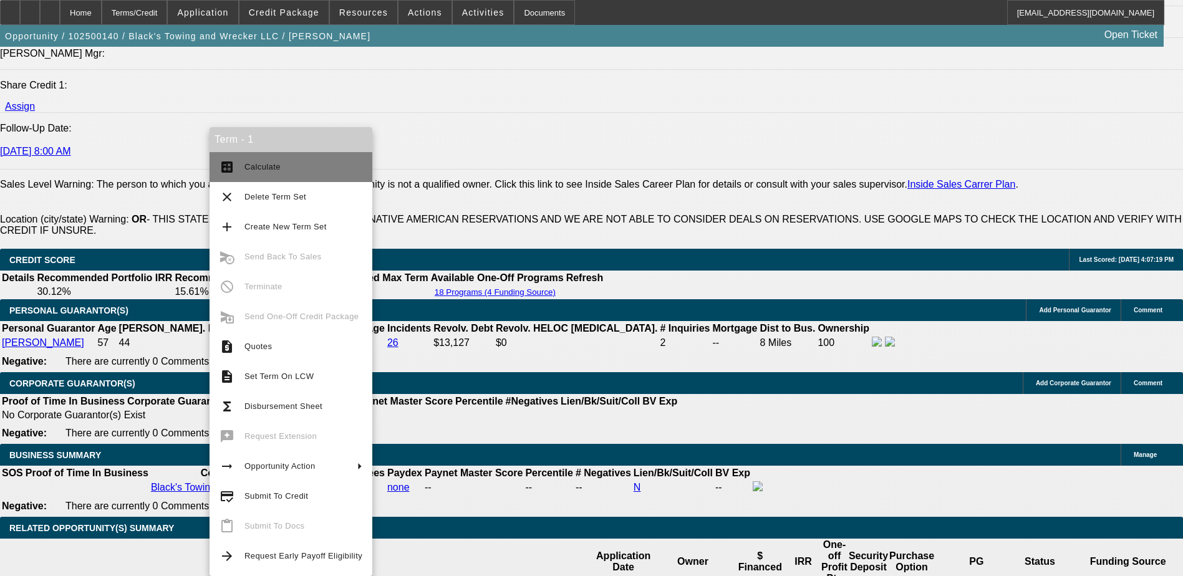
click at [264, 175] on button "calculate Calculate" at bounding box center [290, 167] width 163 height 30
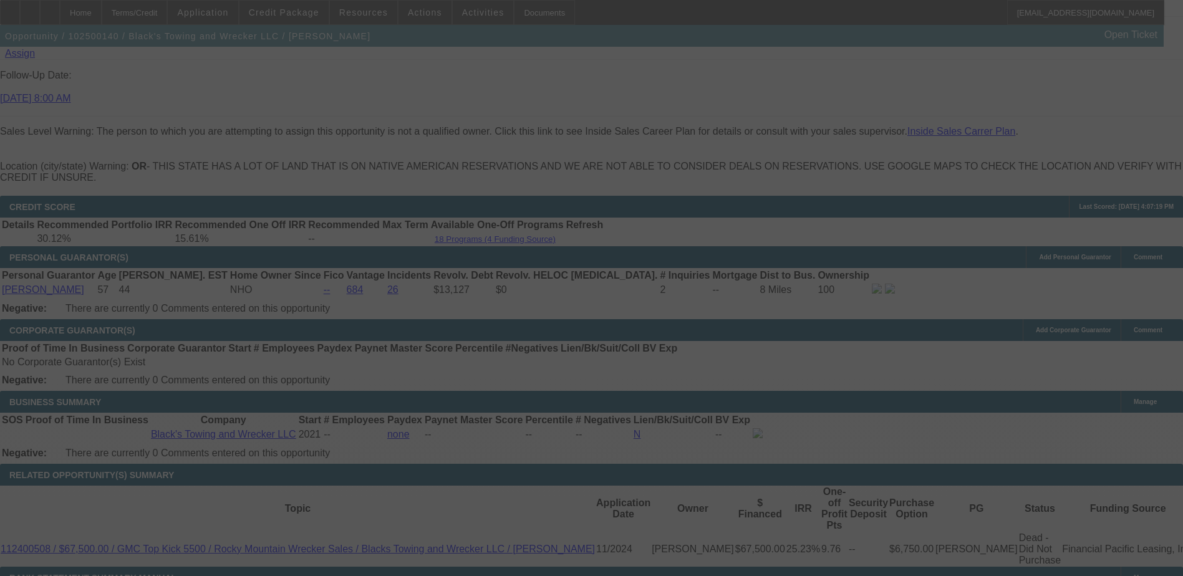
scroll to position [1746, 0]
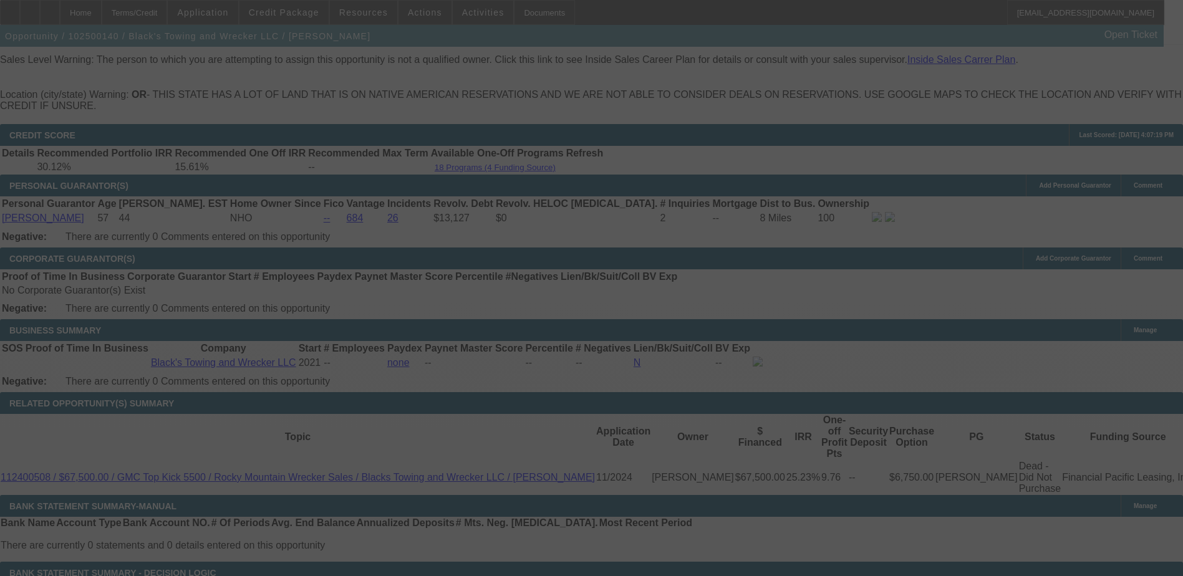
select select "0"
select select "0.1"
select select "4"
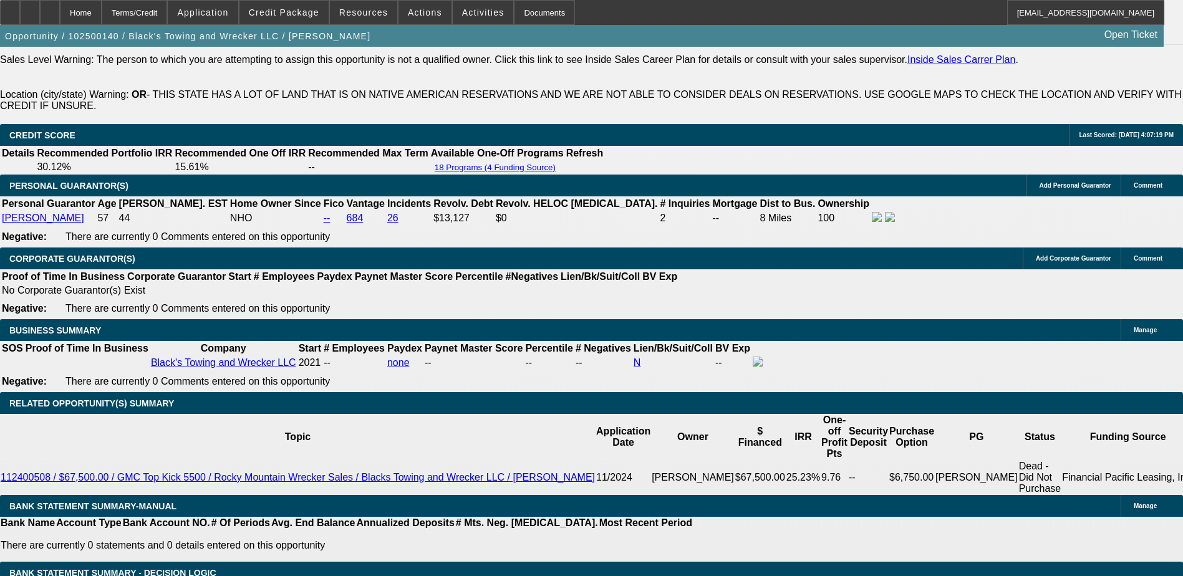
drag, startPoint x: 270, startPoint y: 271, endPoint x: 299, endPoint y: 271, distance: 28.7
type input "UNKNOWN"
type input "1"
type input "$1,381.48"
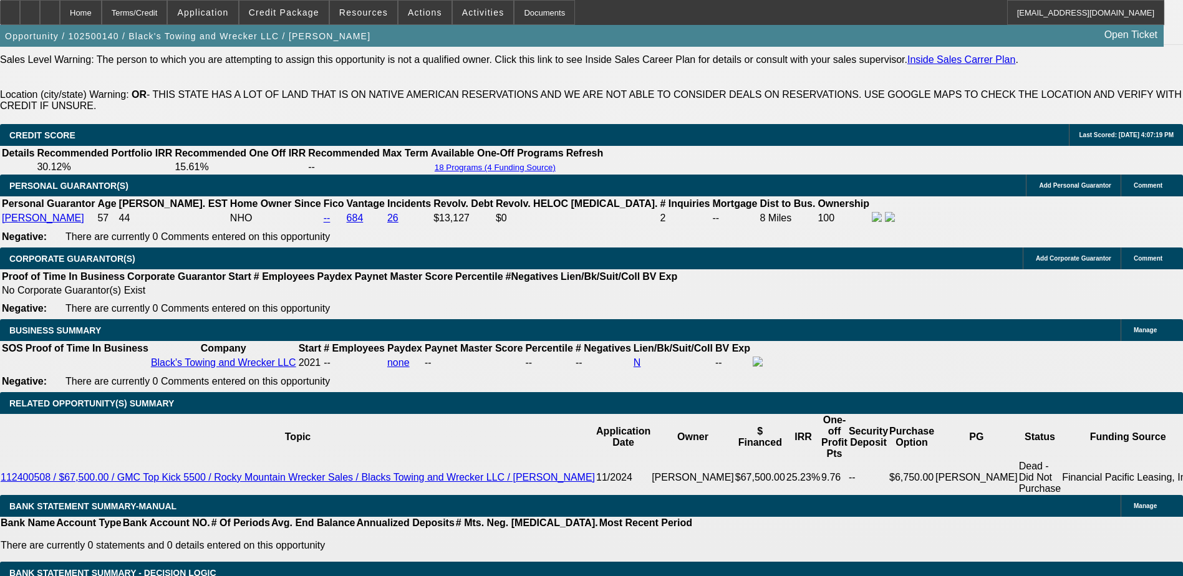
type input "10"
type input "$1,613.92"
type input "10"
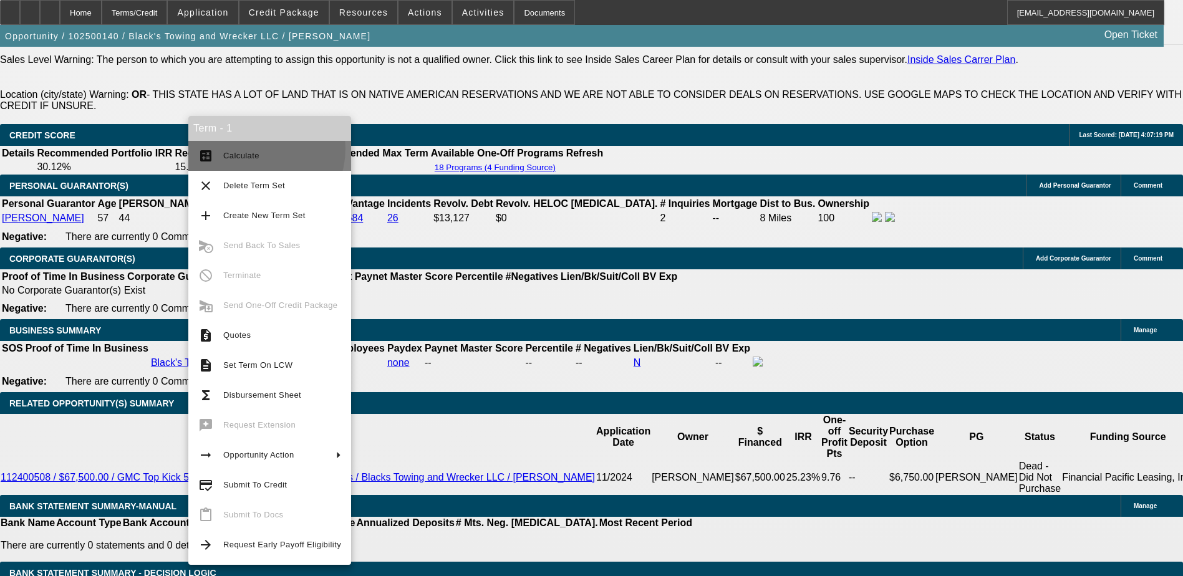
click at [251, 148] on span "Calculate" at bounding box center [282, 155] width 118 height 15
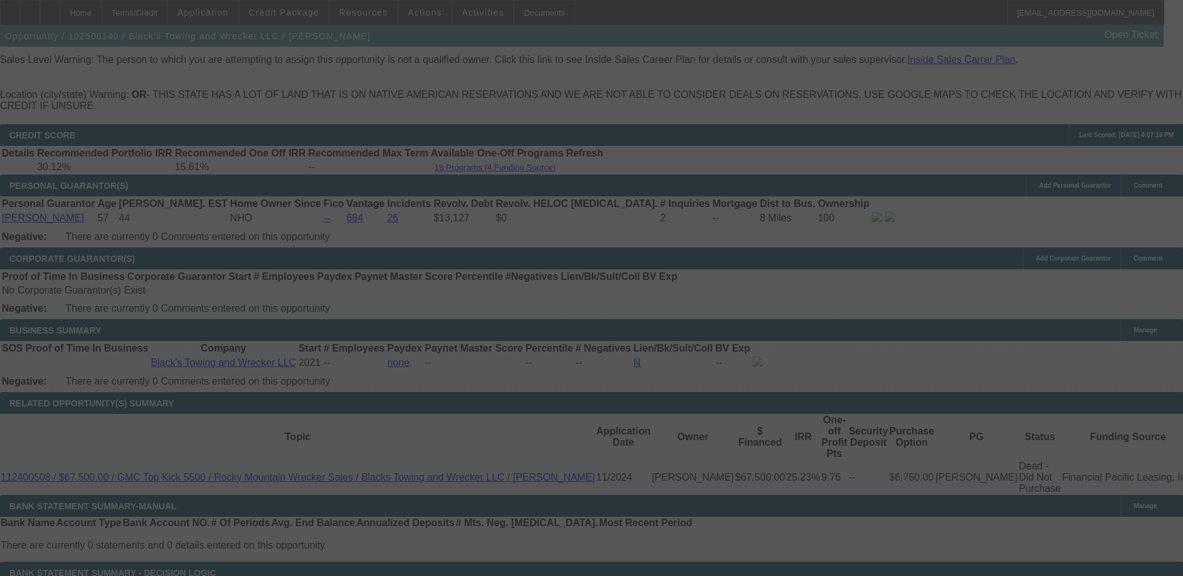
select select "0"
select select "0.1"
select select "4"
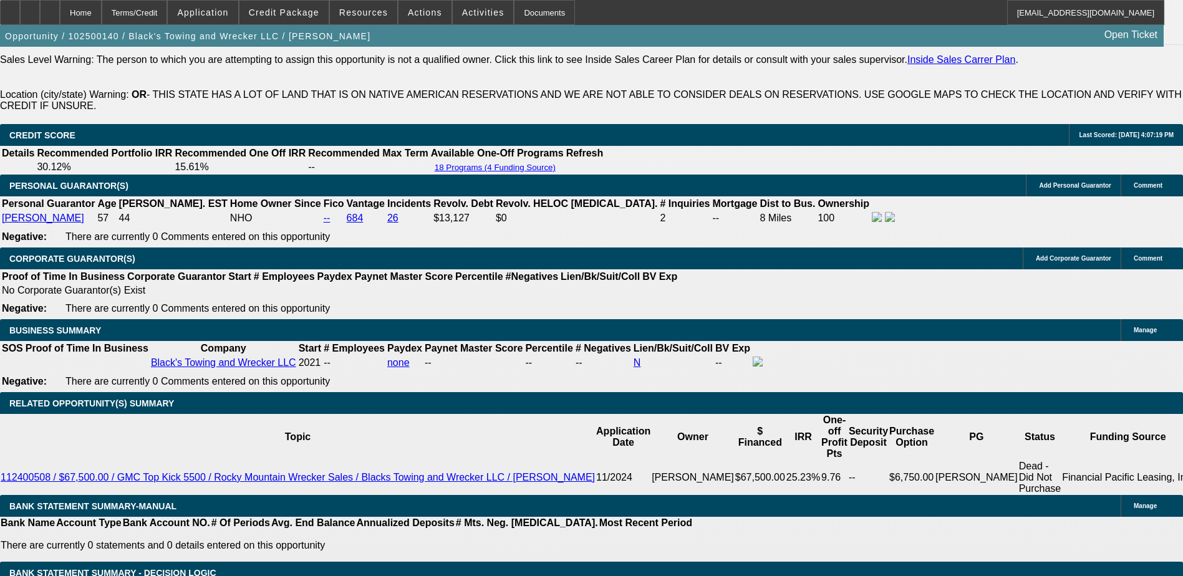
drag, startPoint x: 257, startPoint y: 272, endPoint x: 284, endPoint y: 269, distance: 27.0
type input "4"
type input "UNKNOWN"
type input "$14,546.83"
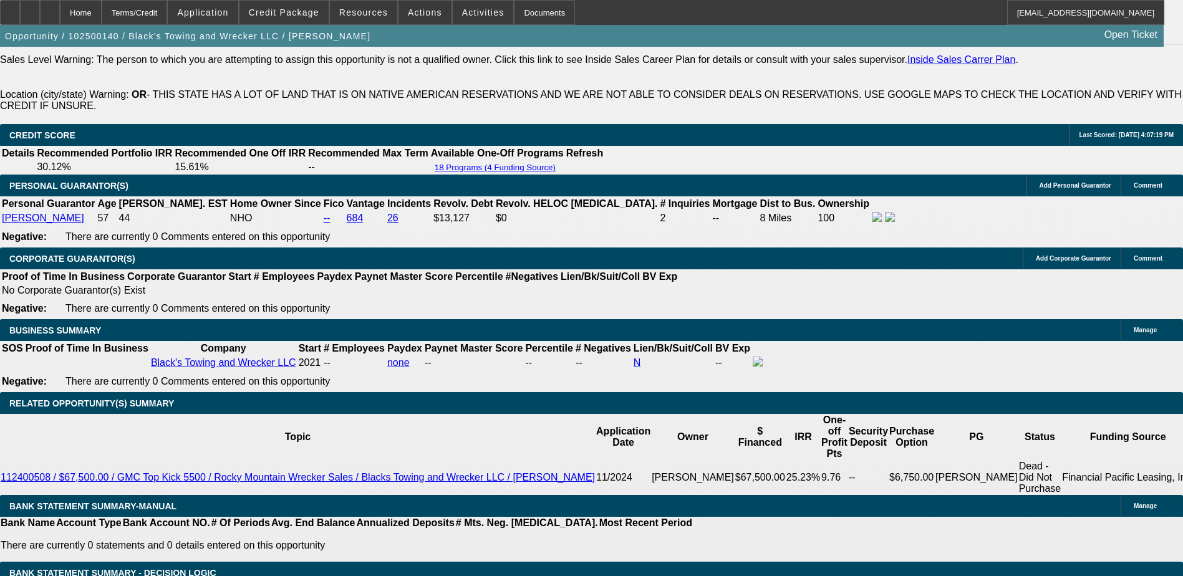
type input "48"
type input "$1,445.54"
type input "48"
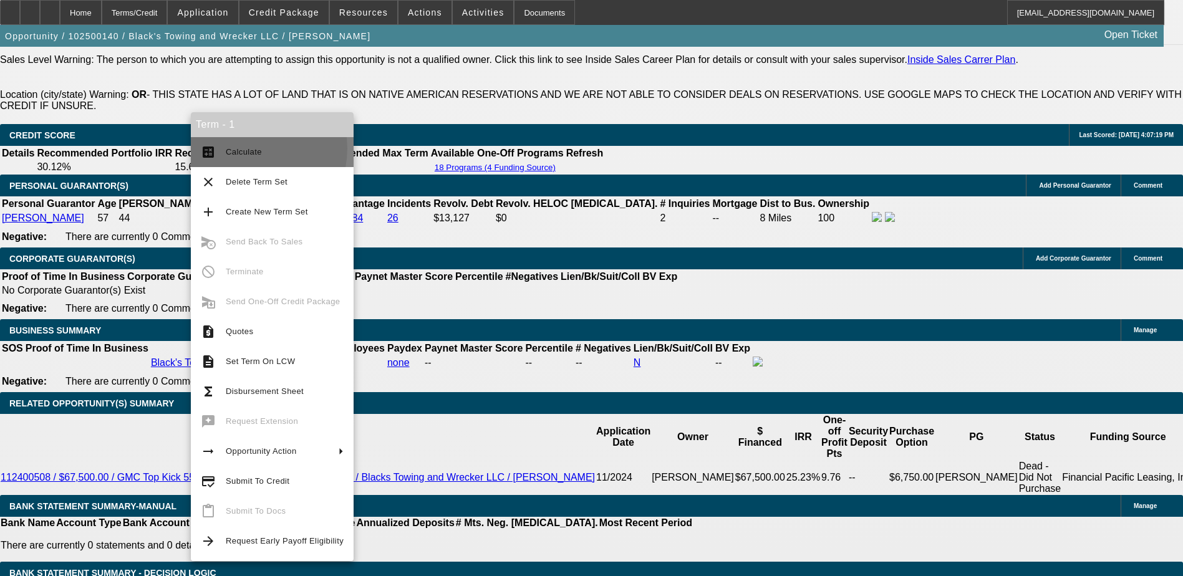
click at [247, 148] on span "Calculate" at bounding box center [244, 151] width 36 height 9
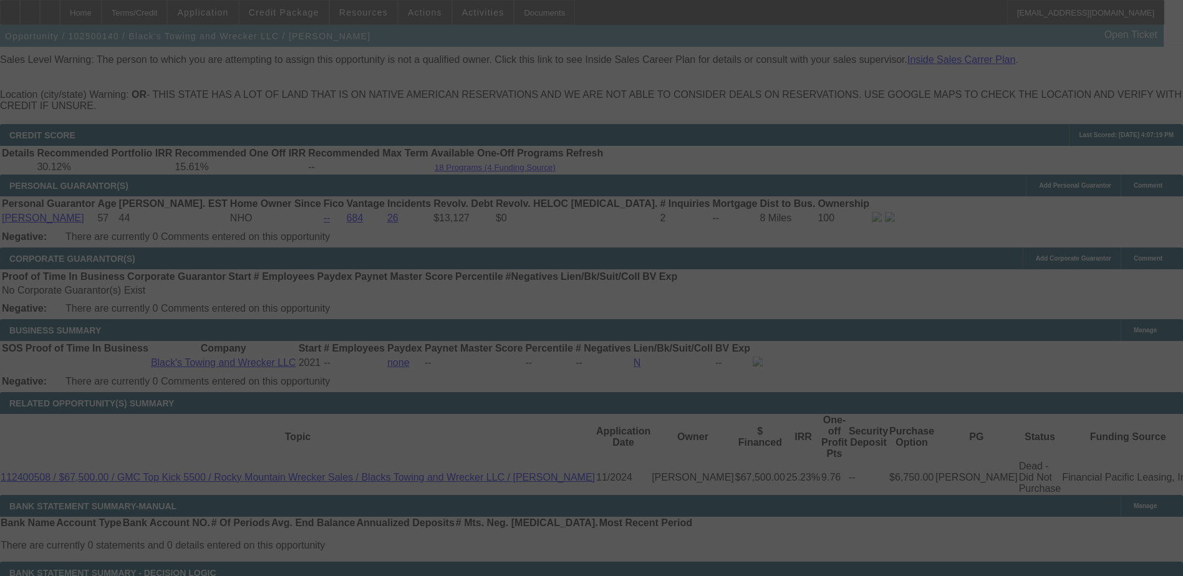
select select "0"
select select "0.1"
select select "4"
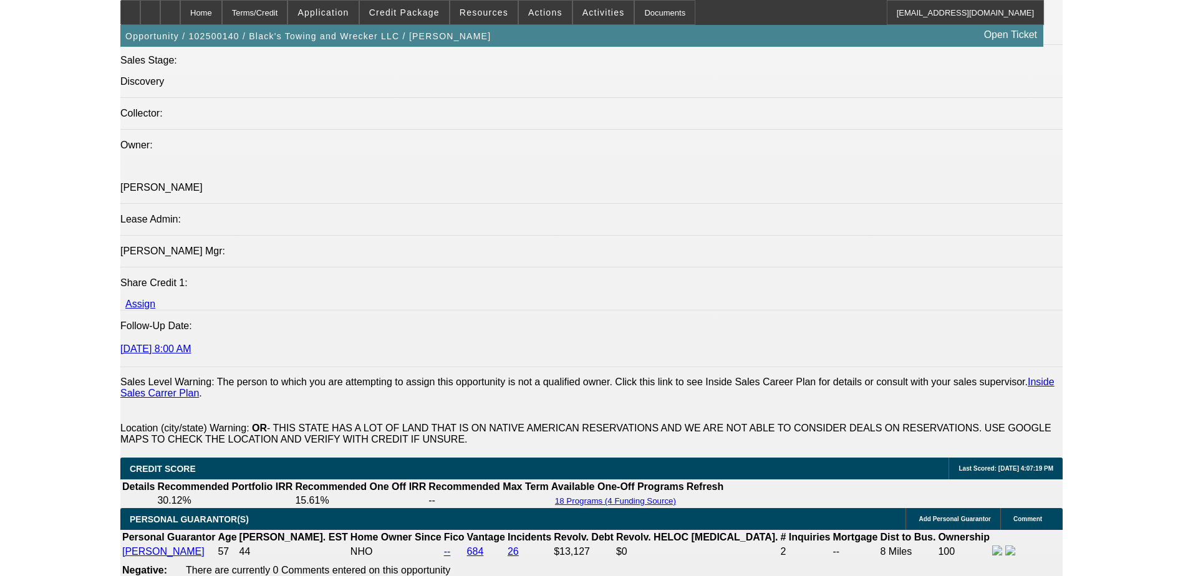
scroll to position [1309, 0]
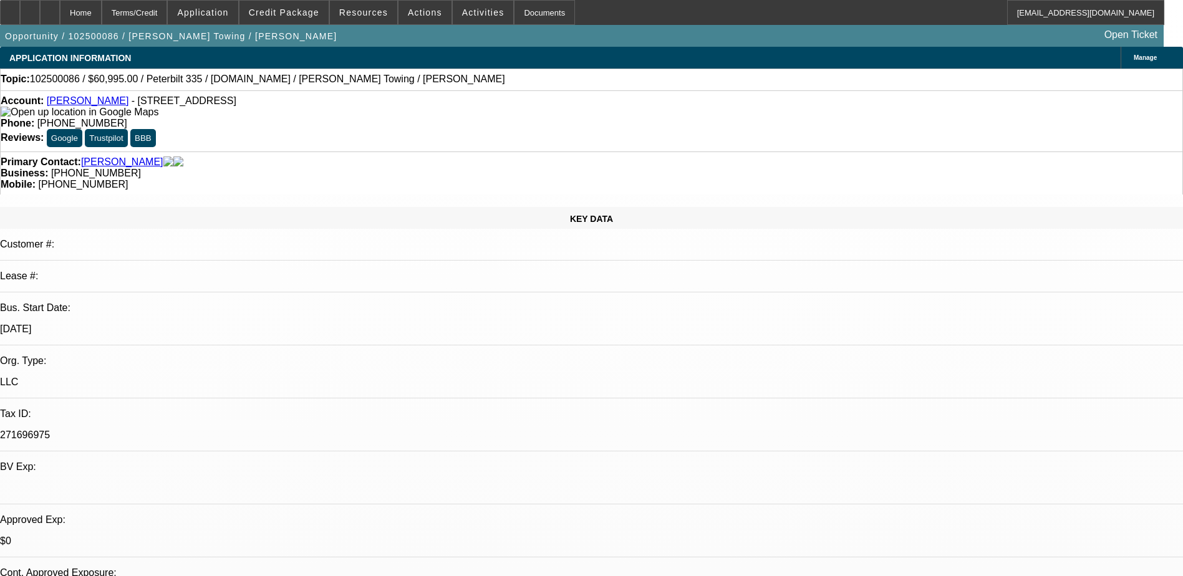
select select "0.1"
select select "2"
select select "0.1"
select select "4"
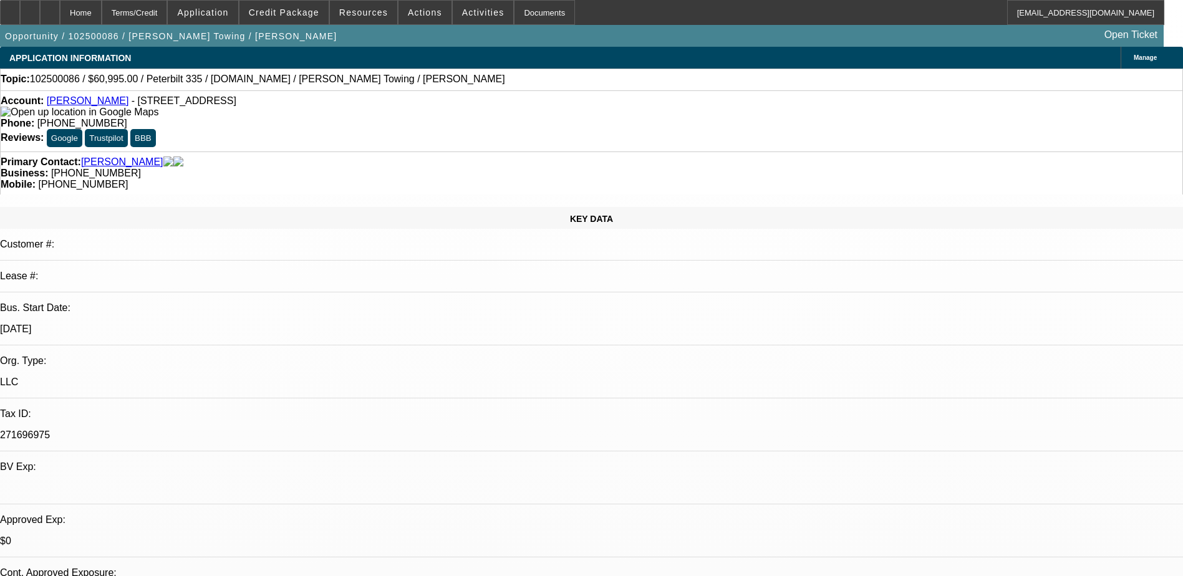
scroll to position [2192, 0]
select select "0"
select select "3"
select select "0"
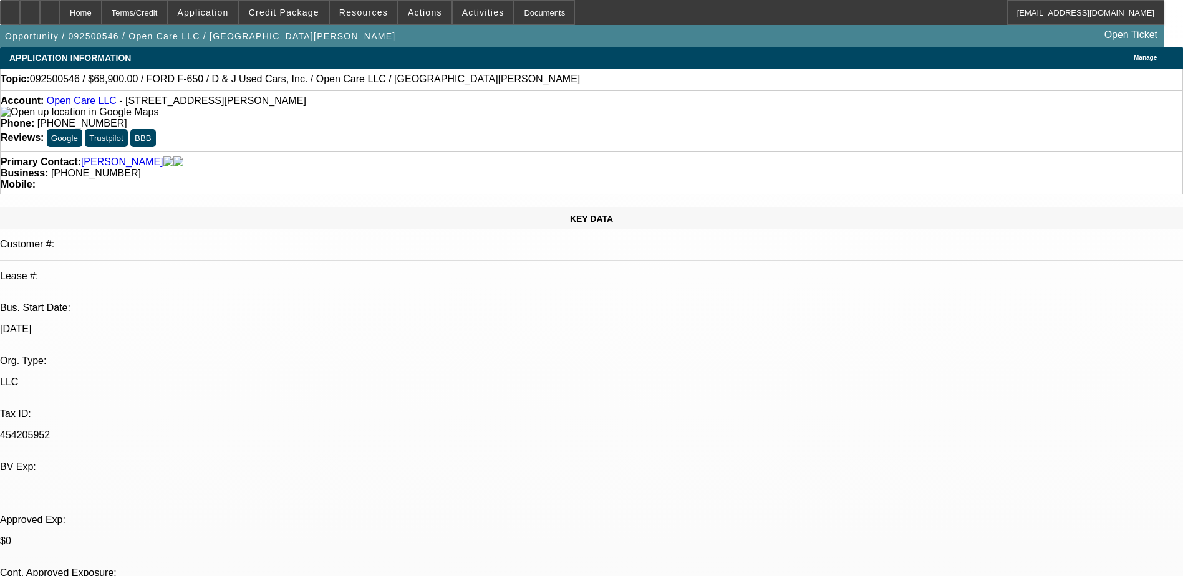
select select "6"
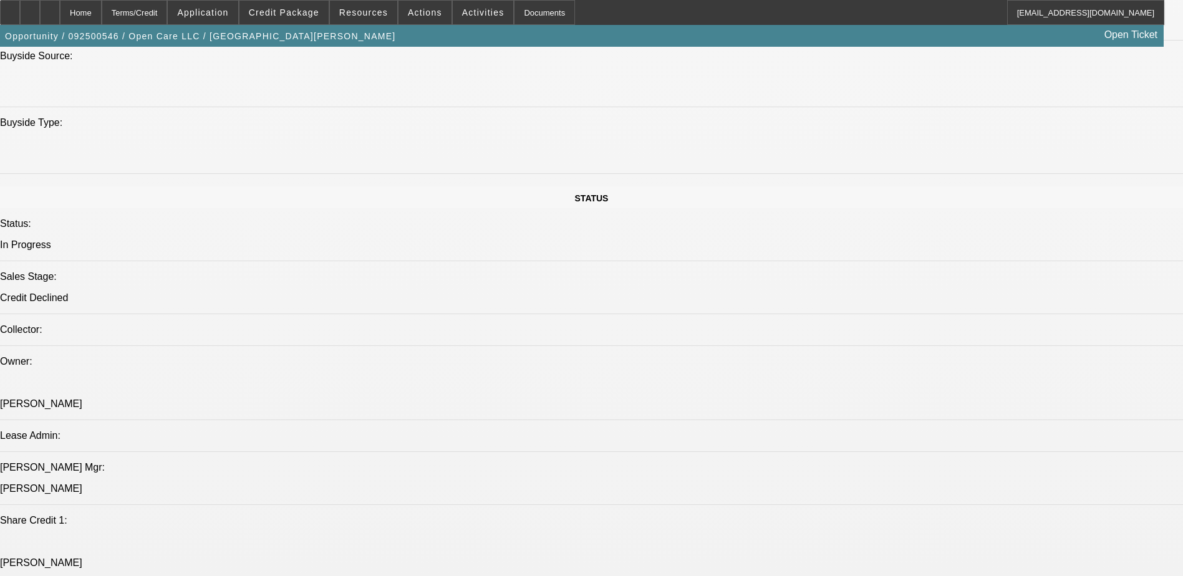
scroll to position [873, 0]
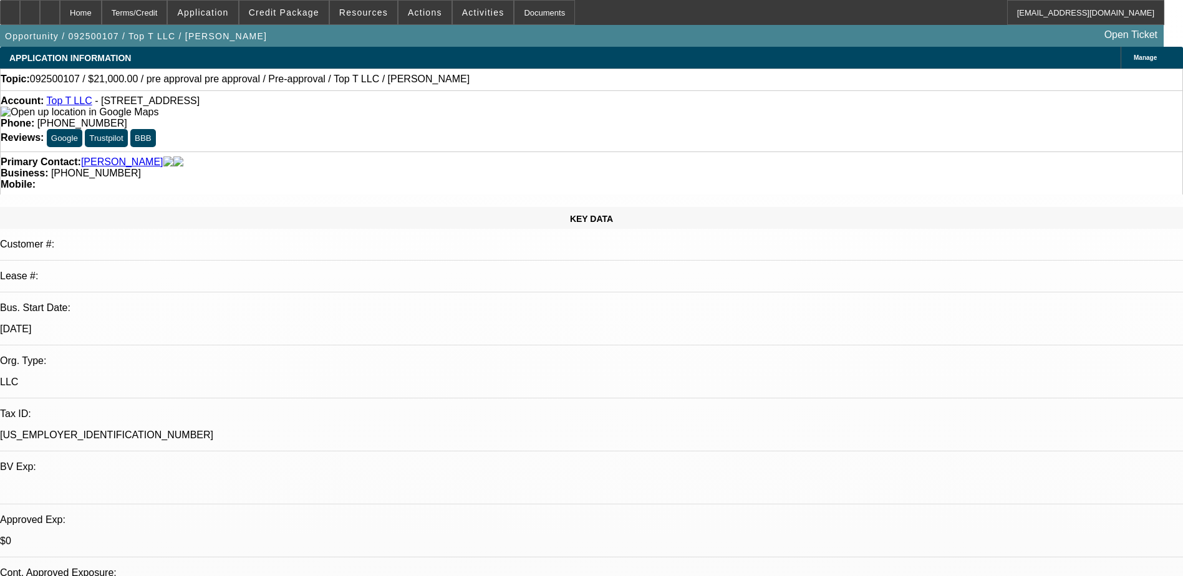
select select "0"
select select "0.1"
select select "0"
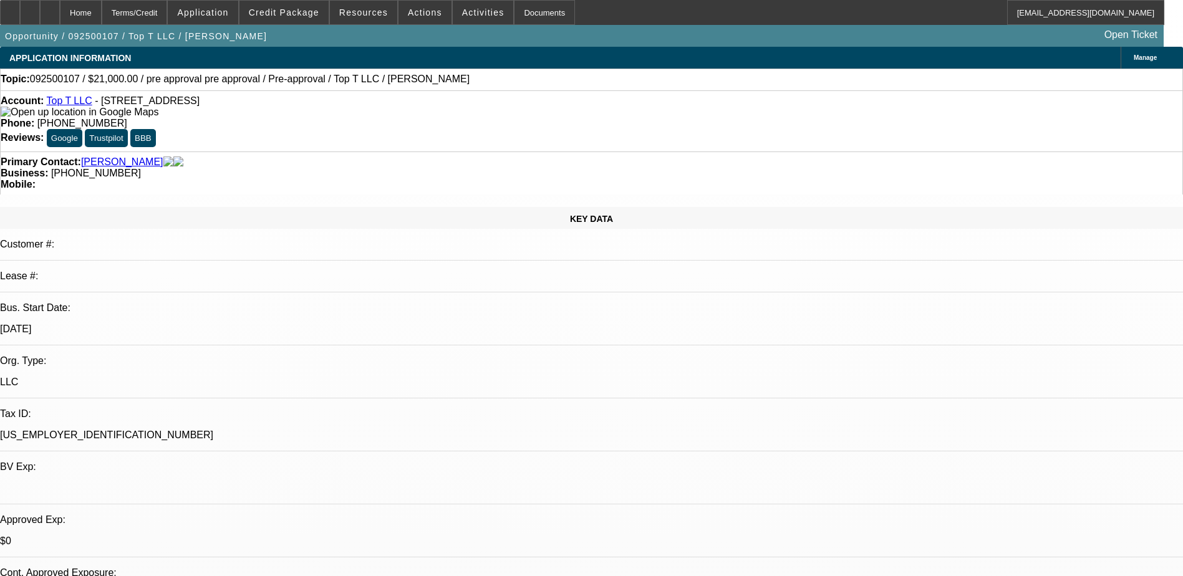
select select "0.1"
select select "0"
select select "0.1"
select select "0"
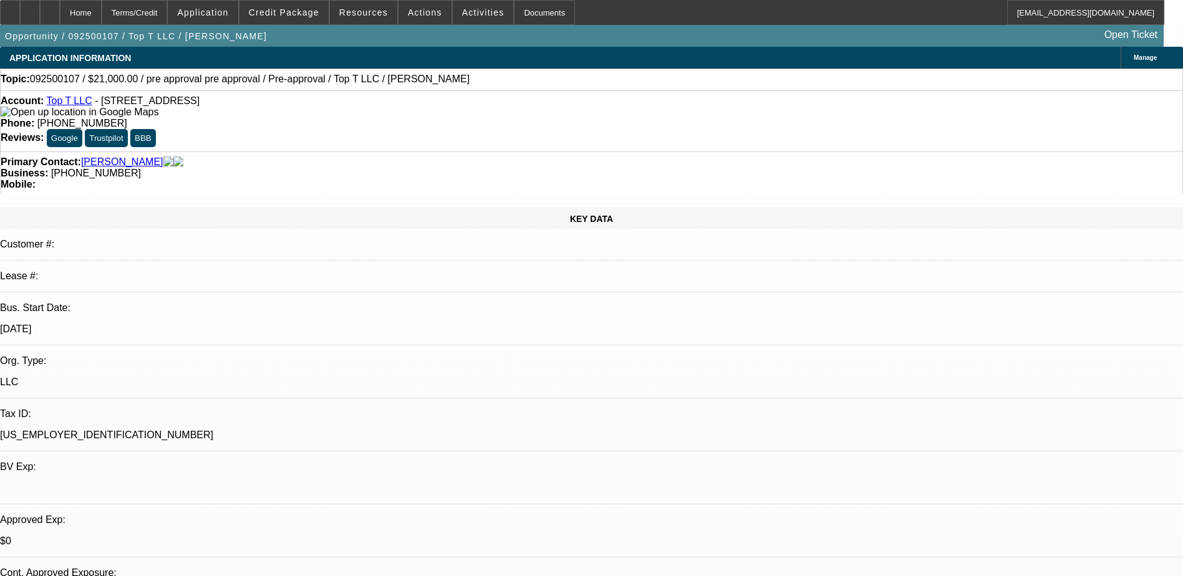
select select "0"
select select "0.1"
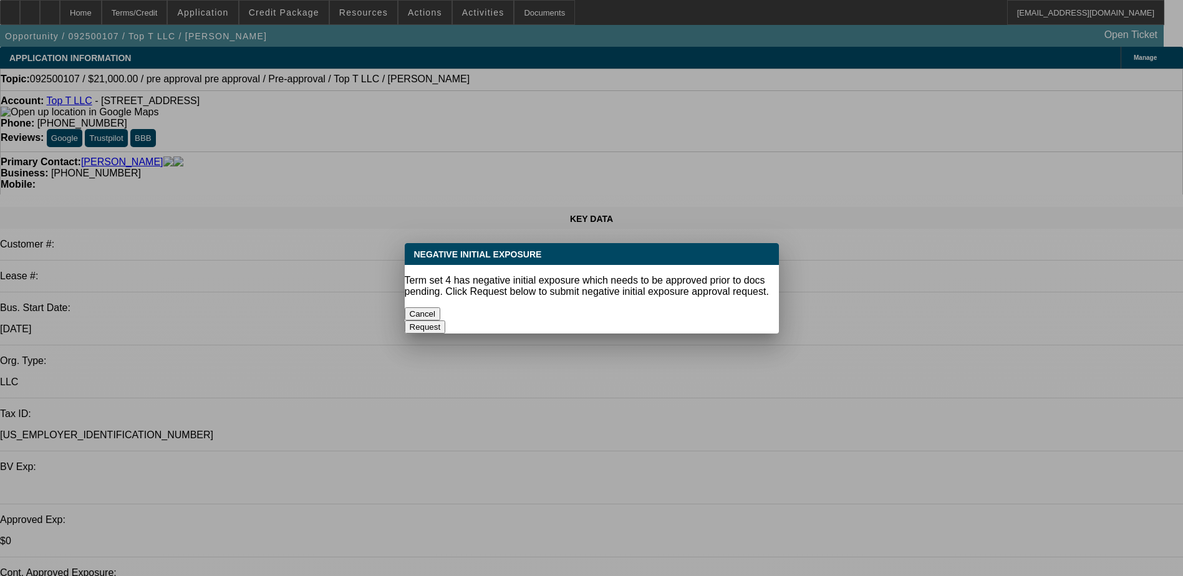
select select "1"
select select "4"
select select "1"
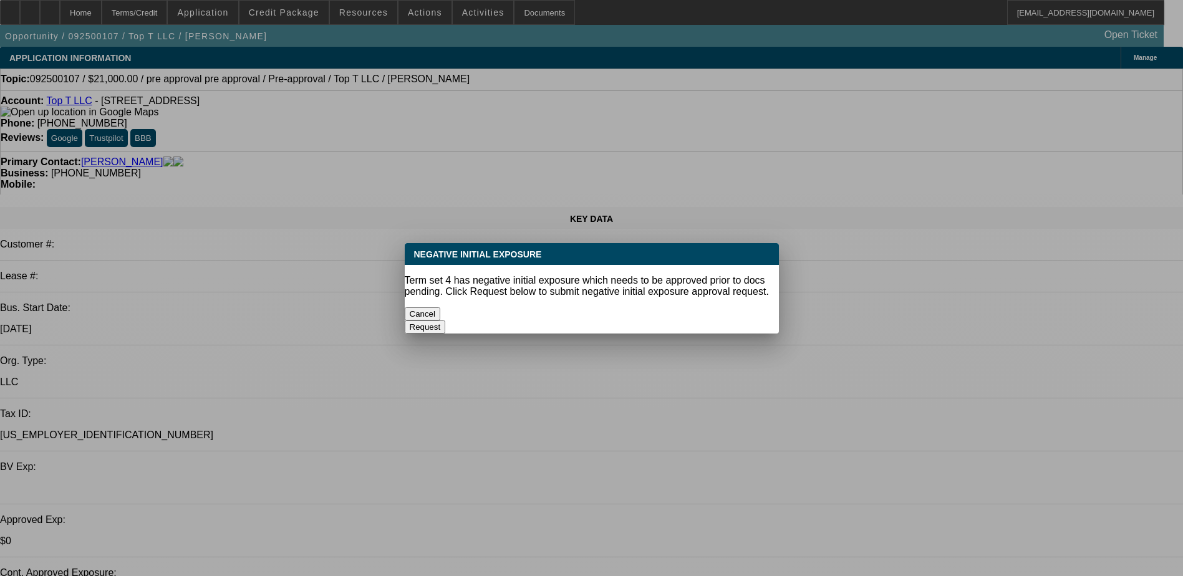
select select "4"
select select "1"
select select "4"
select select "1"
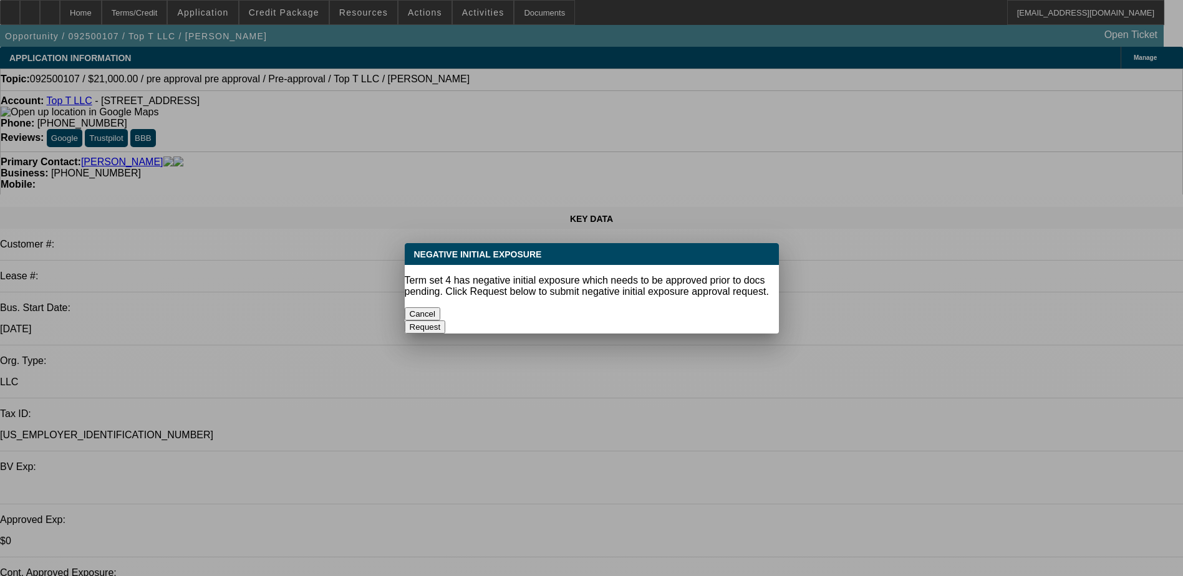
select select "1"
select select "4"
click at [441, 307] on button "Cancel" at bounding box center [423, 313] width 36 height 13
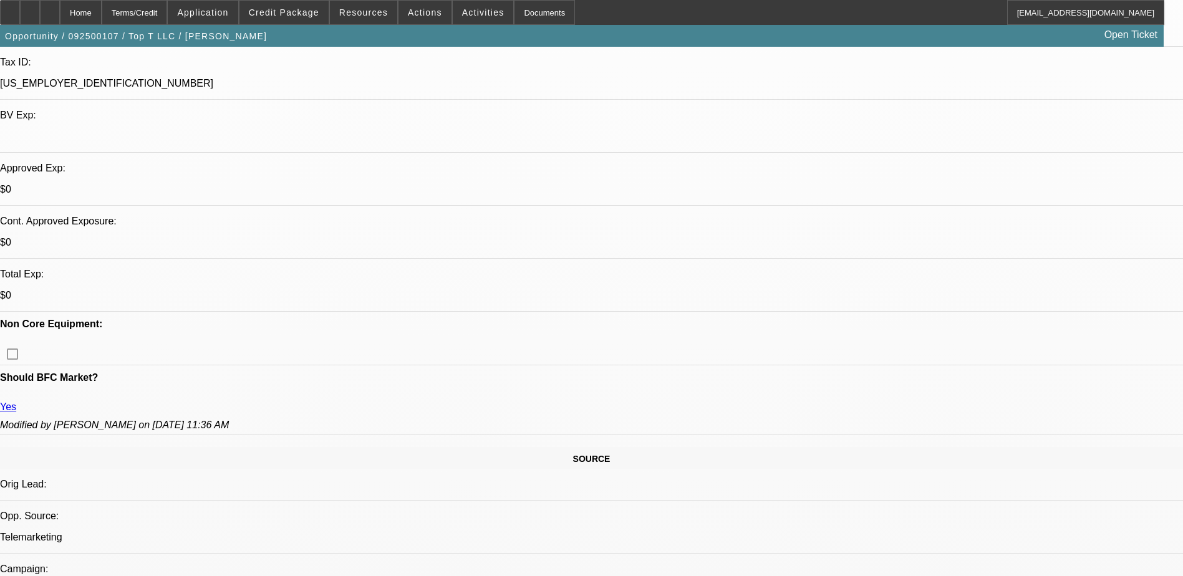
scroll to position [374, 0]
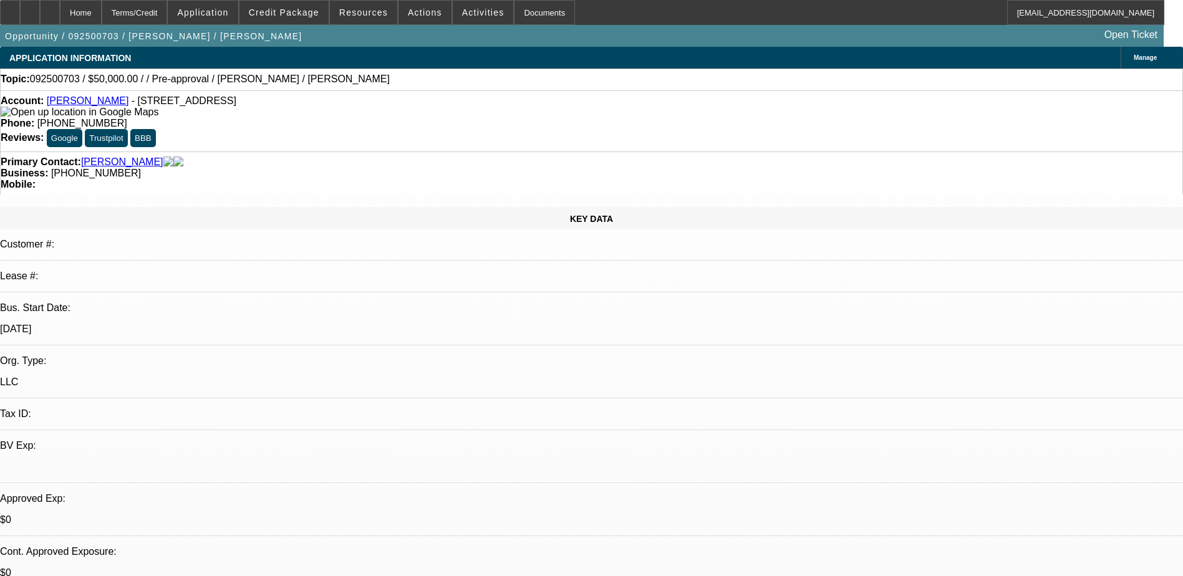
select select "0"
select select "2"
select select "0.1"
select select "1"
select select "2"
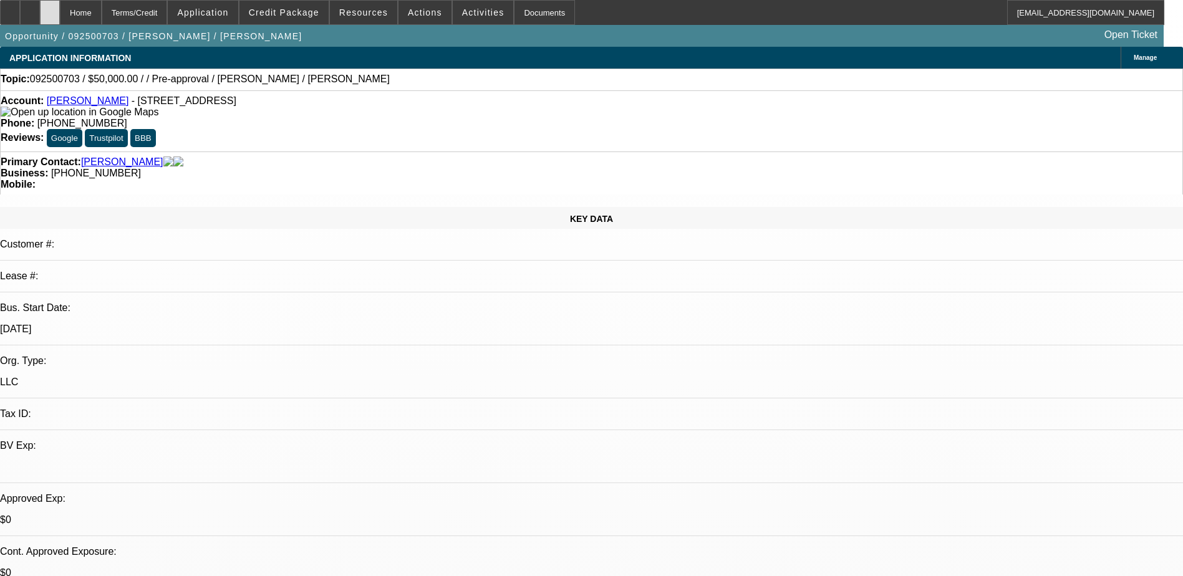
select select "4"
select select "0"
select select "2"
select select "0.1"
select select "1"
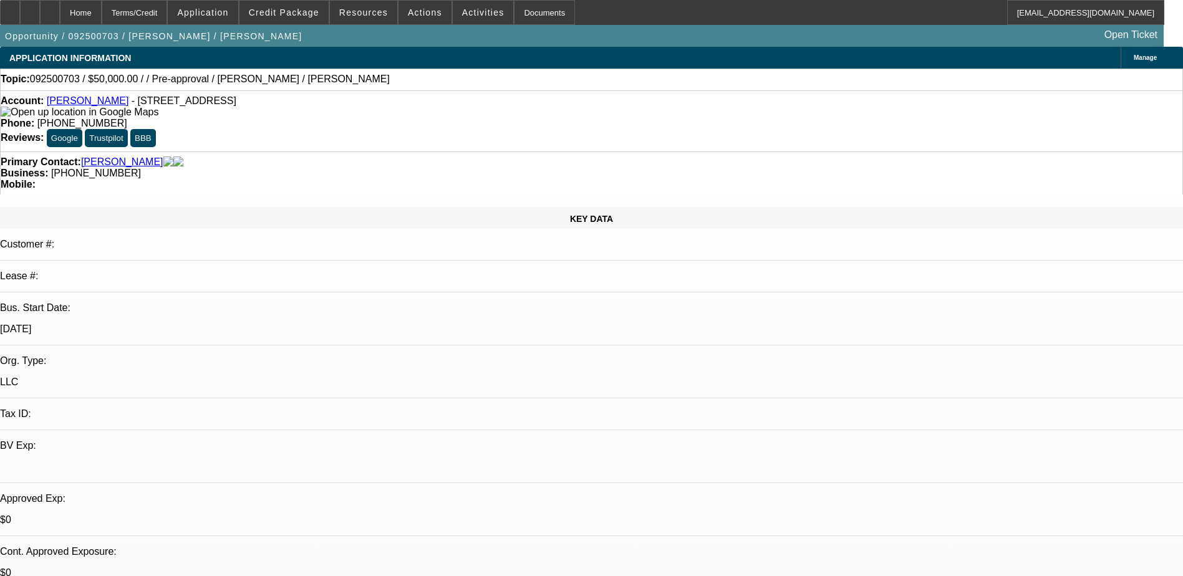
select select "2"
select select "4"
click at [295, 15] on span "Credit Package" at bounding box center [284, 12] width 70 height 10
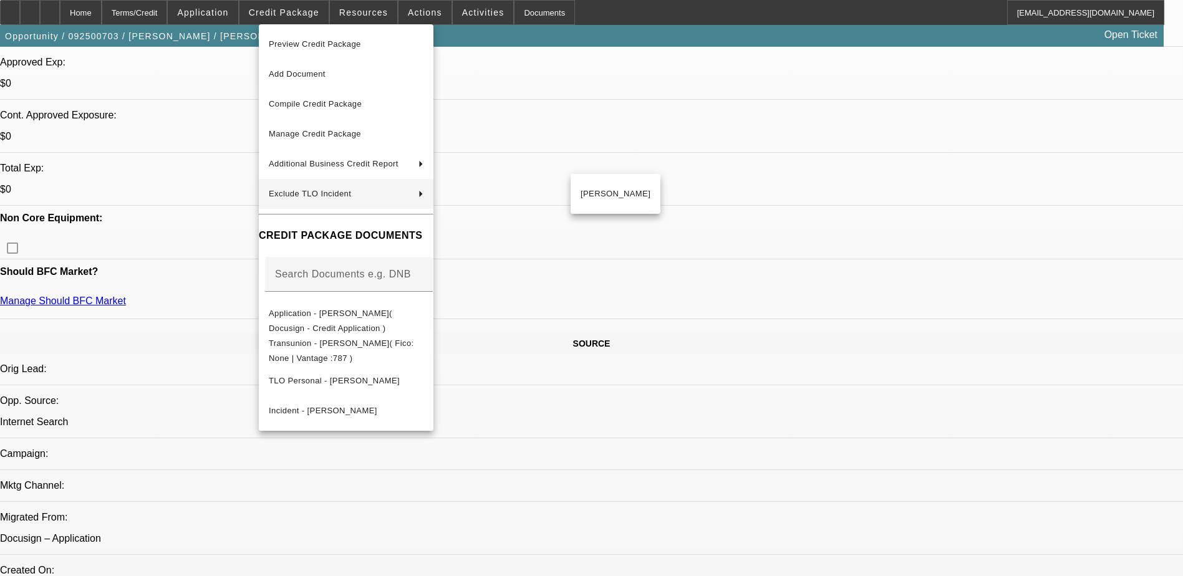
click at [781, 397] on div at bounding box center [591, 288] width 1183 height 576
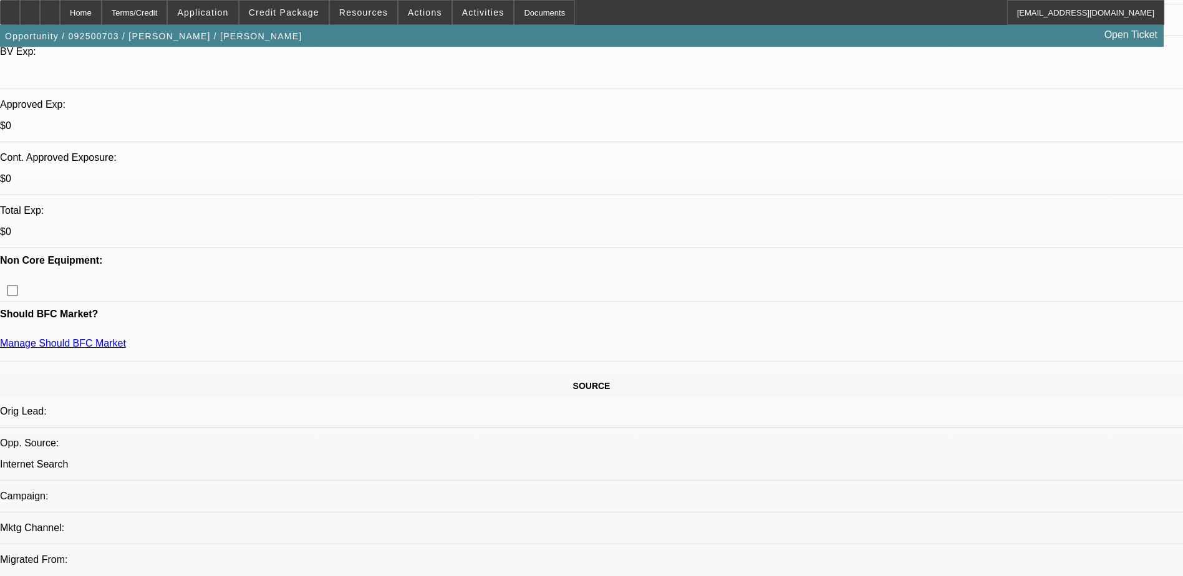
scroll to position [374, 0]
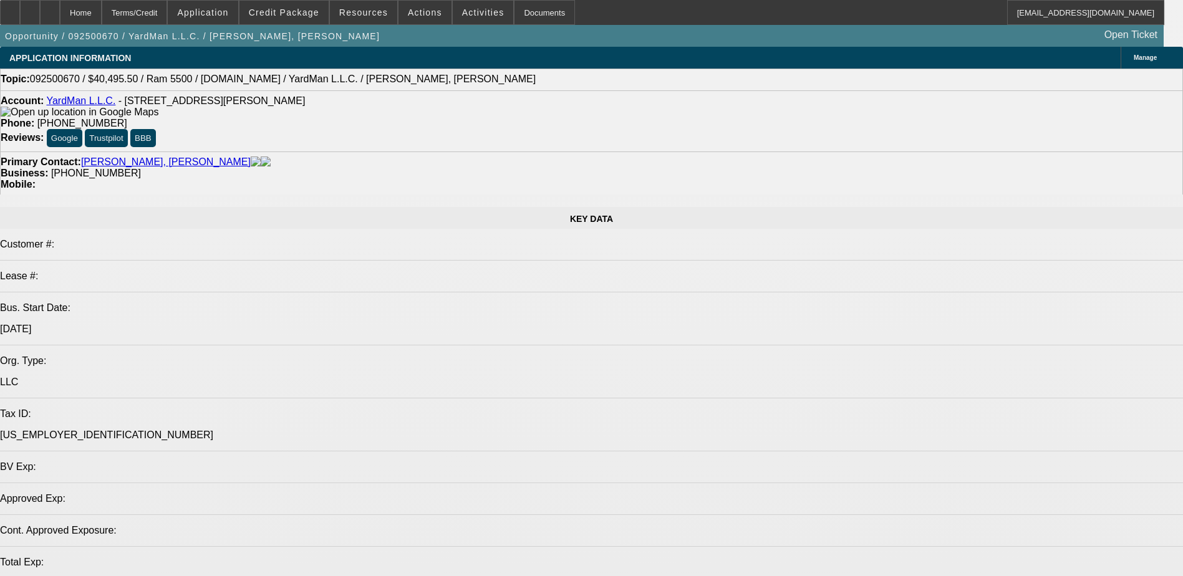
select select "0.1"
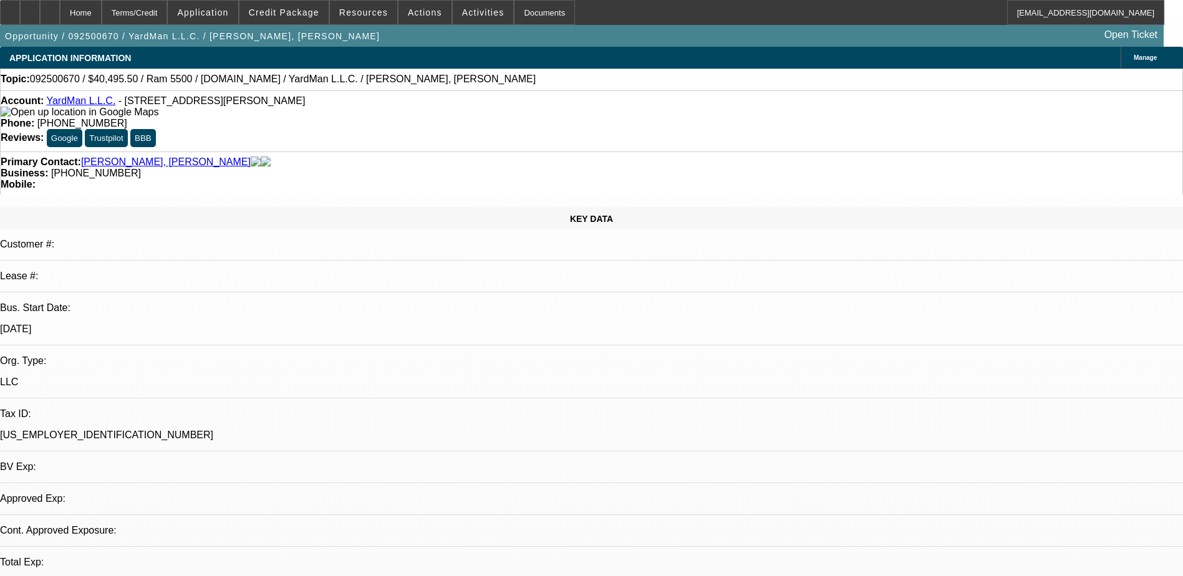
select select "2"
select select "0.1"
select select "1"
select select "2"
select select "4"
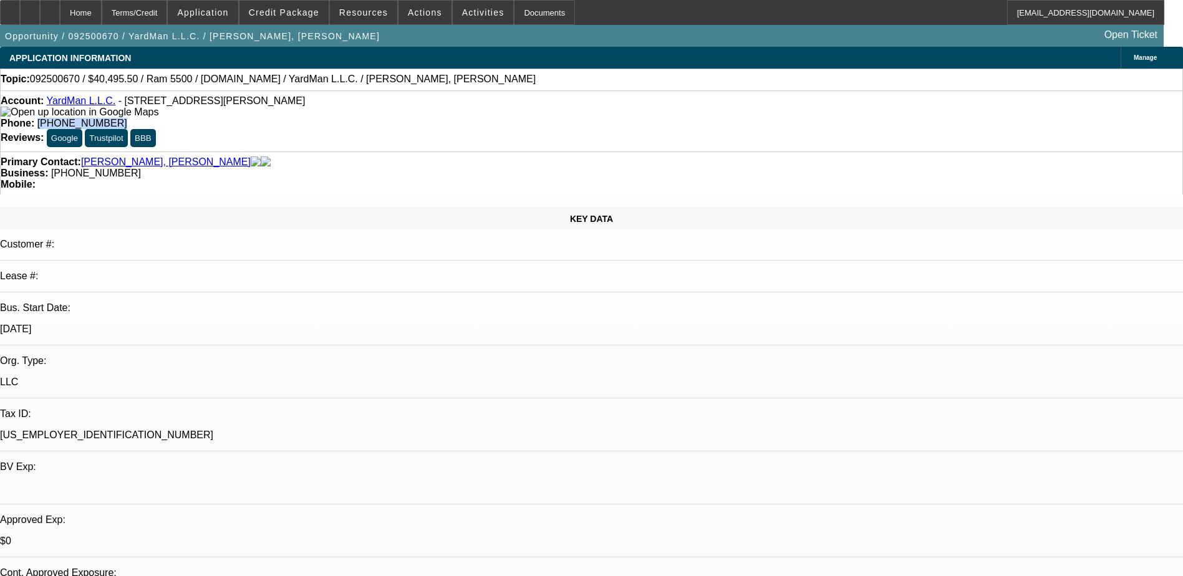
drag, startPoint x: 502, startPoint y: 106, endPoint x: 433, endPoint y: 107, distance: 68.6
click at [433, 118] on div "Phone: [PHONE_NUMBER]" at bounding box center [592, 123] width 1182 height 11
drag, startPoint x: 433, startPoint y: 107, endPoint x: 484, endPoint y: 101, distance: 50.8
copy span "[PHONE_NUMBER]"
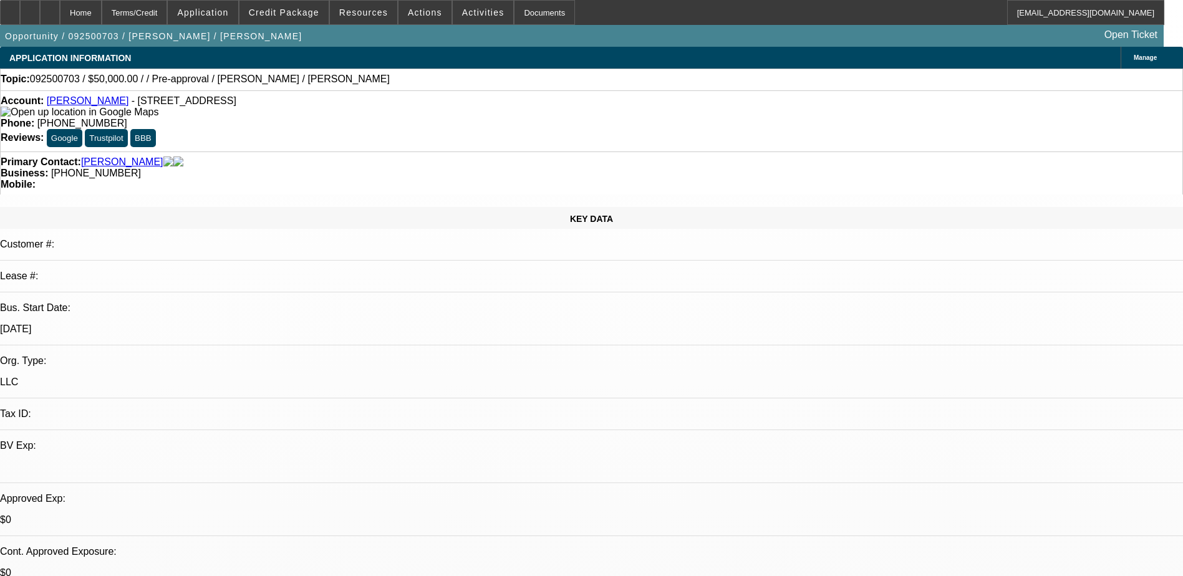
select select "0"
select select "2"
select select "0.1"
select select "4"
